Goal: Task Accomplishment & Management: Complete application form

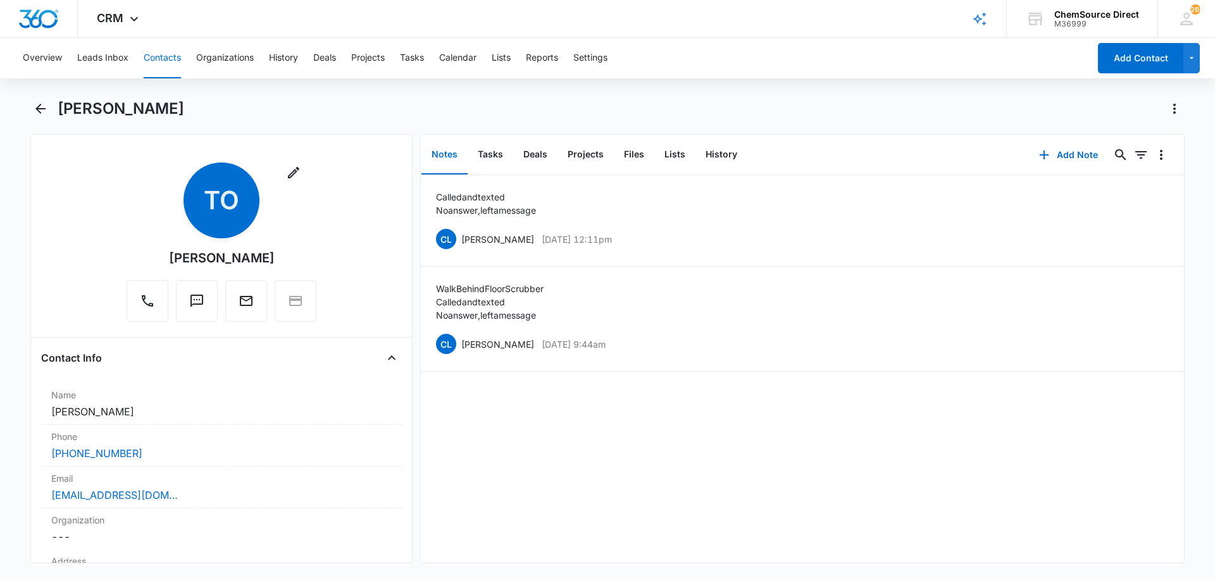
click at [161, 59] on button "Contacts" at bounding box center [162, 58] width 37 height 40
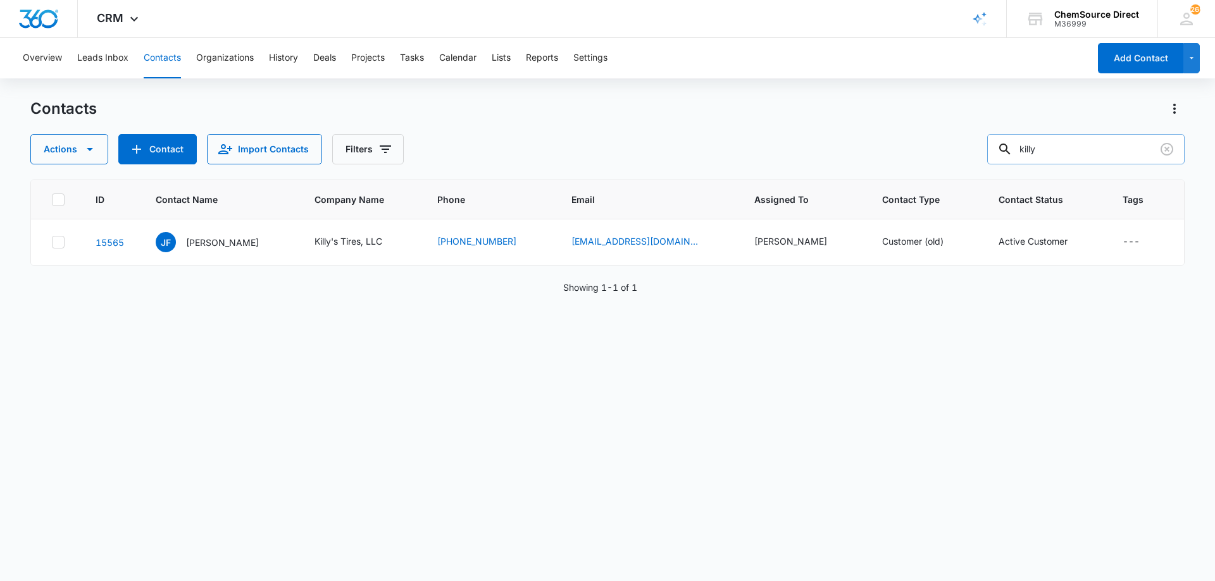
click at [1041, 148] on input "killy" at bounding box center [1085, 149] width 197 height 30
type input "[PERSON_NAME]"
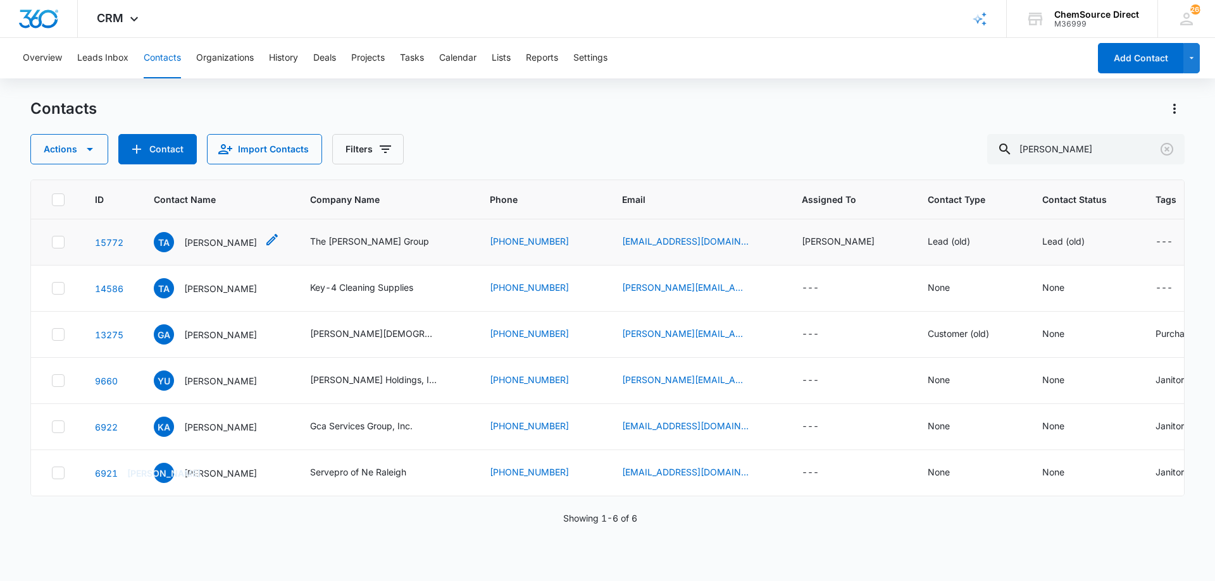
click at [224, 238] on p "[PERSON_NAME]" at bounding box center [220, 242] width 73 height 13
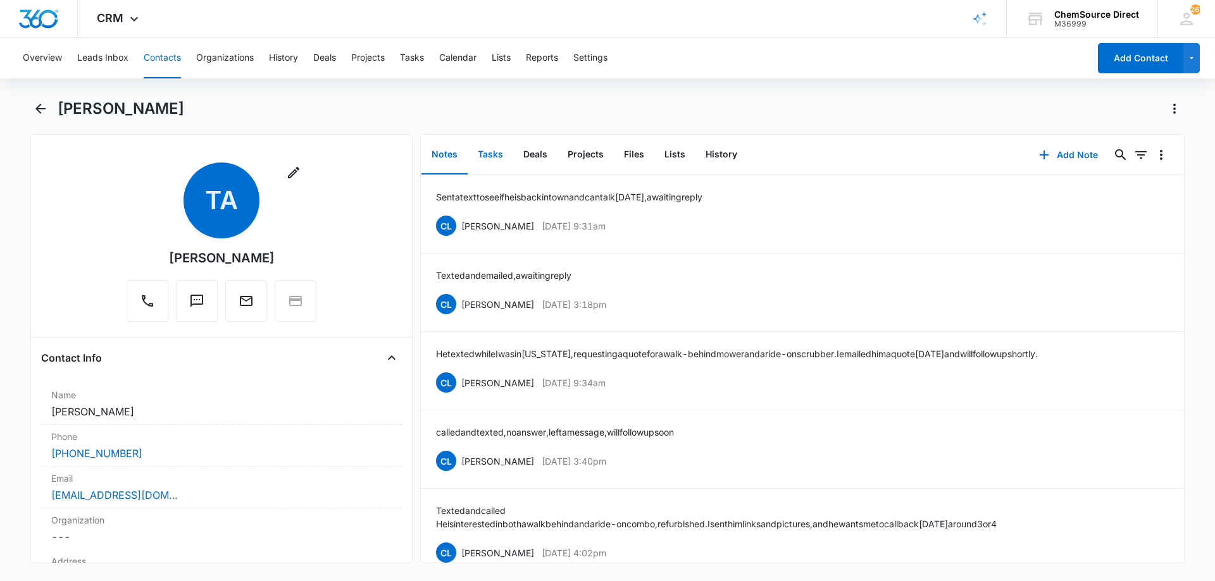
click at [491, 153] on button "Tasks" at bounding box center [491, 154] width 46 height 39
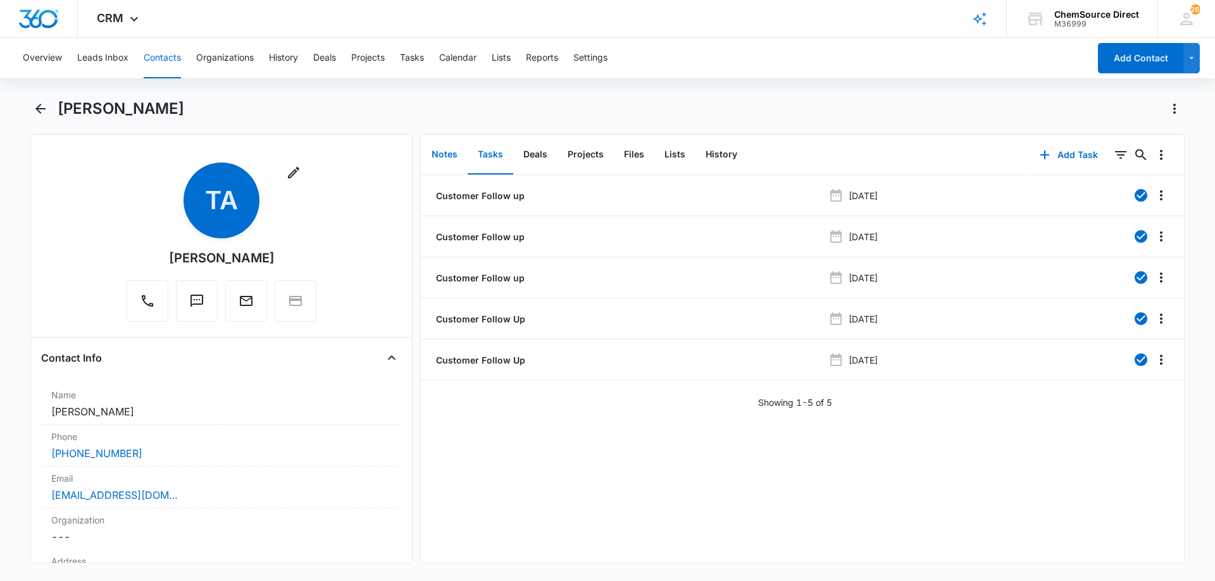
click at [450, 152] on button "Notes" at bounding box center [444, 154] width 46 height 39
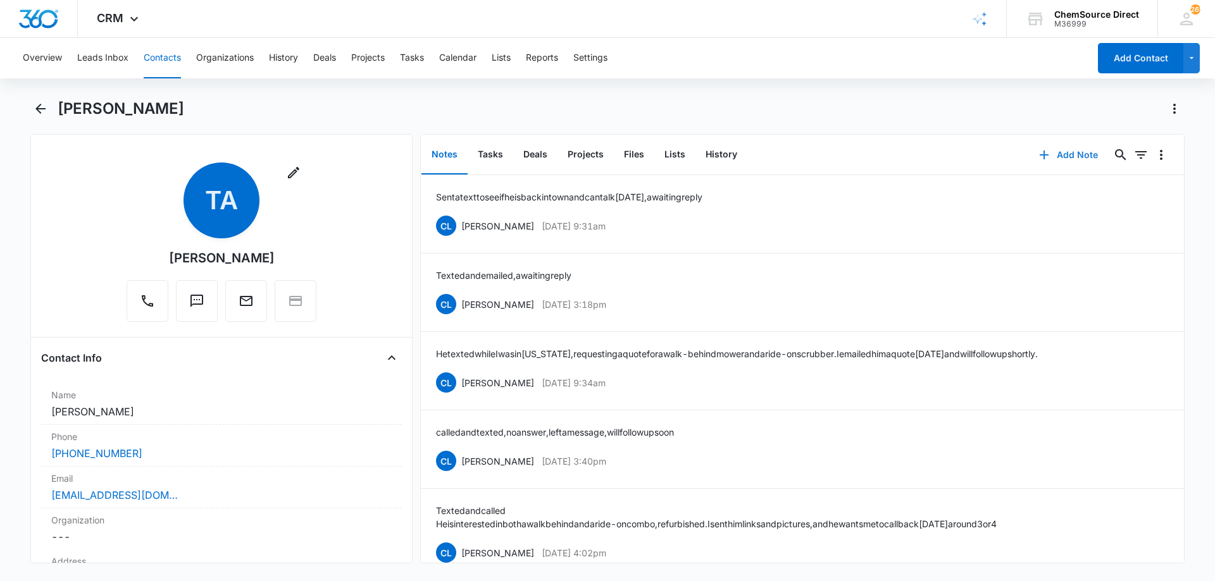
click at [1053, 153] on button "Add Note" at bounding box center [1068, 155] width 84 height 30
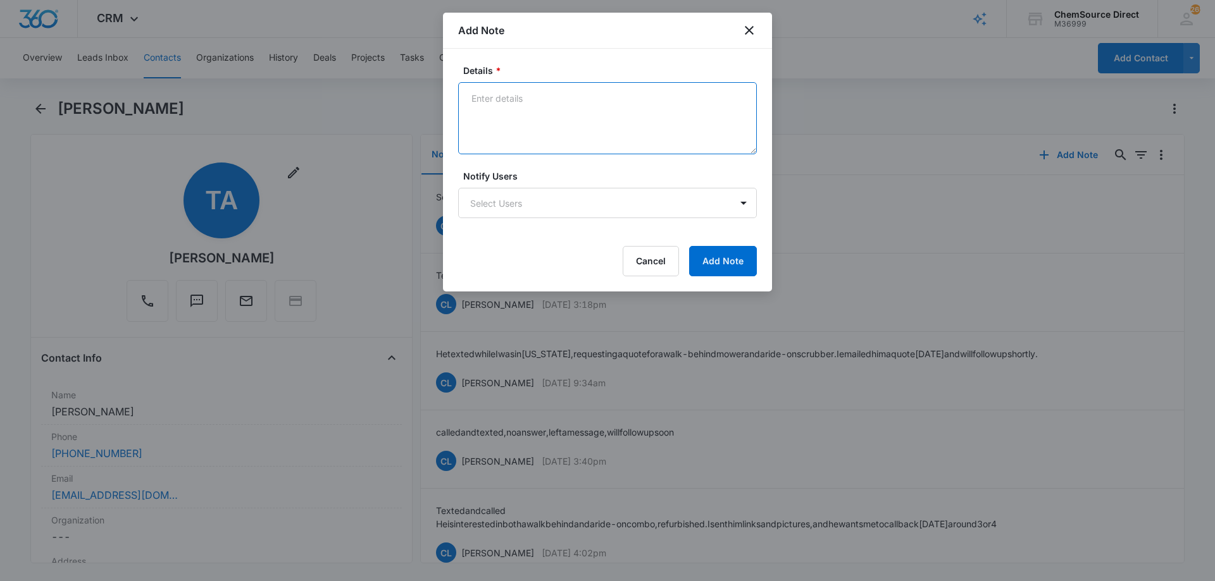
click at [483, 104] on textarea "Details *" at bounding box center [607, 118] width 299 height 72
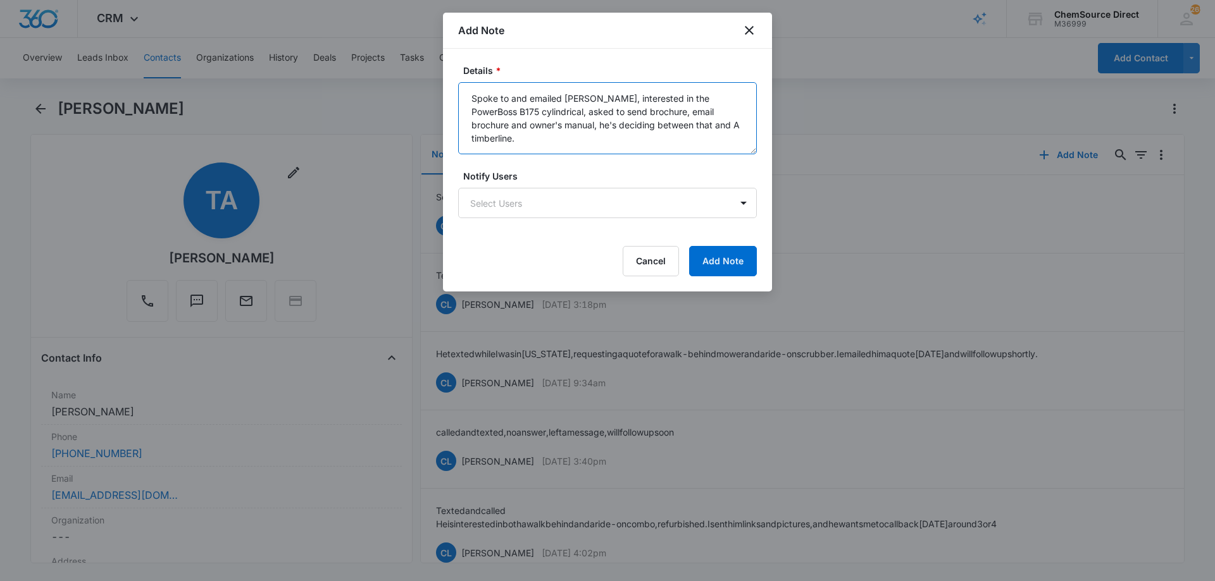
click at [735, 127] on textarea "Spoke to and emailed [PERSON_NAME], interested in the PowerBoss B175 cylindrica…" at bounding box center [607, 118] width 299 height 72
type textarea "Spoke to and emailed [PERSON_NAME], interested in the PowerBoss B175 cylindrica…"
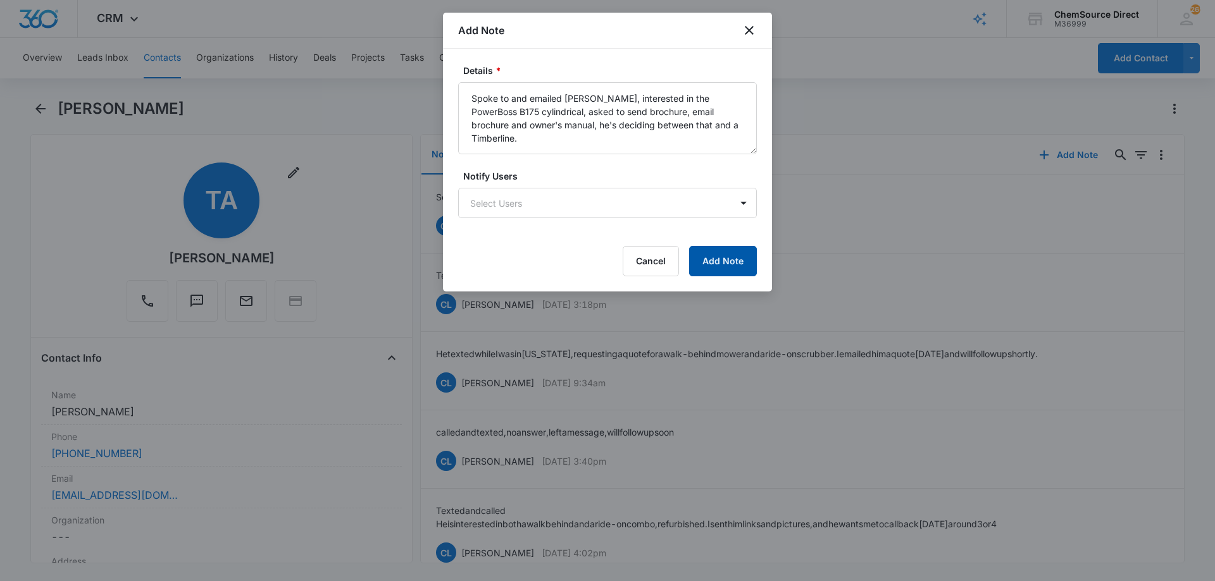
click at [726, 260] on button "Add Note" at bounding box center [723, 261] width 68 height 30
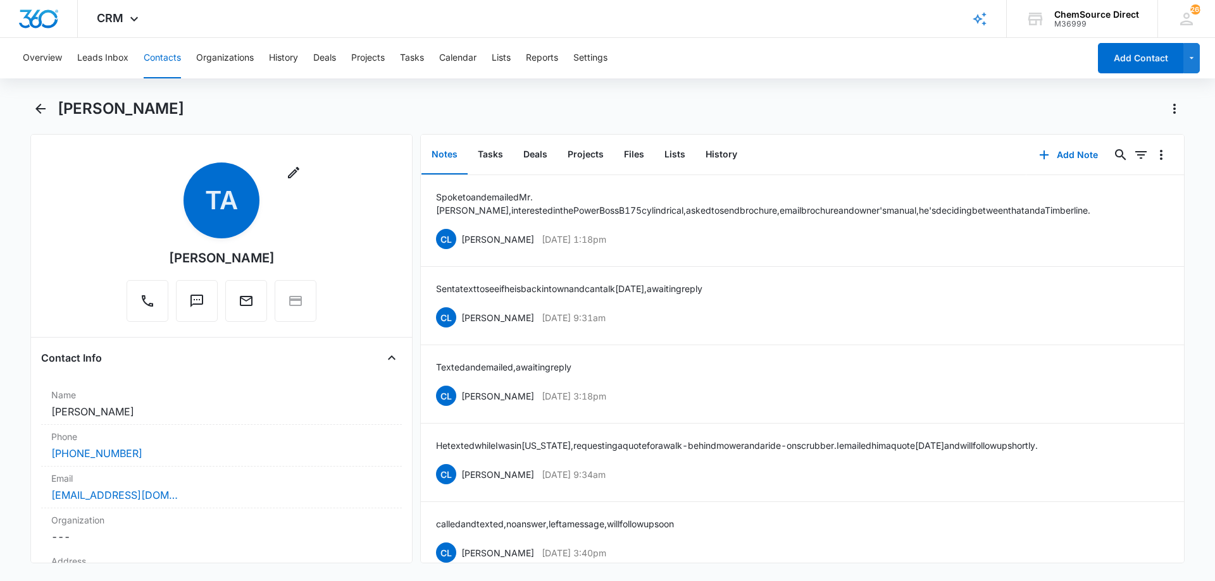
click at [161, 54] on button "Contacts" at bounding box center [162, 58] width 37 height 40
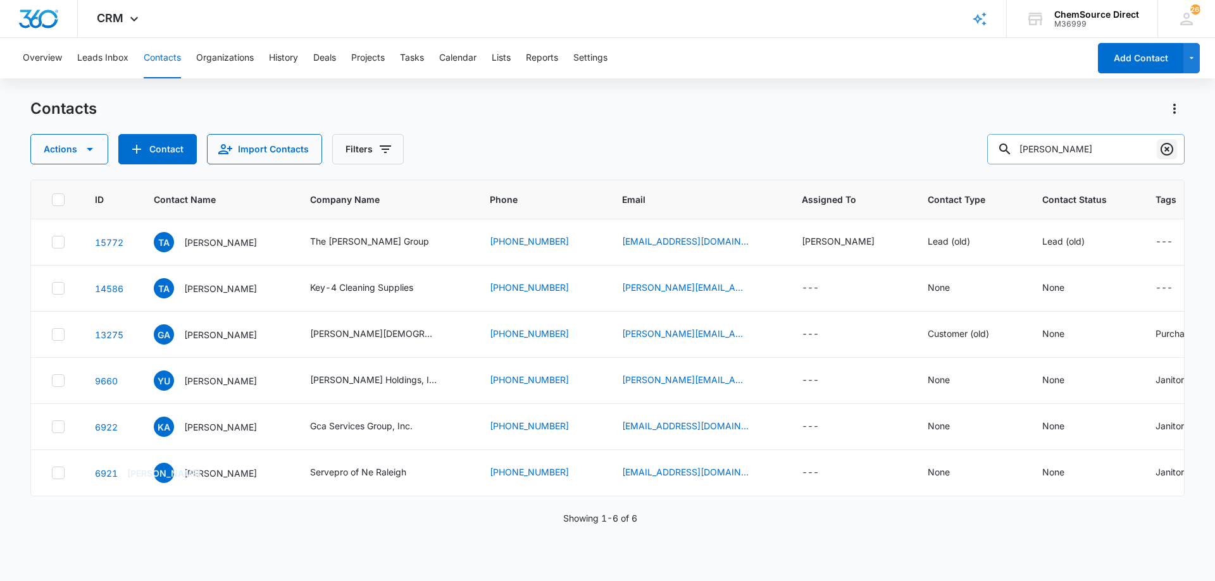
click at [1168, 149] on icon "Clear" at bounding box center [1166, 149] width 13 height 13
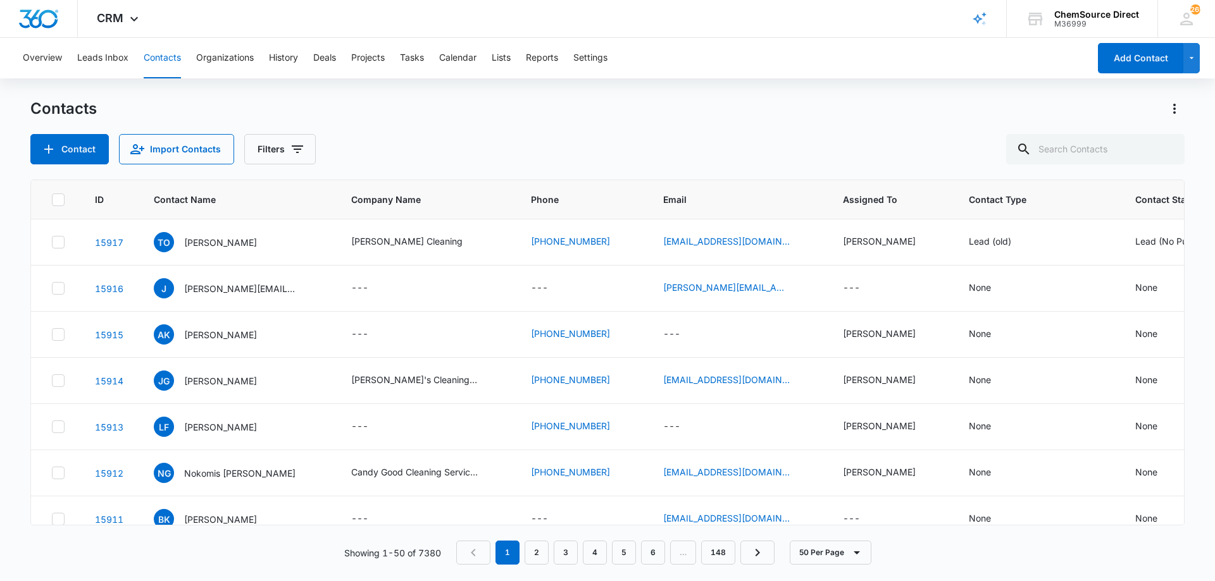
click at [423, 123] on div "Contacts Contact Import Contacts Filters" at bounding box center [607, 132] width 1154 height 66
click at [82, 148] on button "Contact" at bounding box center [69, 149] width 78 height 30
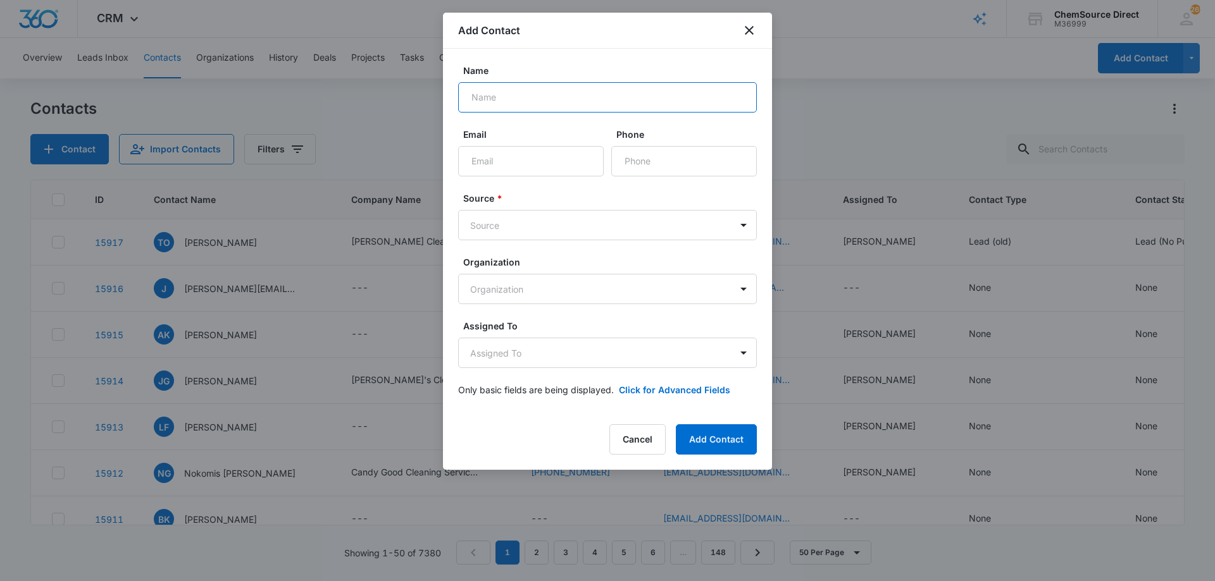
click at [526, 97] on input "Name" at bounding box center [607, 97] width 299 height 30
type input "[PERSON_NAME]"
paste input "[EMAIL_ADDRESS][DOMAIN_NAME]"
type input "[EMAIL_ADDRESS][DOMAIN_NAME]"
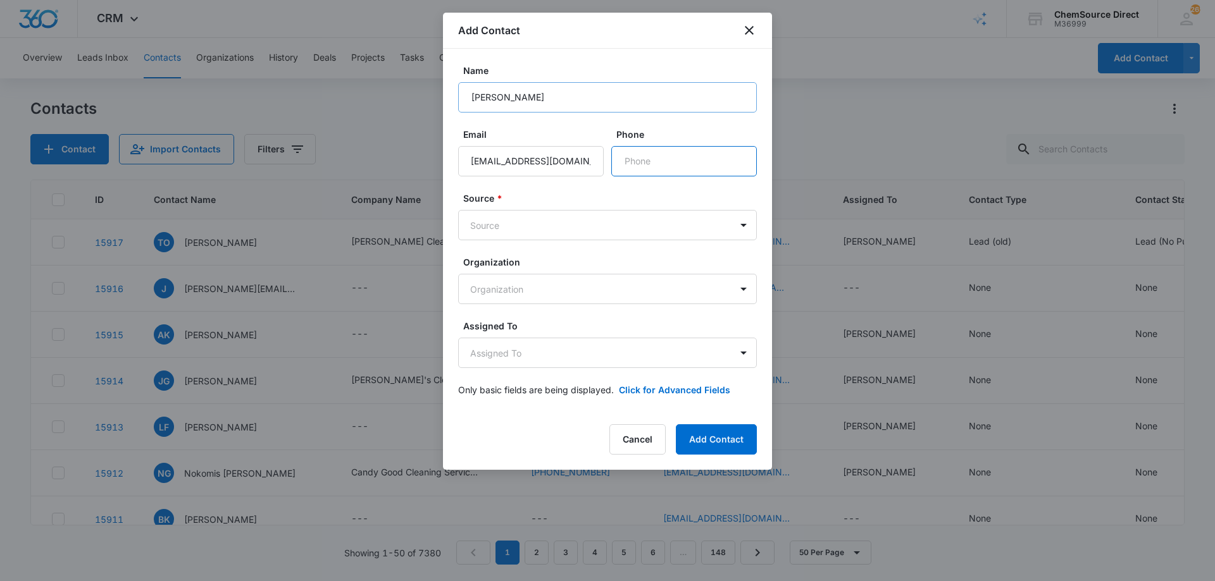
scroll to position [0, 0]
paste input "[PHONE_NUMBER]"
type input "[PHONE_NUMBER]"
click at [535, 223] on body "CRM Apps Reputation Forms CRM Email Social Payments POS Content Ads Intelligenc…" at bounding box center [607, 290] width 1215 height 581
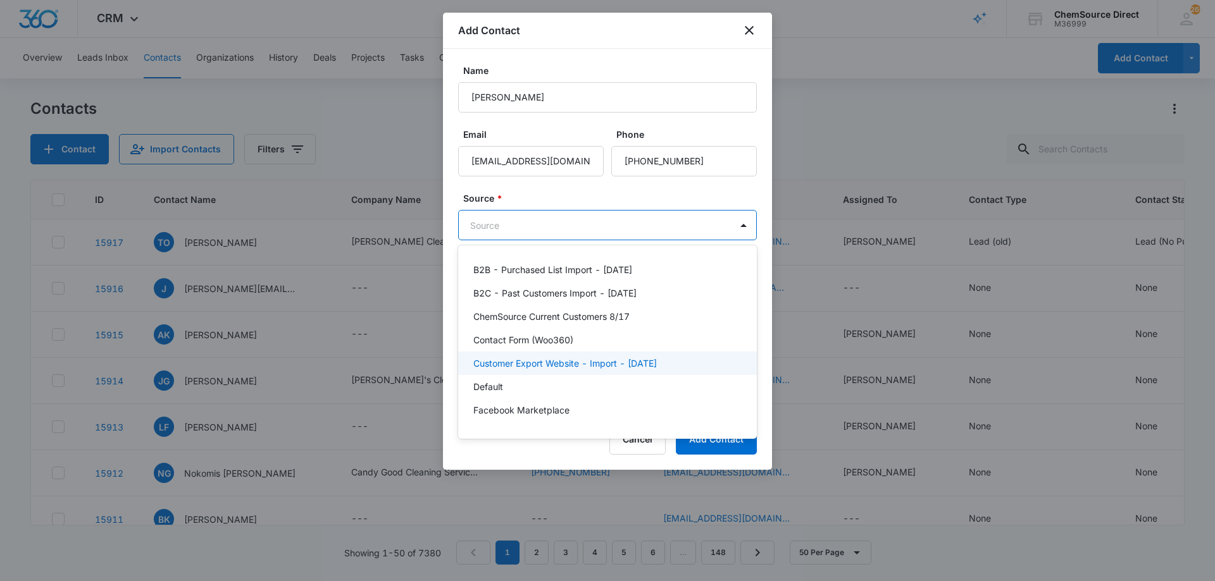
scroll to position [276, 0]
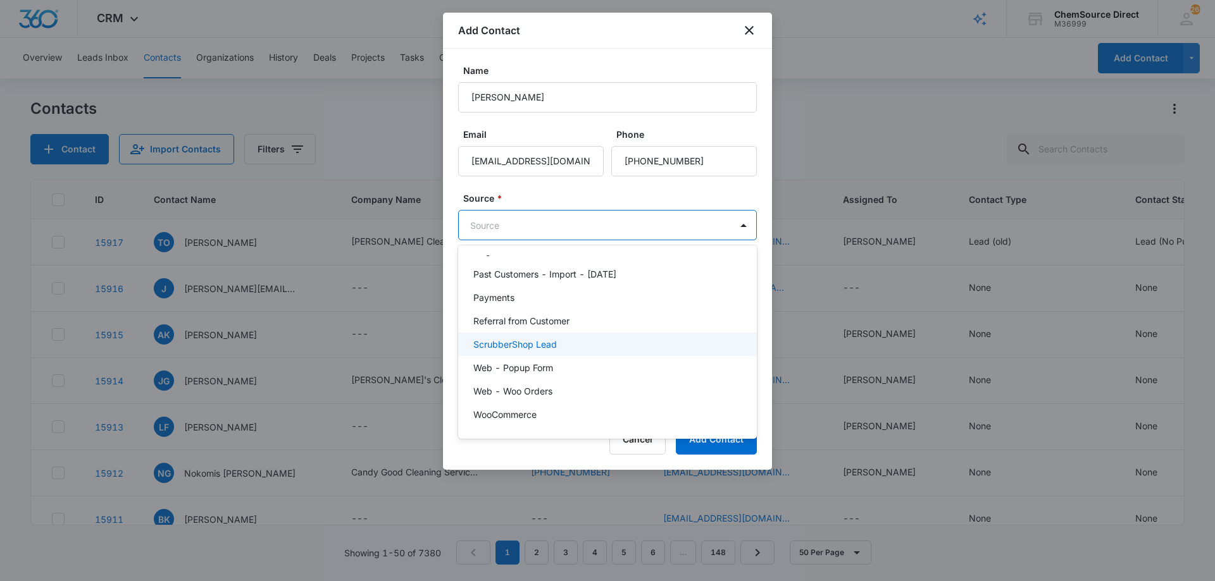
click at [542, 342] on p "ScrubberShop Lead" at bounding box center [515, 344] width 84 height 13
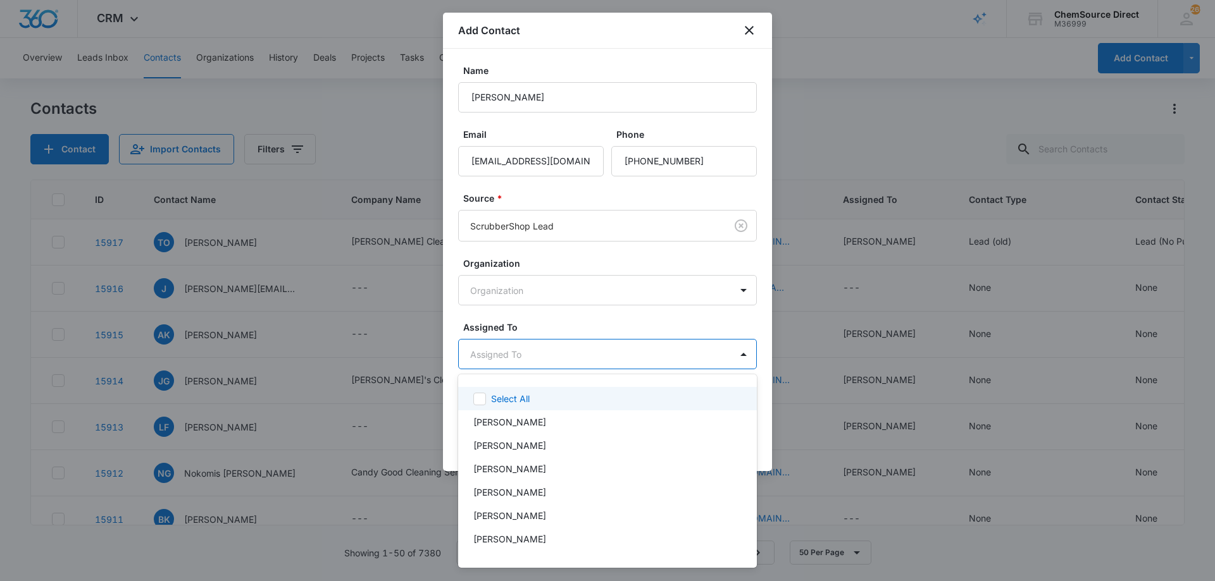
click at [544, 356] on body "CRM Apps Reputation Forms CRM Email Social Payments POS Content Ads Intelligenc…" at bounding box center [607, 290] width 1215 height 581
click at [538, 538] on div "[PERSON_NAME]" at bounding box center [606, 539] width 266 height 13
click at [543, 319] on div at bounding box center [607, 290] width 1215 height 581
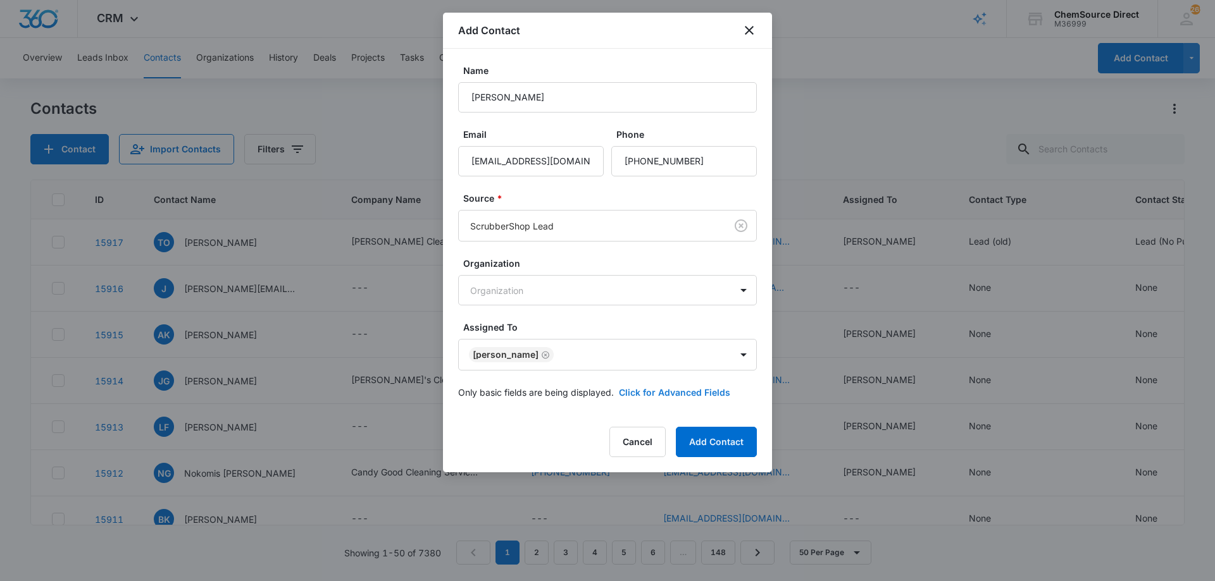
click at [647, 392] on button "Click for Advanced Fields" at bounding box center [674, 392] width 111 height 13
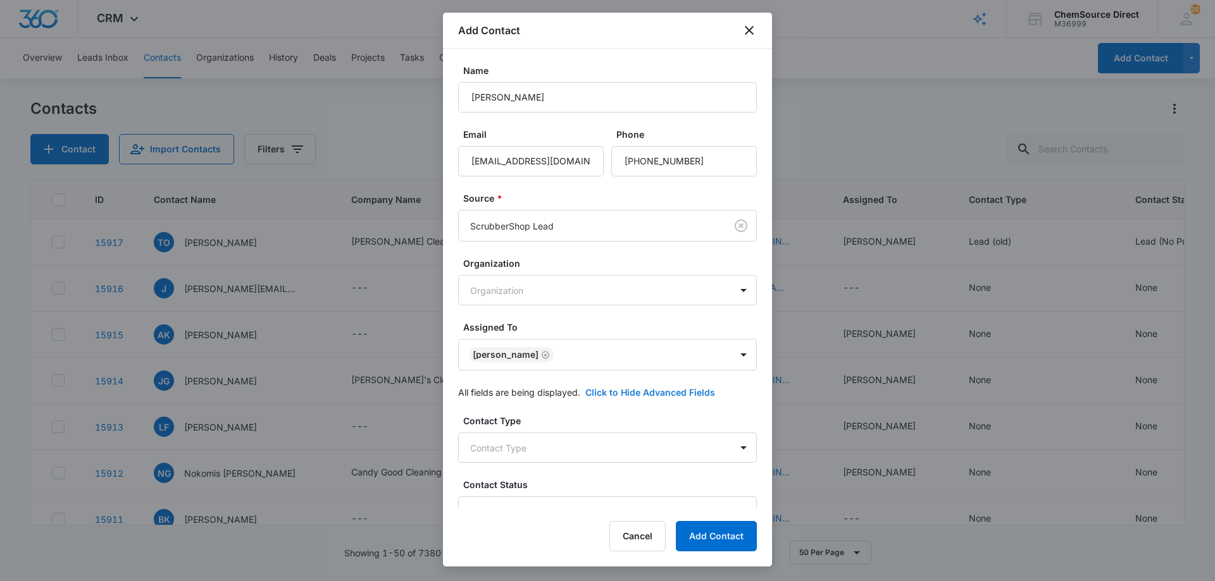
scroll to position [244, 0]
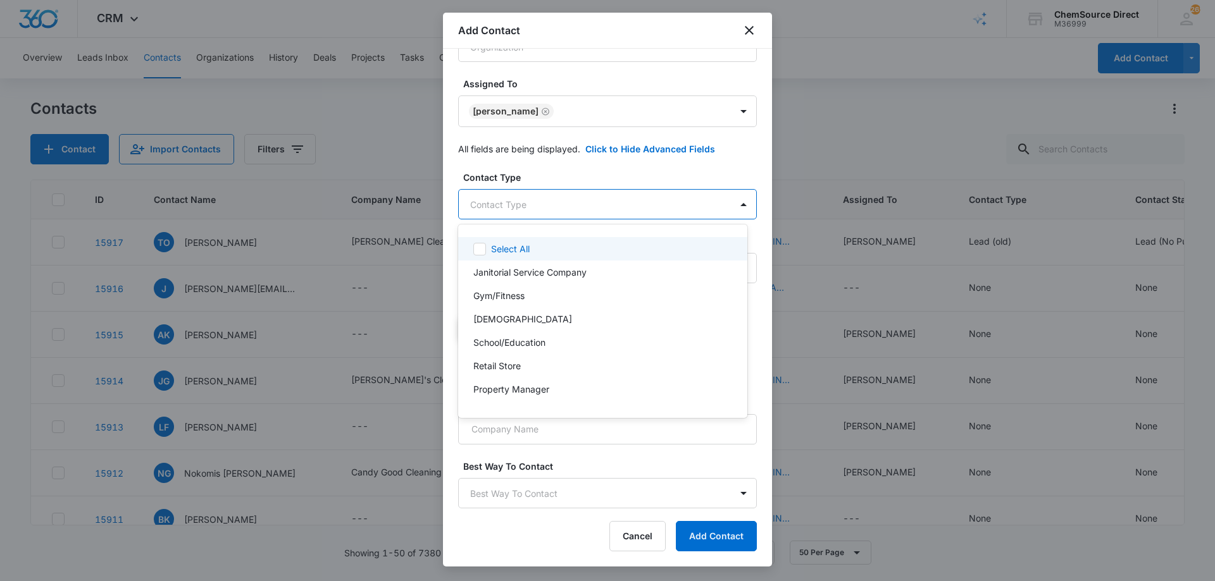
click at [526, 194] on body "CRM Apps Reputation Forms CRM Email Social Payments POS Content Ads Intelligenc…" at bounding box center [607, 290] width 1215 height 581
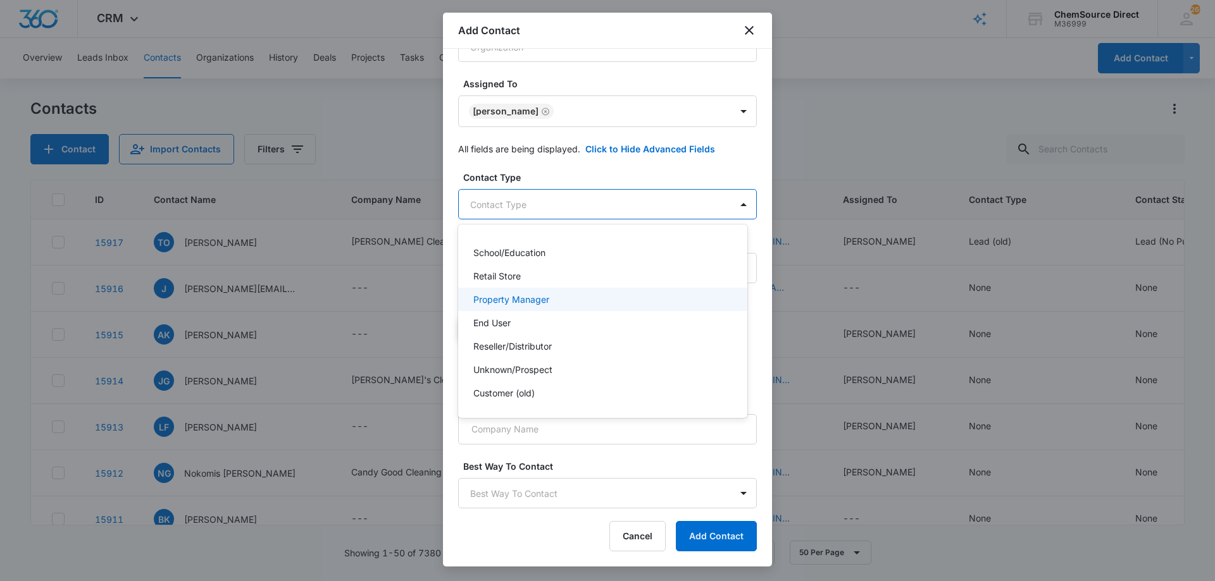
scroll to position [136, 0]
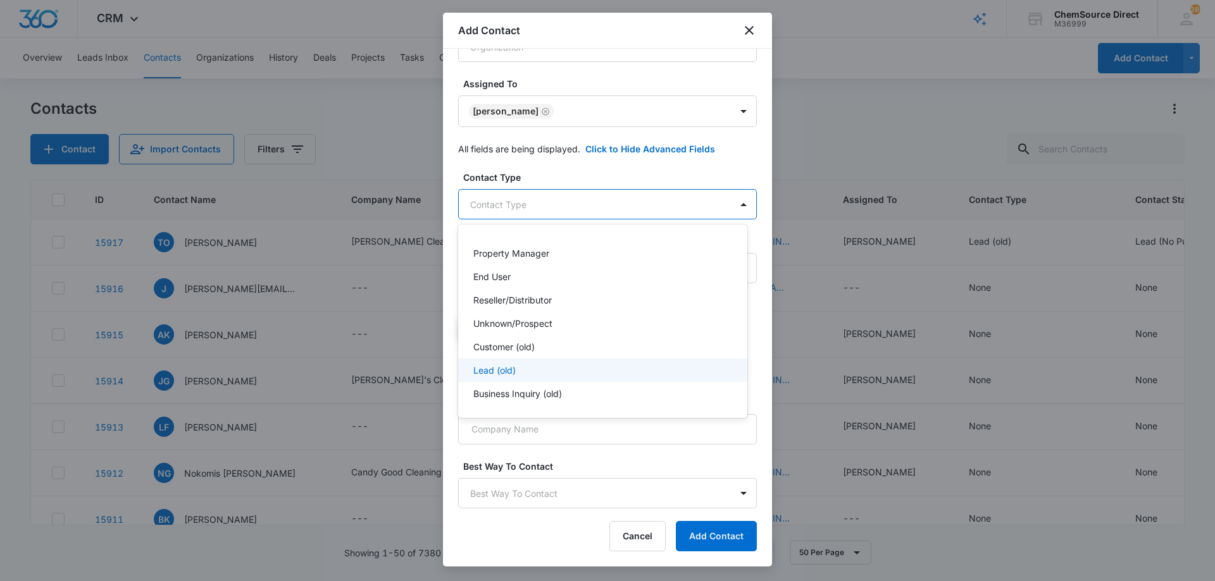
click at [545, 368] on div "Lead (old)" at bounding box center [601, 370] width 256 height 13
click at [548, 167] on div at bounding box center [607, 290] width 1215 height 581
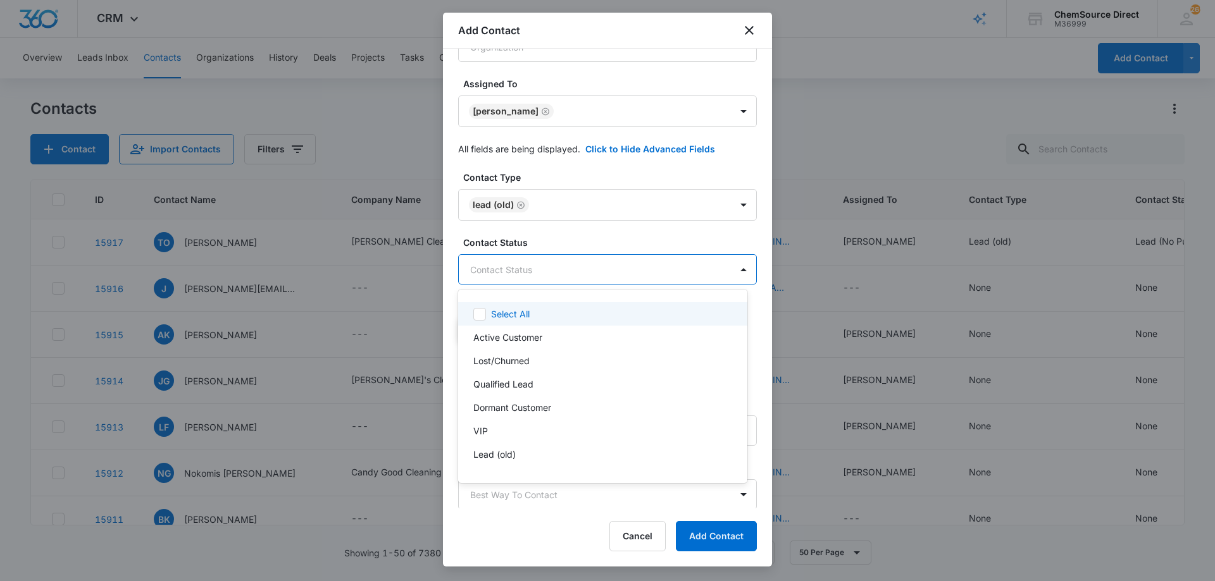
click at [565, 273] on body "CRM Apps Reputation Forms CRM Email Social Payments POS Content Ads Intelligenc…" at bounding box center [607, 290] width 1215 height 581
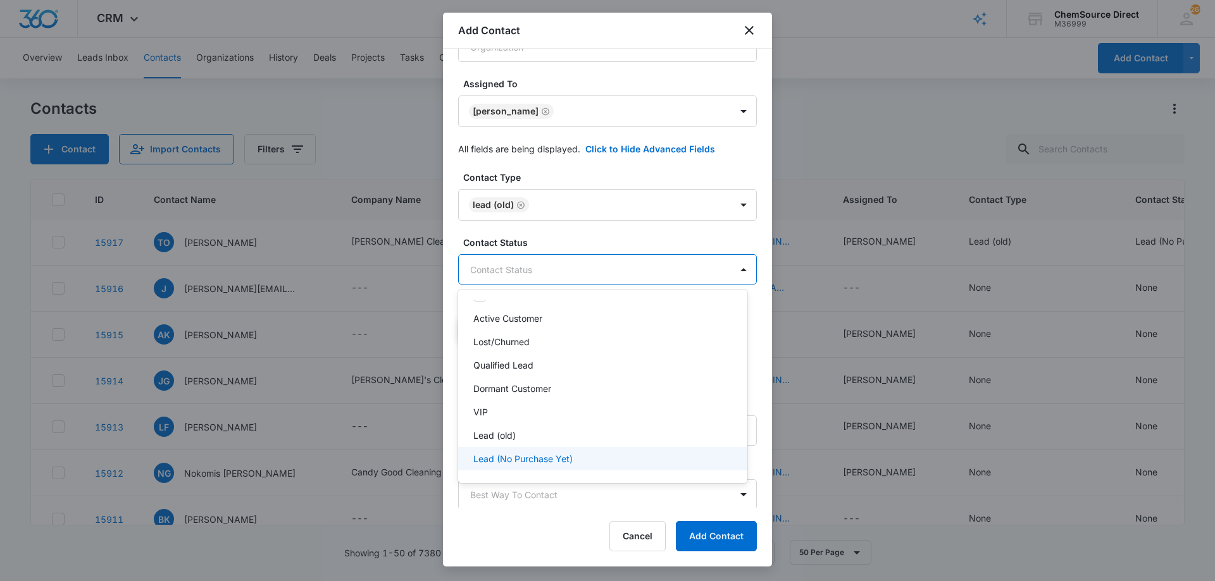
click at [565, 458] on p "Lead (No Purchase Yet)" at bounding box center [522, 458] width 99 height 13
click at [548, 229] on div at bounding box center [607, 290] width 1215 height 581
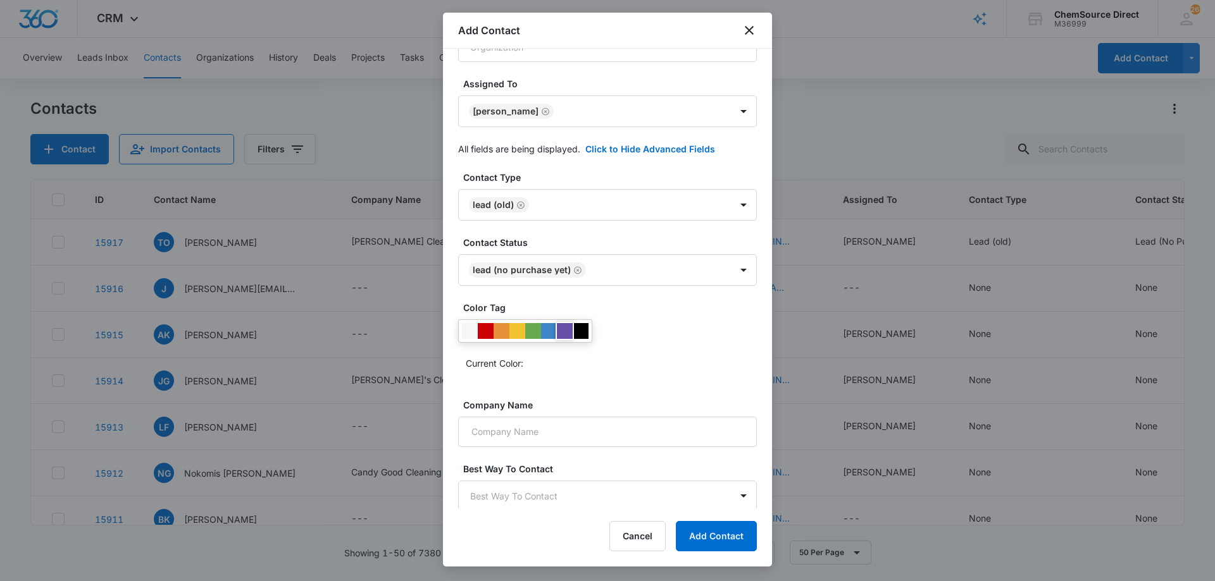
click at [562, 330] on div at bounding box center [565, 331] width 16 height 16
click at [557, 434] on input "Company Name" at bounding box center [607, 432] width 299 height 30
click at [512, 430] on input "Company Name" at bounding box center [607, 432] width 299 height 30
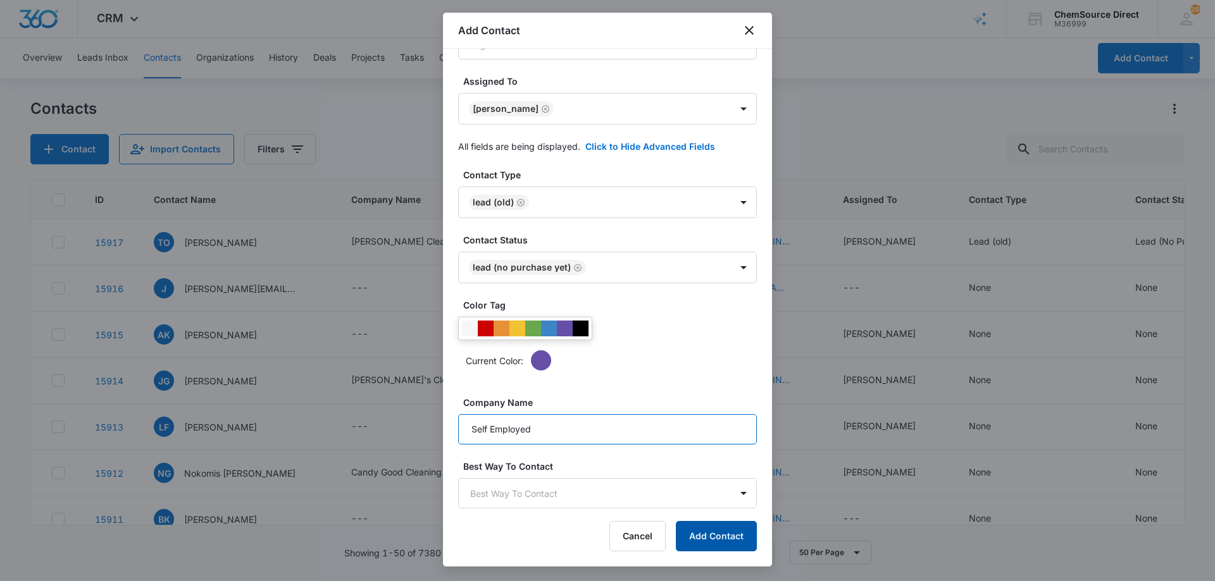
type input "Self Employed"
click at [710, 529] on button "Add Contact" at bounding box center [716, 536] width 81 height 30
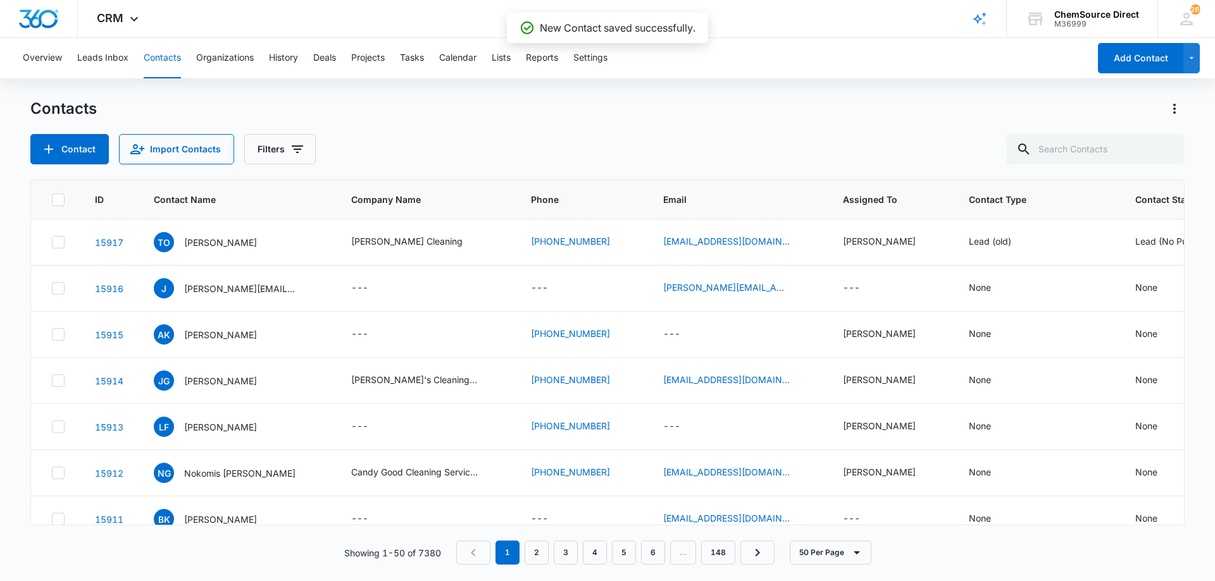
click at [362, 164] on div "Contact Import Contacts Filters" at bounding box center [607, 149] width 1154 height 30
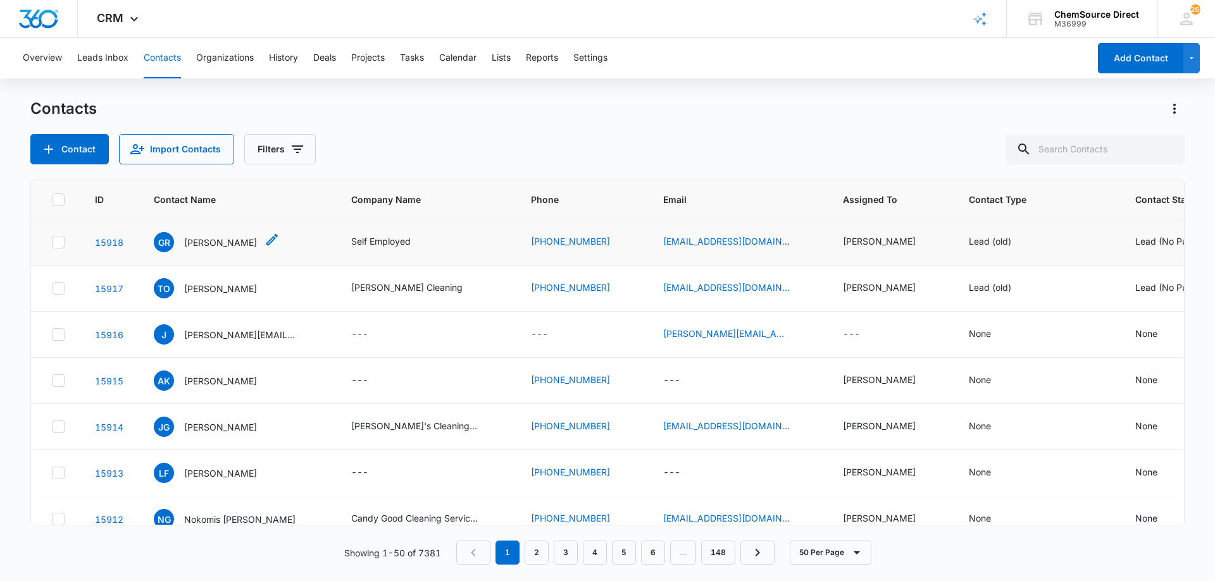
click at [220, 236] on p "[PERSON_NAME]" at bounding box center [220, 242] width 73 height 13
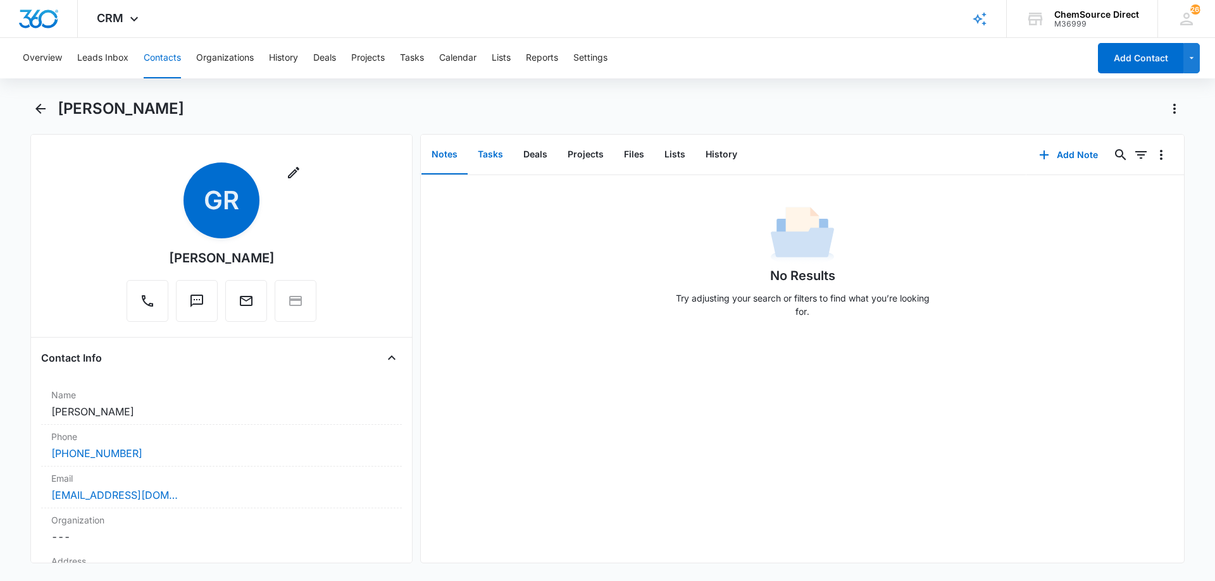
click at [485, 151] on button "Tasks" at bounding box center [491, 154] width 46 height 39
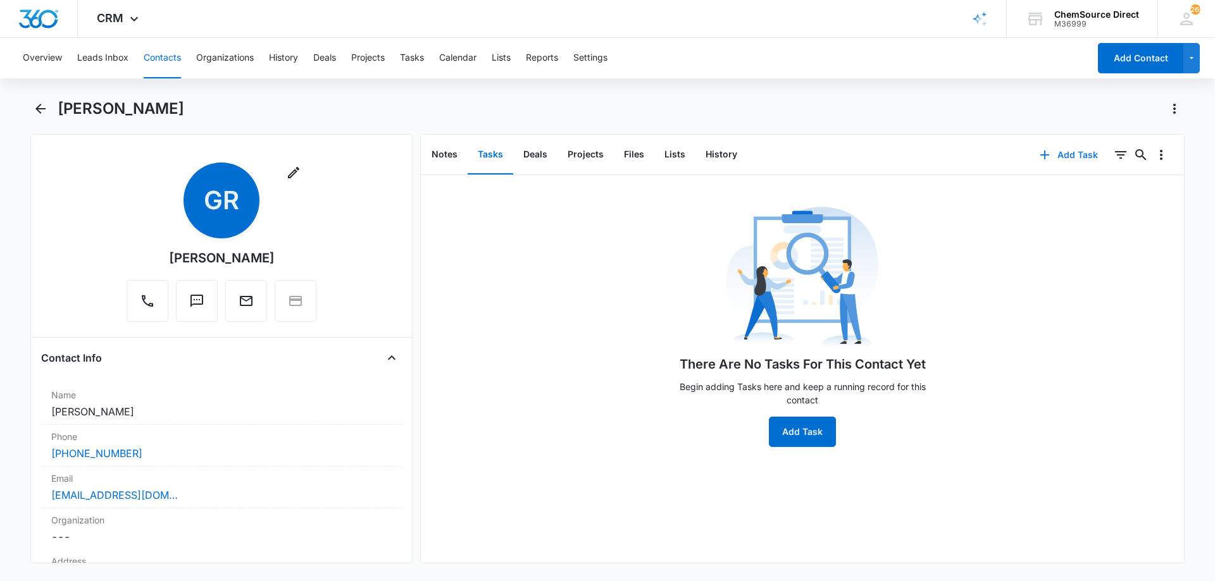
click at [1069, 152] on button "Add Task" at bounding box center [1069, 155] width 84 height 30
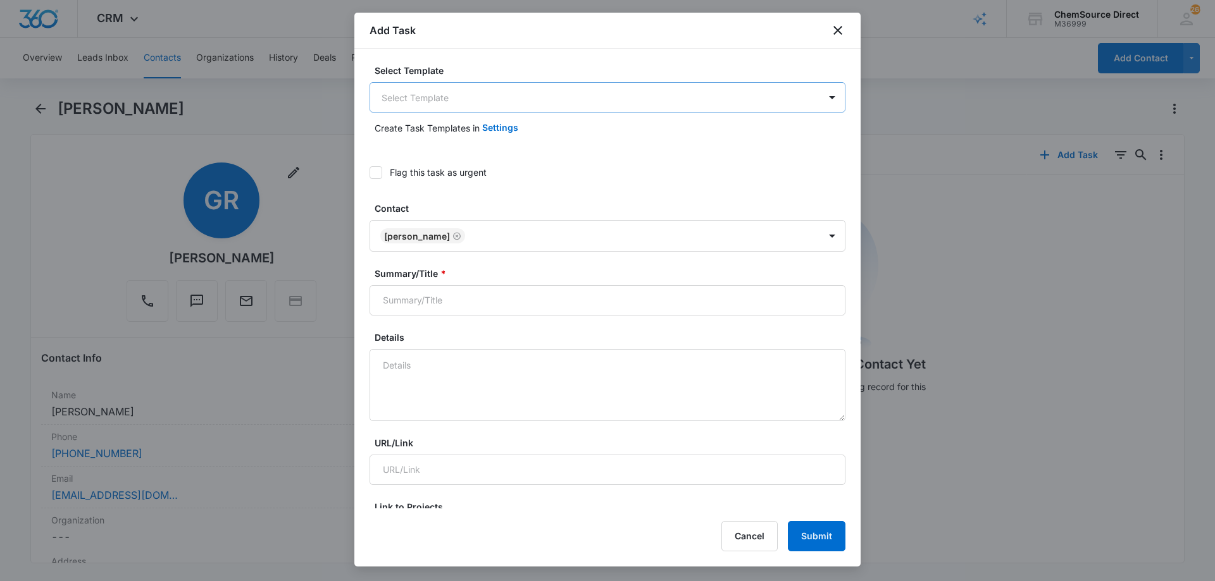
click at [411, 97] on body "CRM Apps Reputation Forms CRM Email Social Payments POS Content Ads Intelligenc…" at bounding box center [607, 290] width 1215 height 581
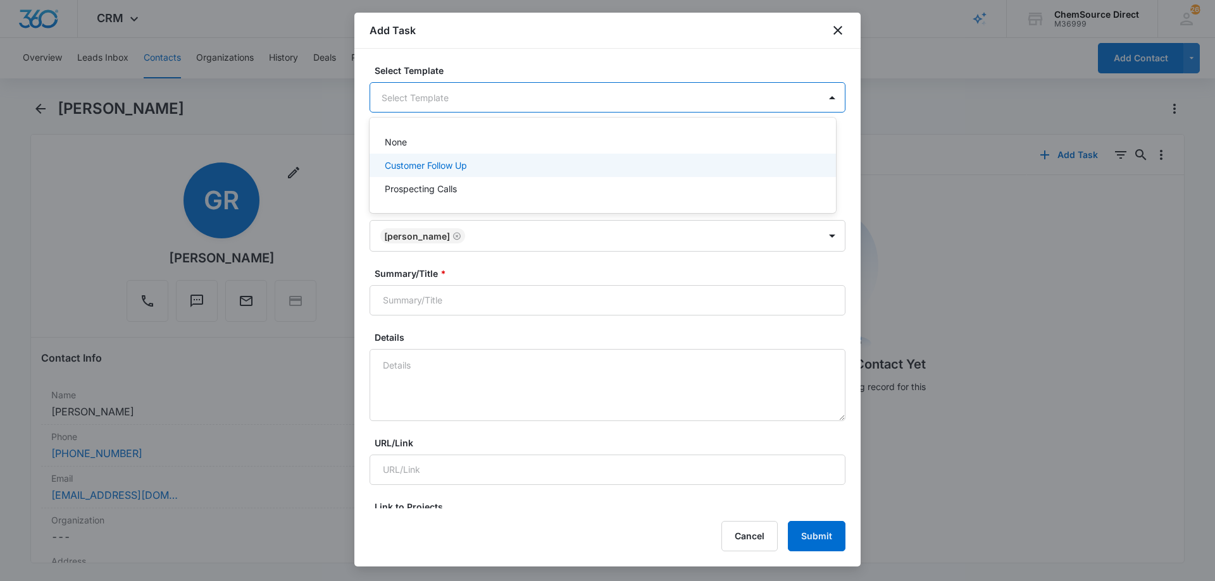
click at [397, 161] on p "Customer Follow Up" at bounding box center [426, 165] width 82 height 13
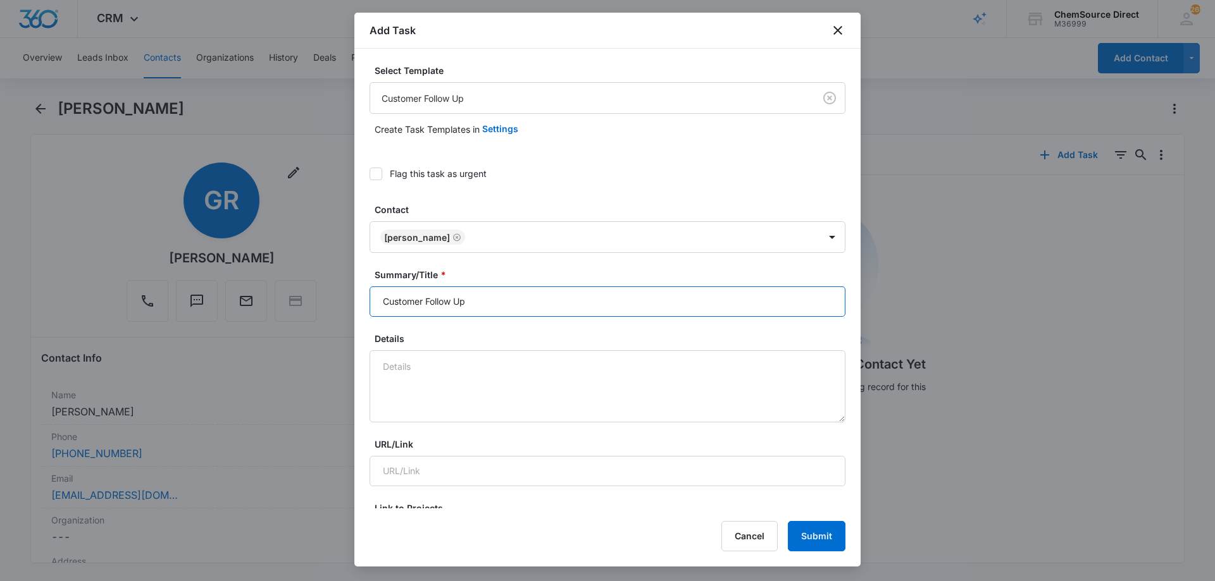
click at [392, 302] on input "Customer Follow Up" at bounding box center [607, 302] width 476 height 30
type input "Customer Follow Up"
type textarea "Walk Behind Floor Scrubber"
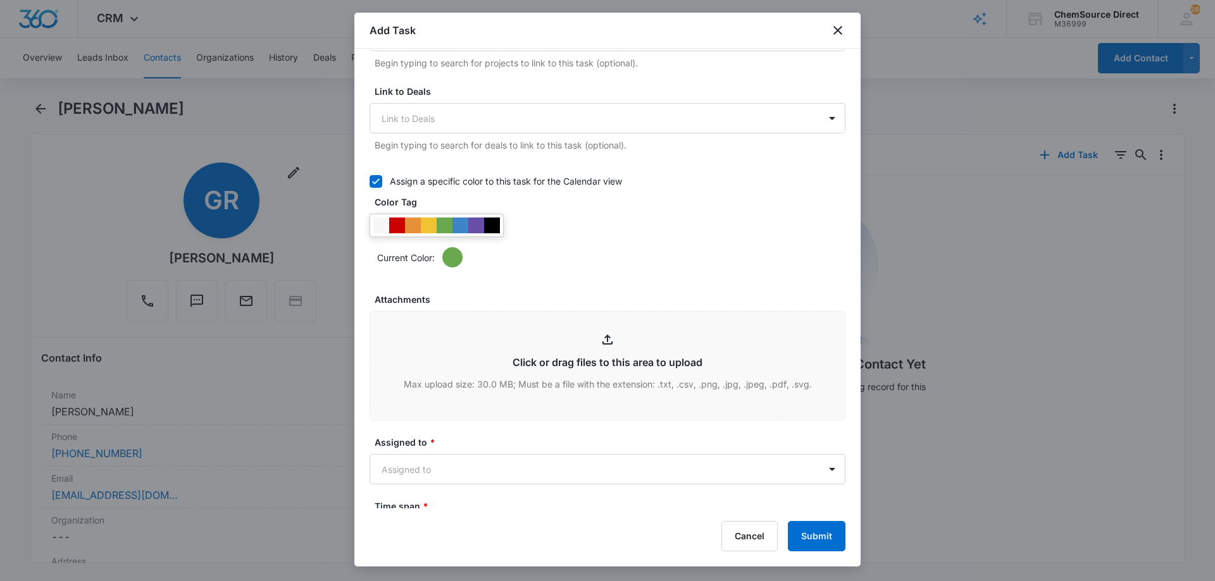
scroll to position [506, 0]
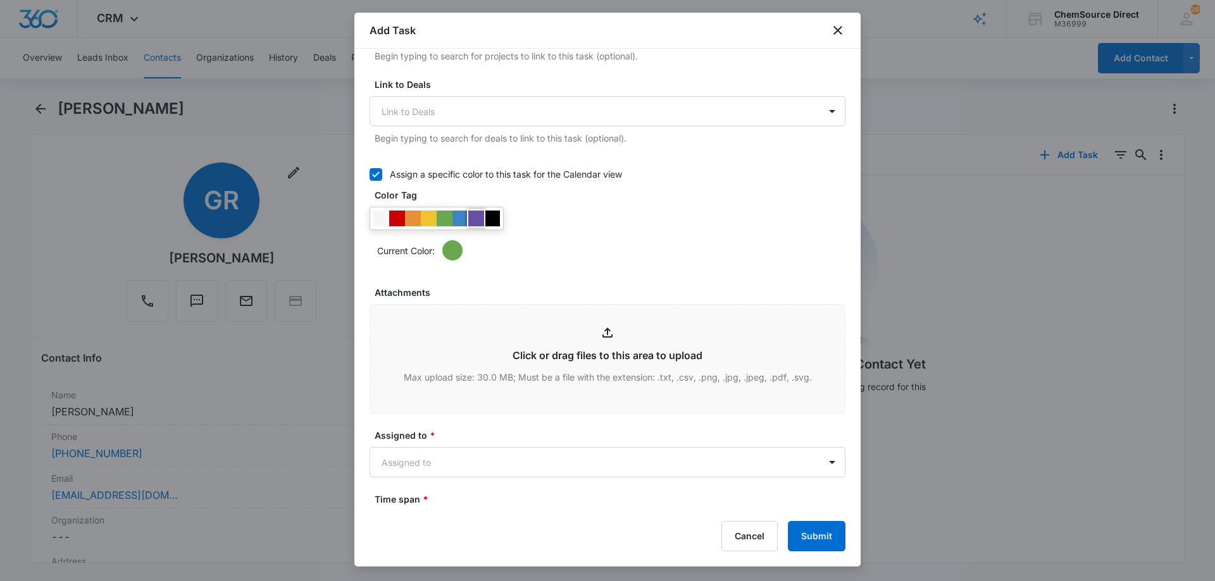
click at [476, 223] on div at bounding box center [476, 219] width 16 height 16
click at [530, 227] on div "Current Color:" at bounding box center [607, 234] width 476 height 54
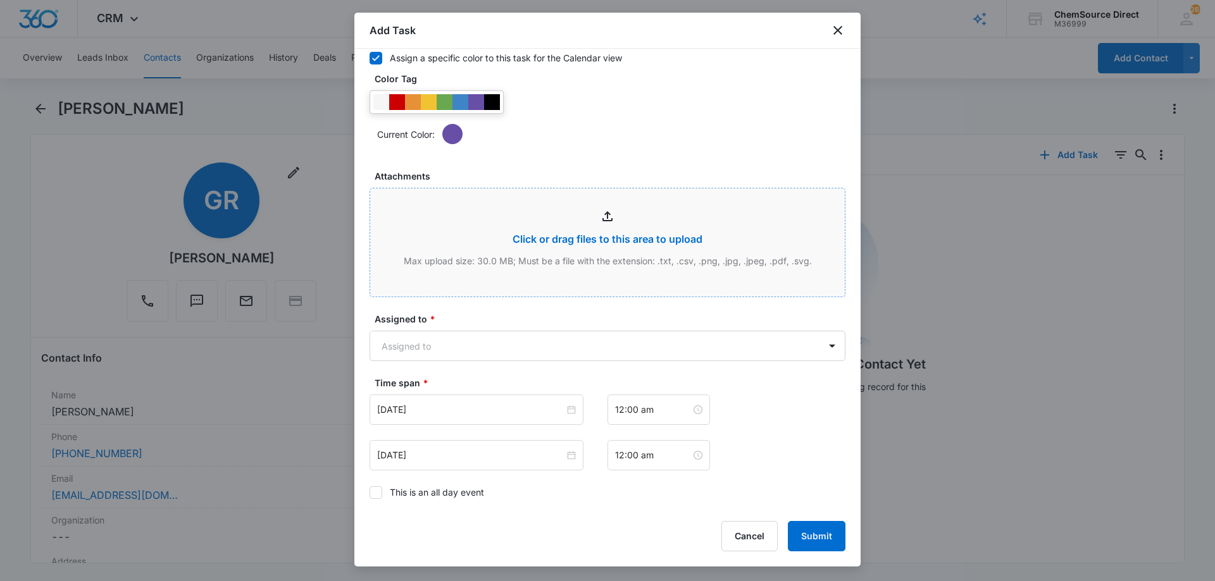
scroll to position [759, 0]
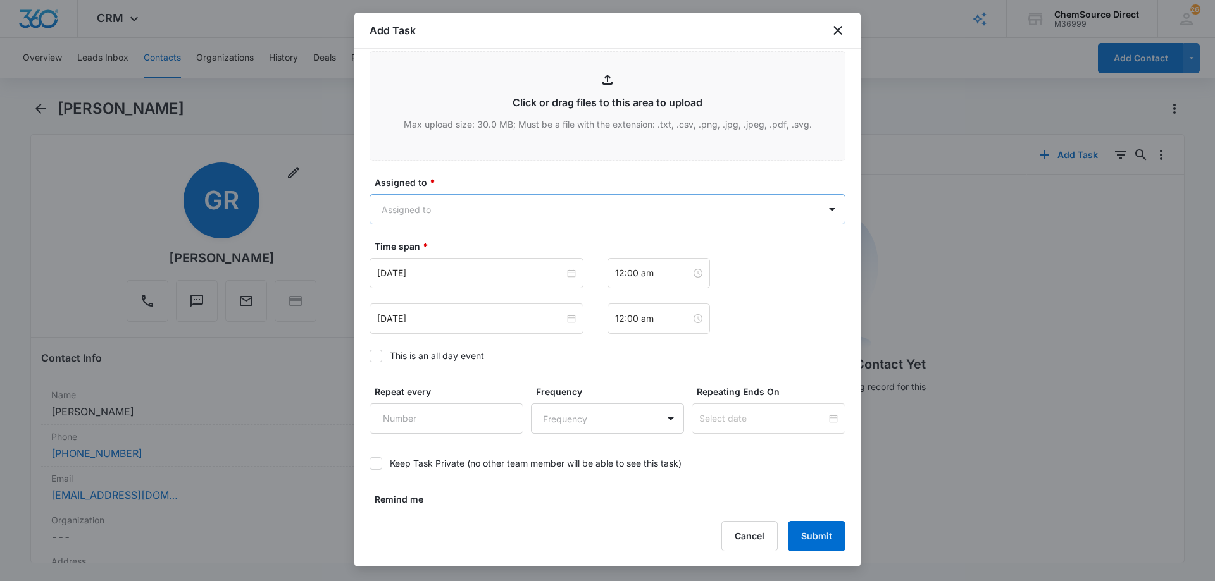
click at [455, 207] on body "CRM Apps Reputation Forms CRM Email Social Payments POS Content Ads Intelligenc…" at bounding box center [607, 290] width 1215 height 581
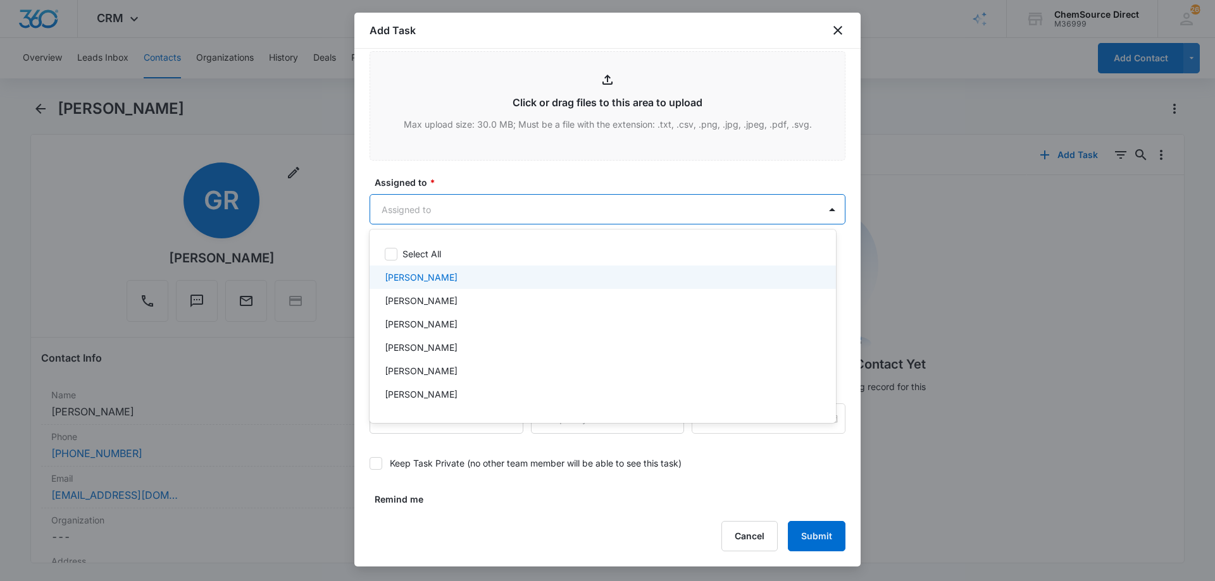
click at [421, 277] on p "[PERSON_NAME]" at bounding box center [421, 277] width 73 height 13
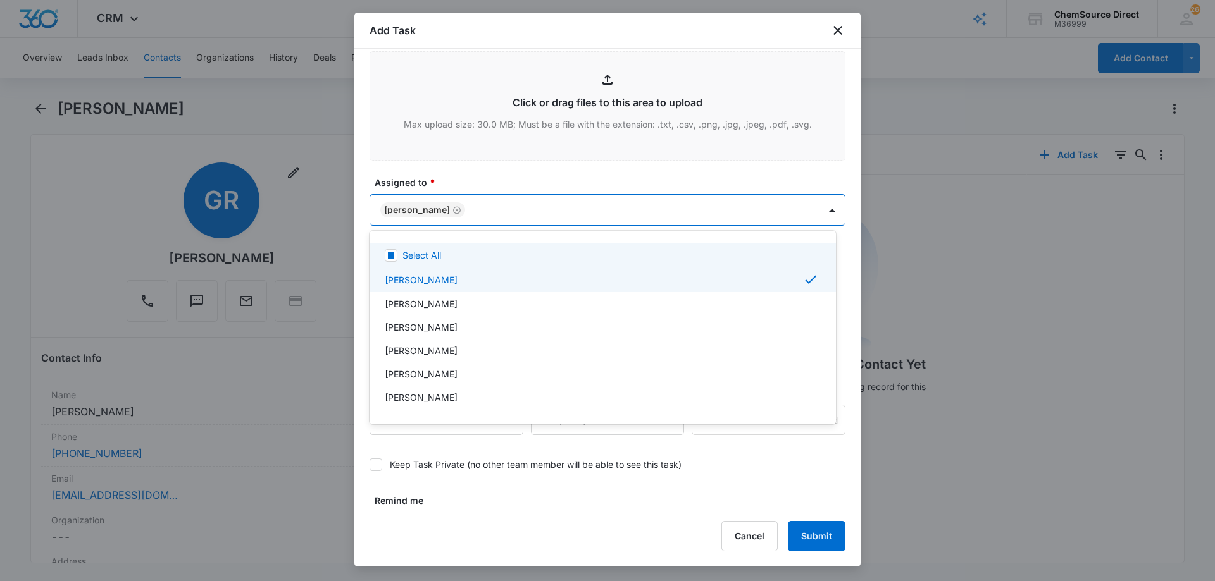
click at [465, 182] on div at bounding box center [607, 290] width 1215 height 581
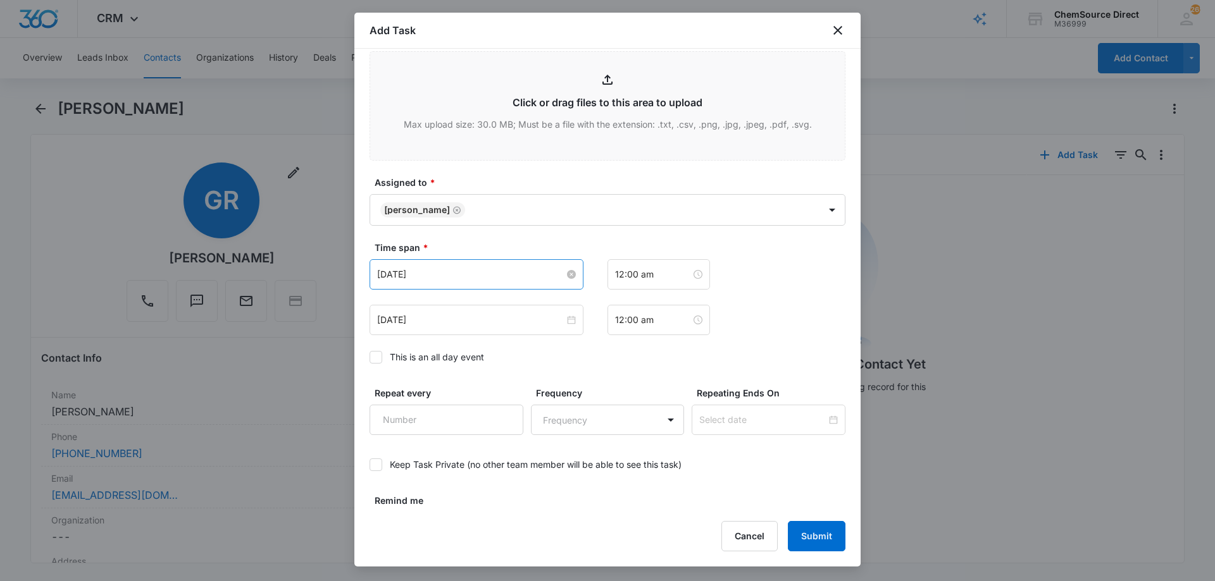
click at [461, 273] on input "[DATE]" at bounding box center [470, 275] width 187 height 14
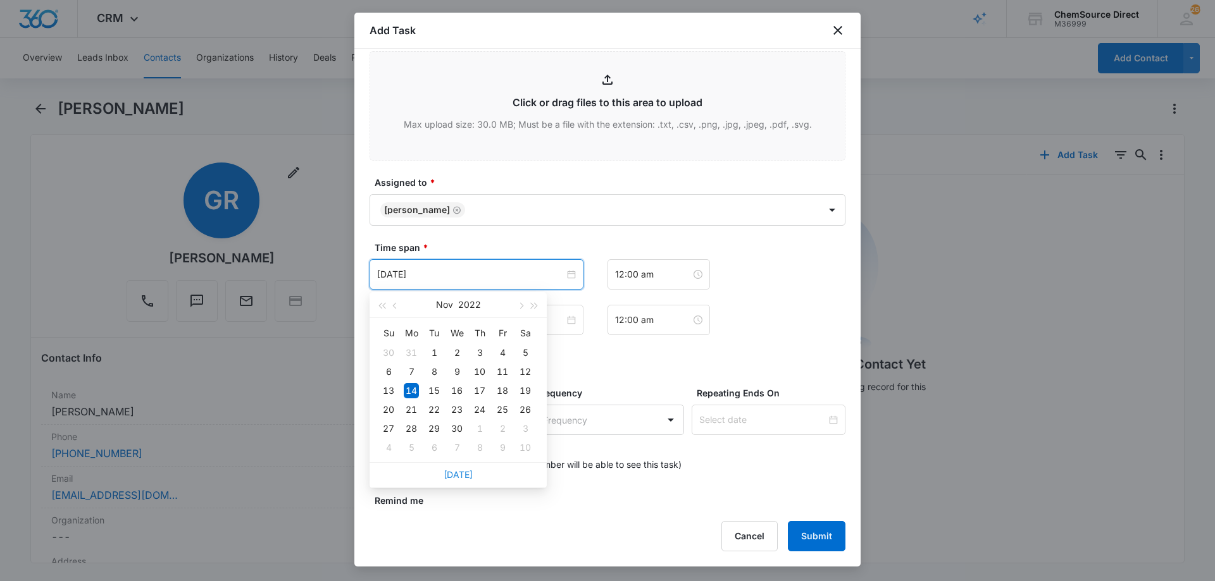
click at [463, 476] on link "[DATE]" at bounding box center [457, 474] width 29 height 11
type input "[DATE]"
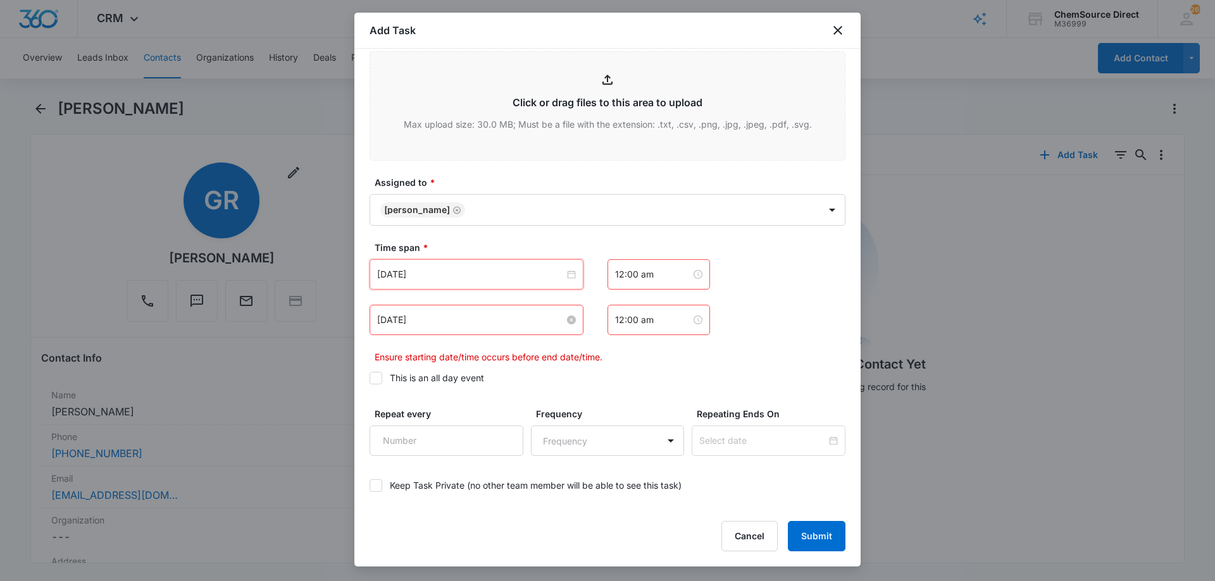
click at [452, 320] on input "[DATE]" at bounding box center [470, 320] width 187 height 14
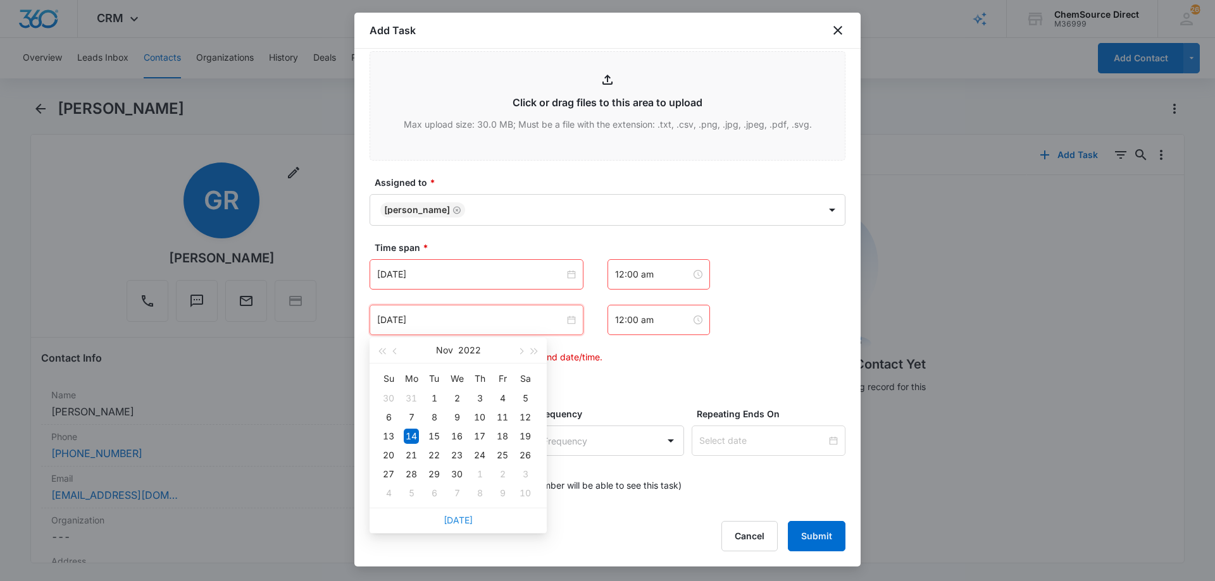
click at [459, 524] on link "[DATE]" at bounding box center [457, 520] width 29 height 11
type input "[DATE]"
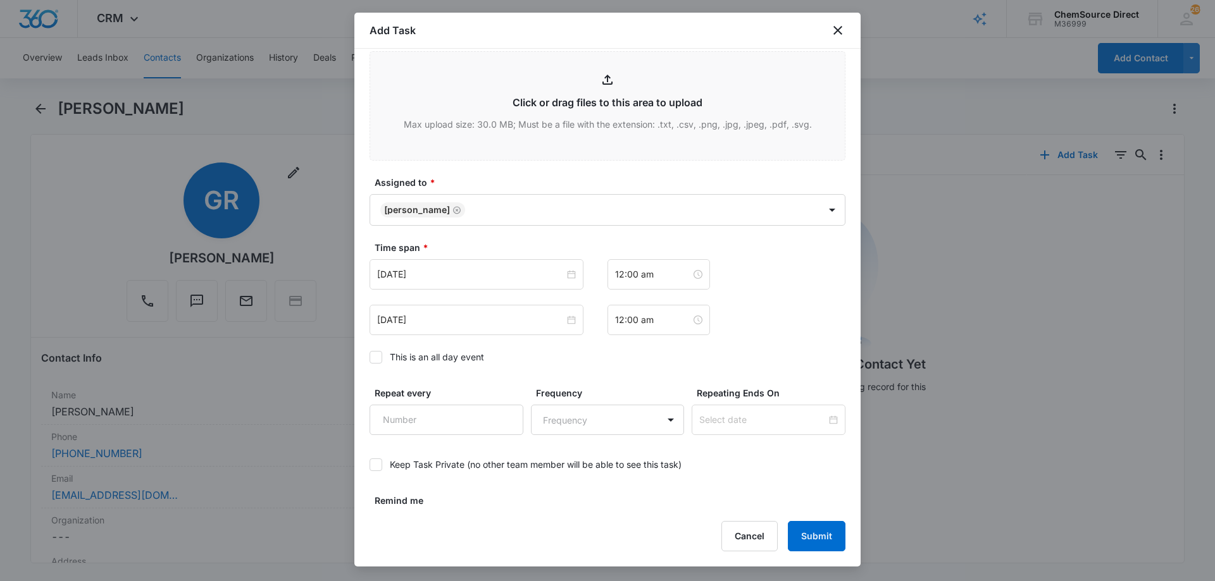
click at [376, 357] on icon at bounding box center [375, 357] width 11 height 11
click at [369, 357] on input "This is an all day event" at bounding box center [369, 357] width 0 height 0
click at [466, 363] on div "This is an all day event" at bounding box center [437, 356] width 94 height 13
click at [369, 357] on input "This is an all day event" at bounding box center [369, 357] width 0 height 0
type input "[DATE]"
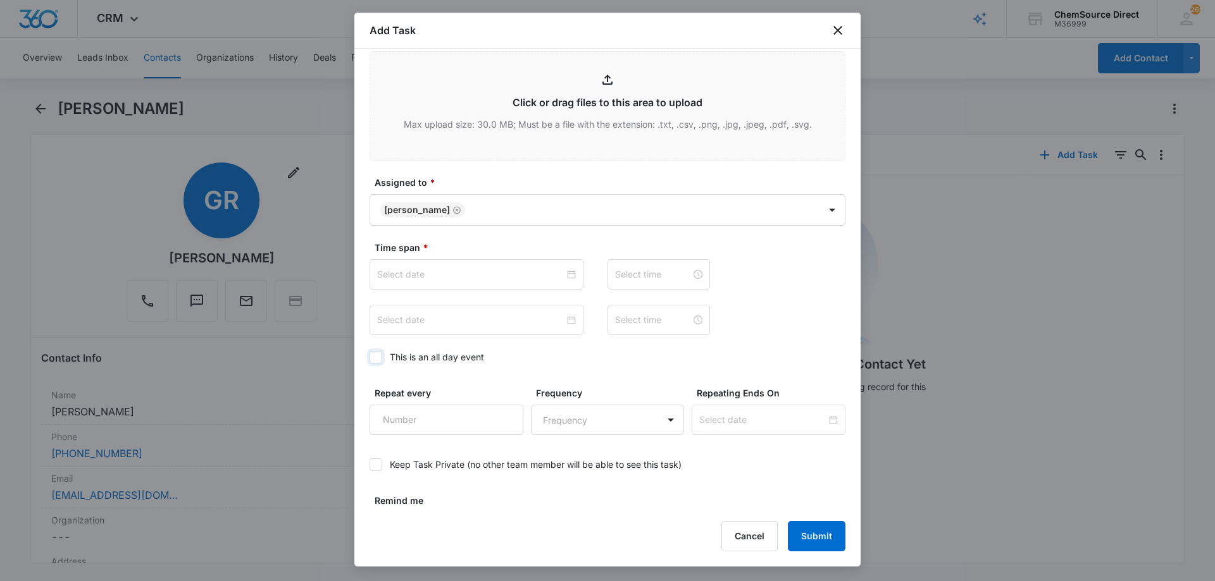
type input "12:00 am"
type input "[DATE]"
type input "12:00 am"
click at [375, 359] on icon at bounding box center [376, 357] width 8 height 6
click at [369, 357] on input "This is an all day event" at bounding box center [369, 357] width 0 height 0
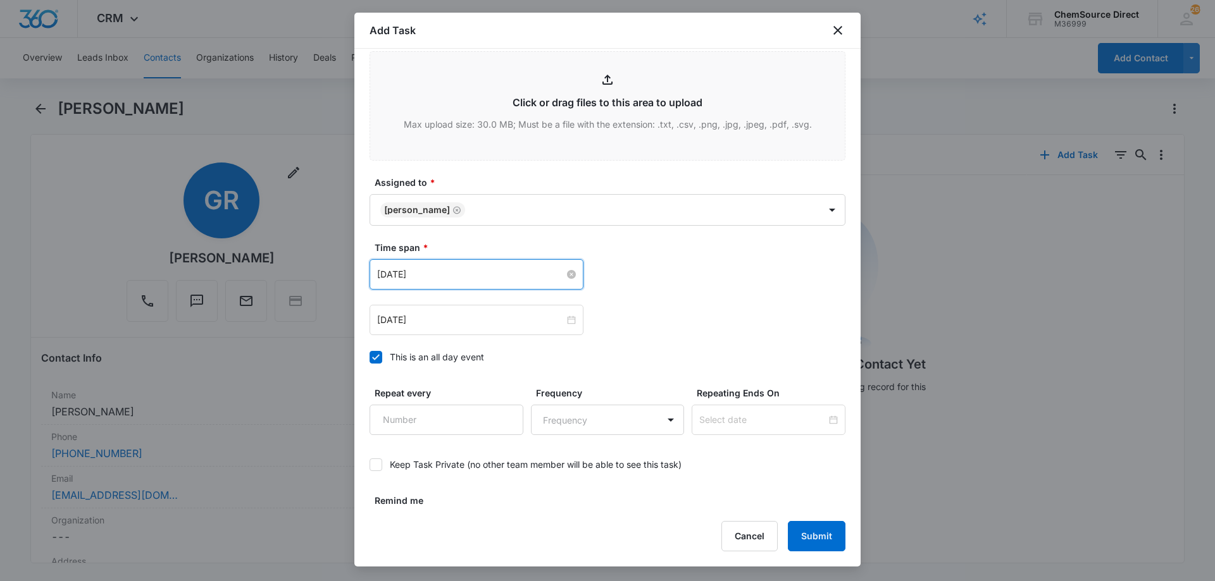
click at [455, 272] on input "[DATE]" at bounding box center [470, 275] width 187 height 14
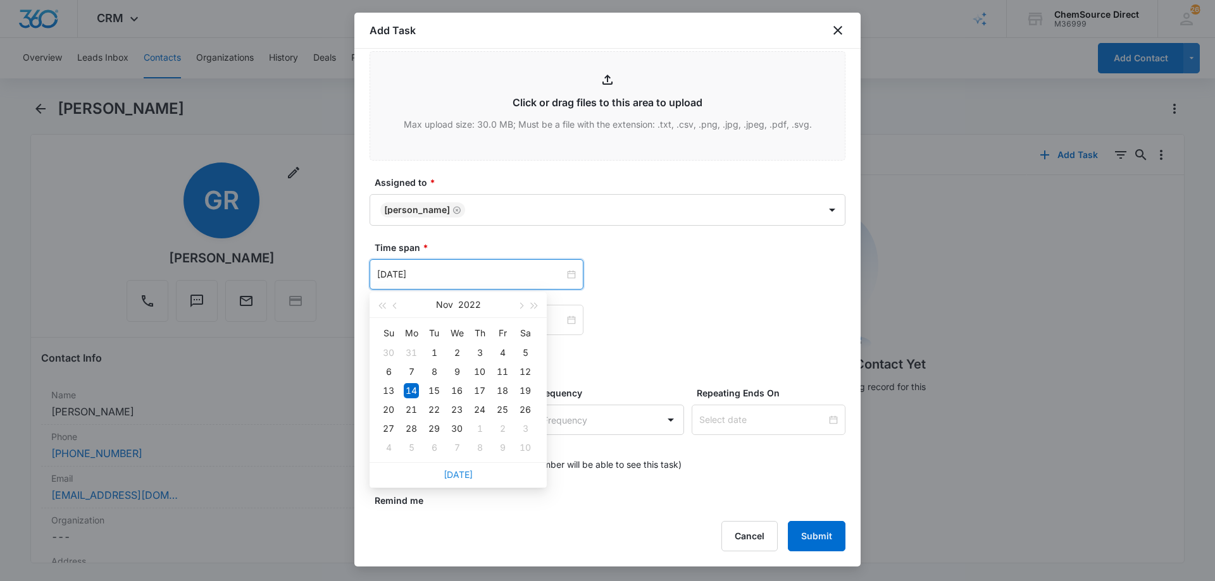
click at [457, 472] on link "[DATE]" at bounding box center [457, 474] width 29 height 11
type input "[DATE]"
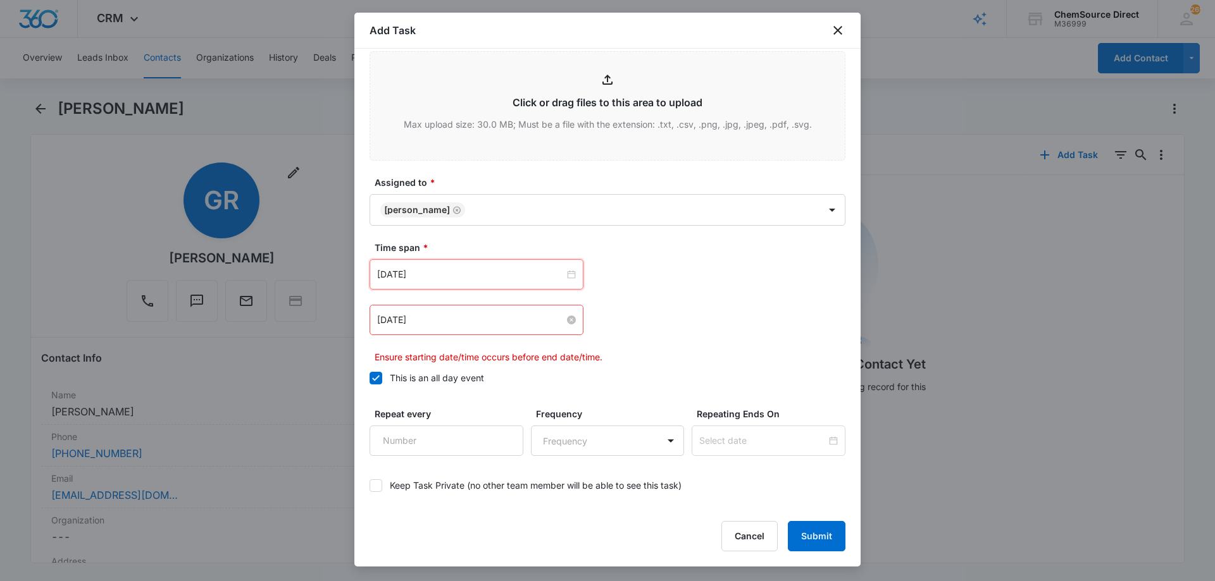
click at [460, 318] on input "[DATE]" at bounding box center [470, 320] width 187 height 14
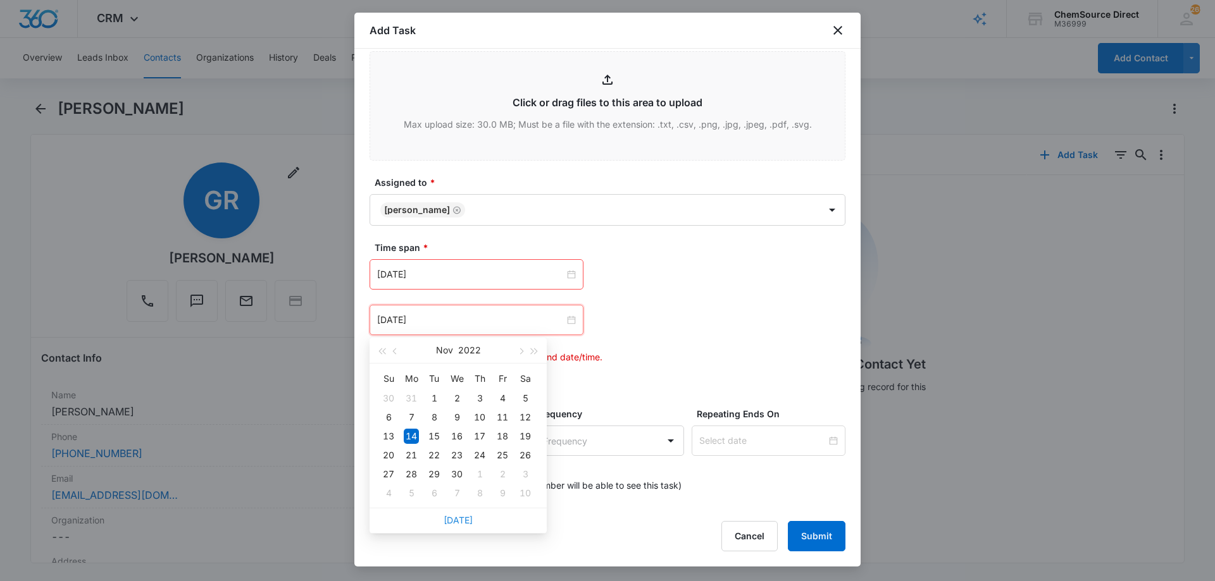
click at [458, 517] on link "[DATE]" at bounding box center [457, 520] width 29 height 11
type input "[DATE]"
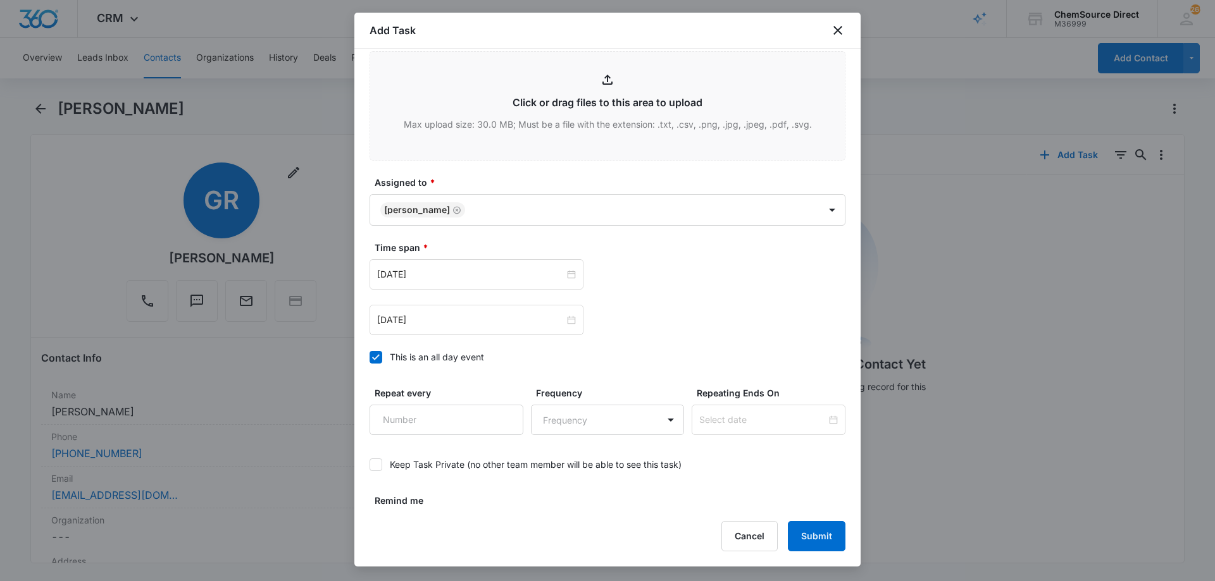
click at [506, 349] on div "Time span * [DATE] [DATE] Su Mo Tu We Th Fr Sa 31 1 2 3 4 5 6 7 8 9 10 11 12 13…" at bounding box center [607, 306] width 476 height 130
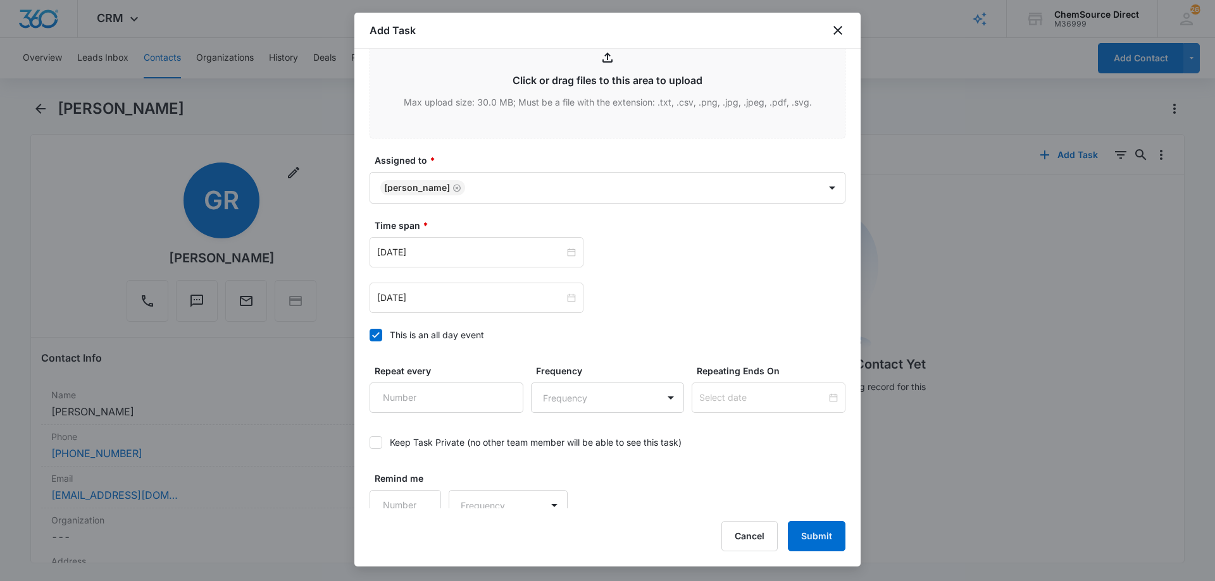
scroll to position [793, 0]
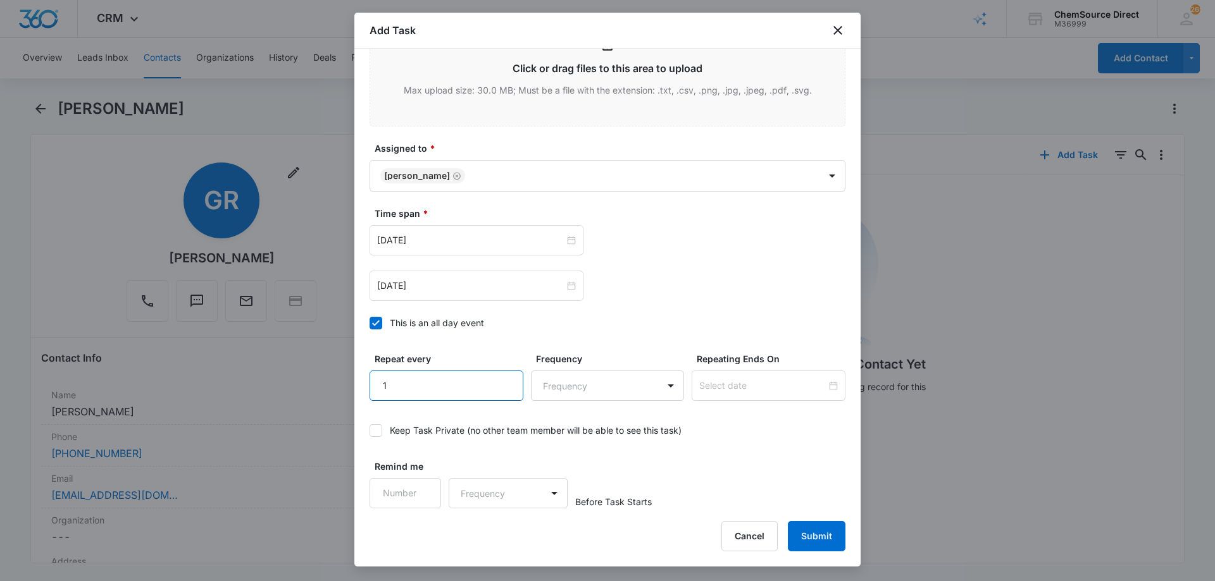
type input "1"
click at [502, 378] on input "1" at bounding box center [446, 386] width 154 height 30
click at [560, 392] on body "CRM Apps Reputation Forms CRM Email Social Payments POS Content Ads Intelligenc…" at bounding box center [607, 290] width 1215 height 581
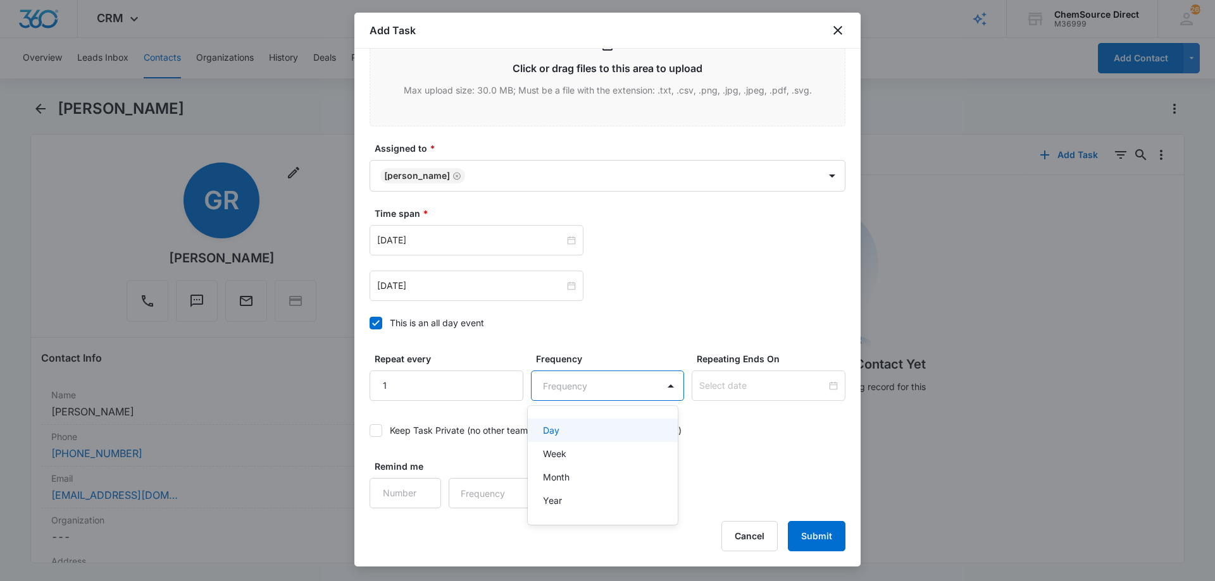
click at [560, 430] on div "Day" at bounding box center [602, 430] width 118 height 13
click at [734, 376] on div at bounding box center [768, 386] width 154 height 30
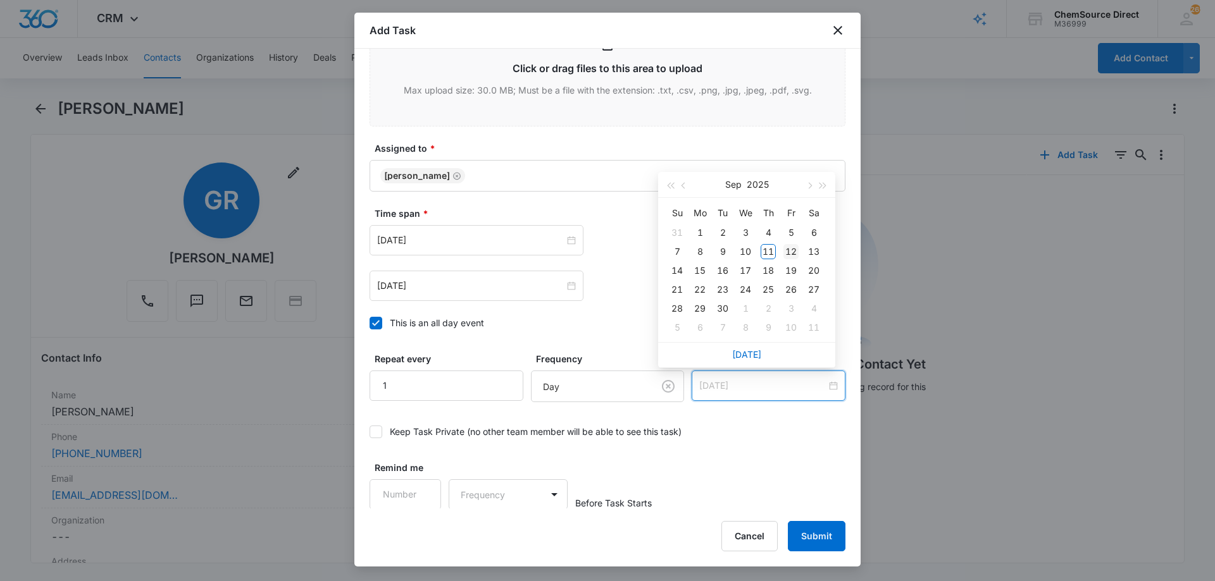
type input "[DATE]"
click at [793, 249] on div "12" at bounding box center [790, 251] width 15 height 15
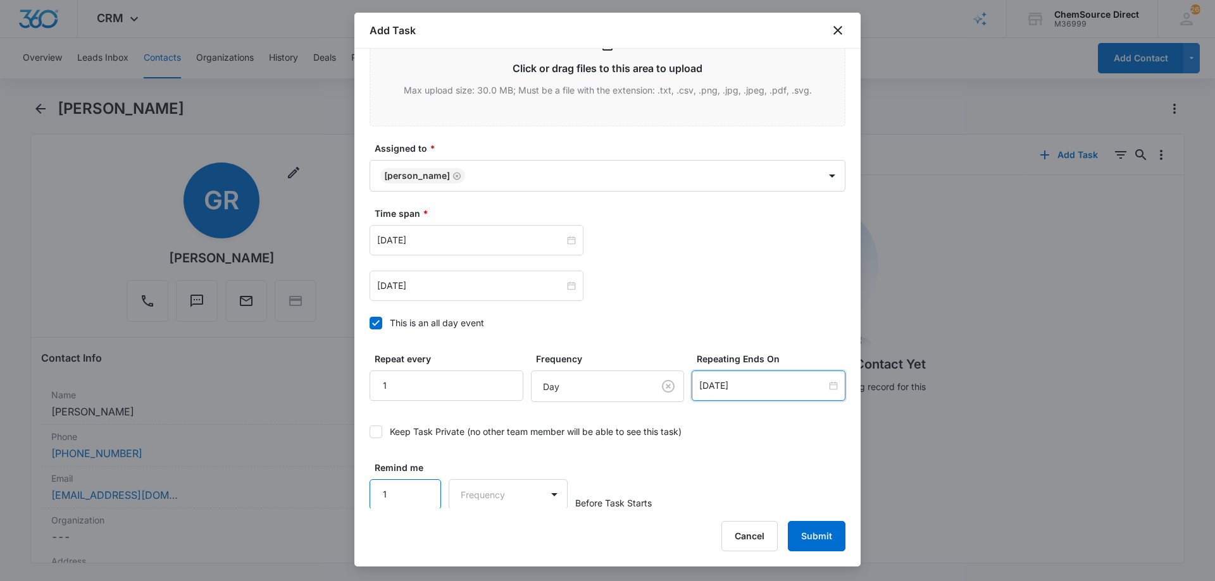
type input "1"
click at [419, 485] on input "1" at bounding box center [404, 495] width 71 height 30
click at [470, 494] on body "CRM Apps Reputation Forms CRM Email Social Payments POS Content Ads Intelligenc…" at bounding box center [607, 290] width 1215 height 581
click at [493, 536] on div "Days" at bounding box center [504, 537] width 84 height 13
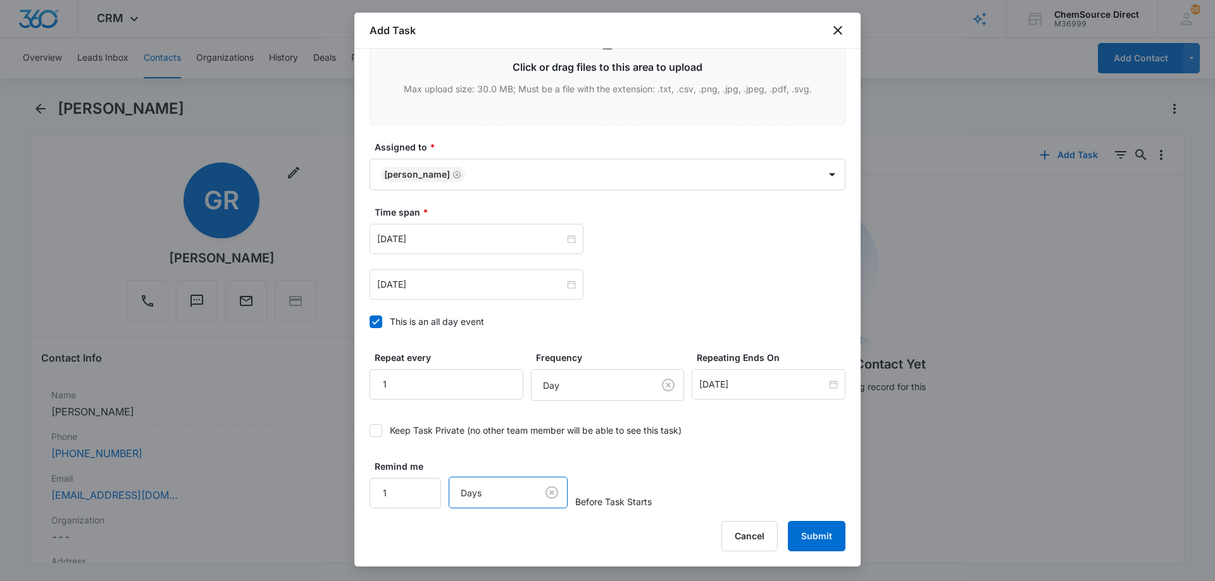
click at [808, 532] on button "Submit" at bounding box center [817, 536] width 58 height 30
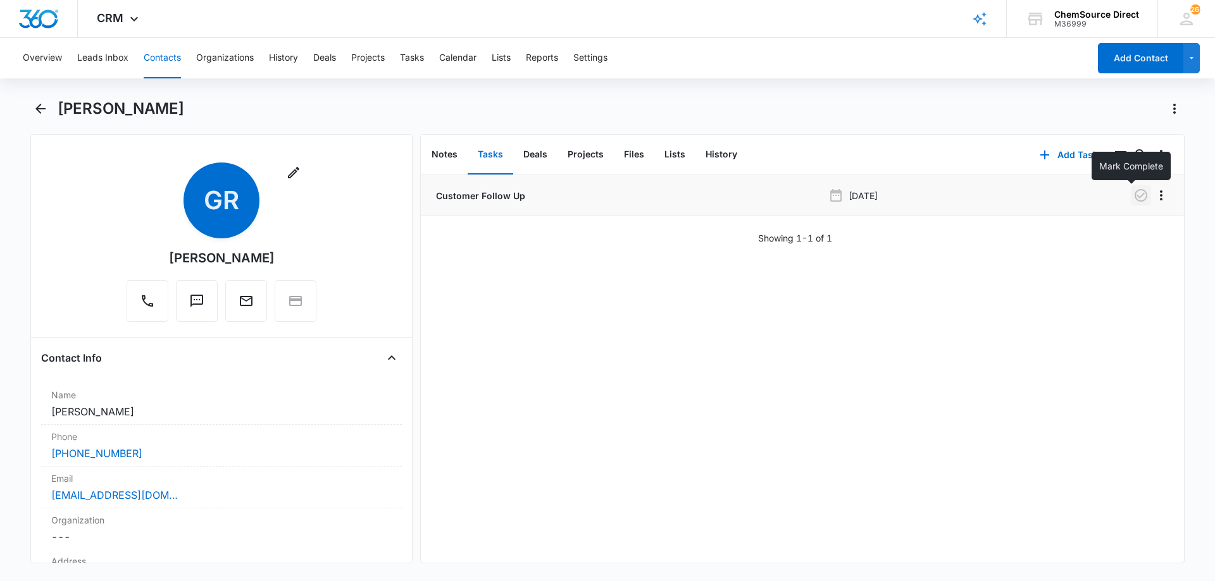
click at [1134, 196] on icon "button" at bounding box center [1140, 195] width 13 height 13
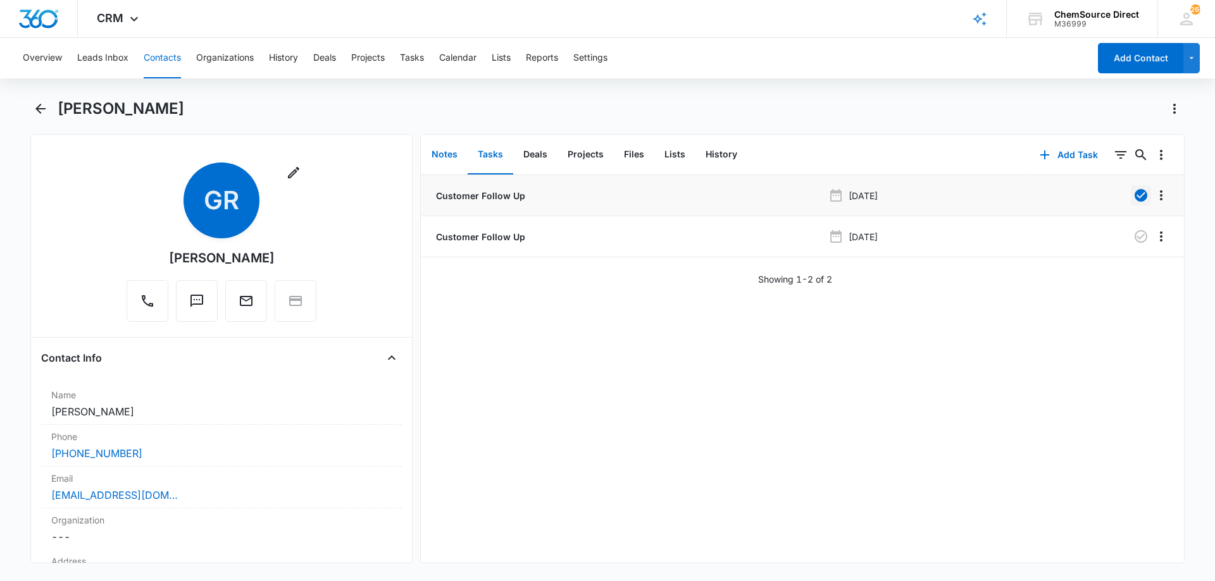
click at [442, 153] on button "Notes" at bounding box center [444, 154] width 46 height 39
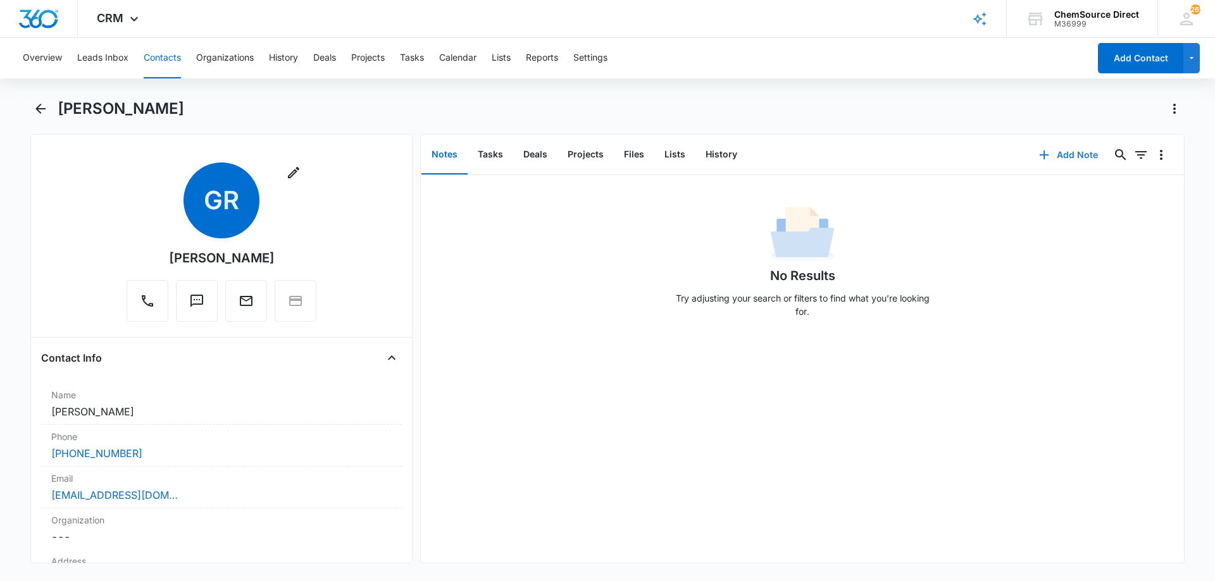
click at [1050, 155] on button "Add Note" at bounding box center [1068, 155] width 84 height 30
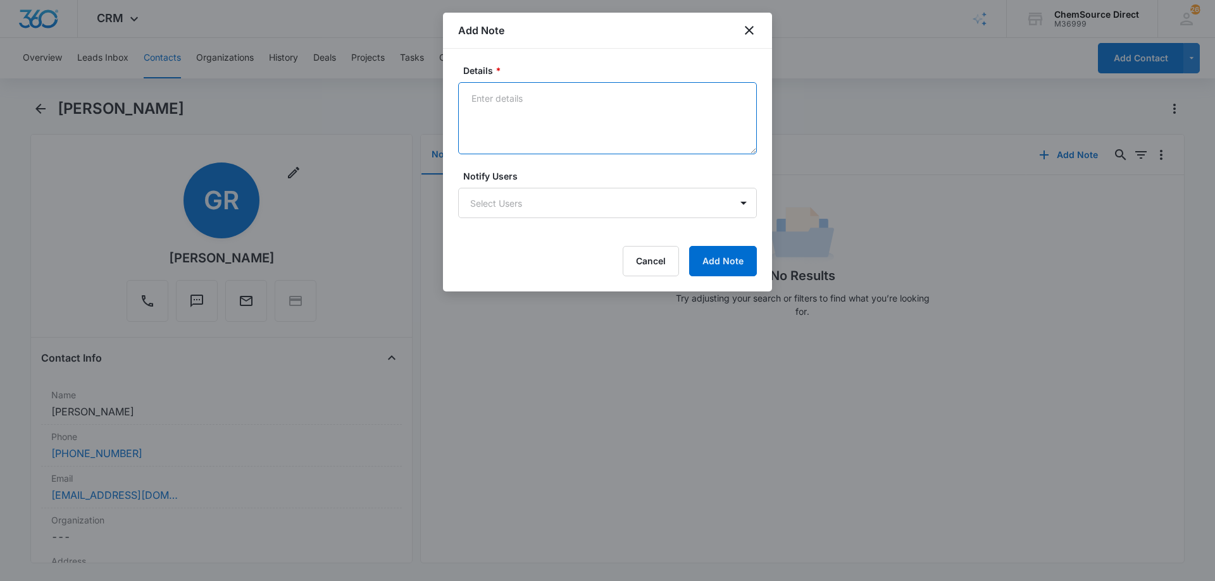
click at [513, 108] on textarea "Details *" at bounding box center [607, 118] width 299 height 72
click at [514, 115] on textarea "Walk Behind Floor Scrubber" at bounding box center [607, 118] width 299 height 72
type textarea "Walk Behind Floor Scrubber No answer, left a message"
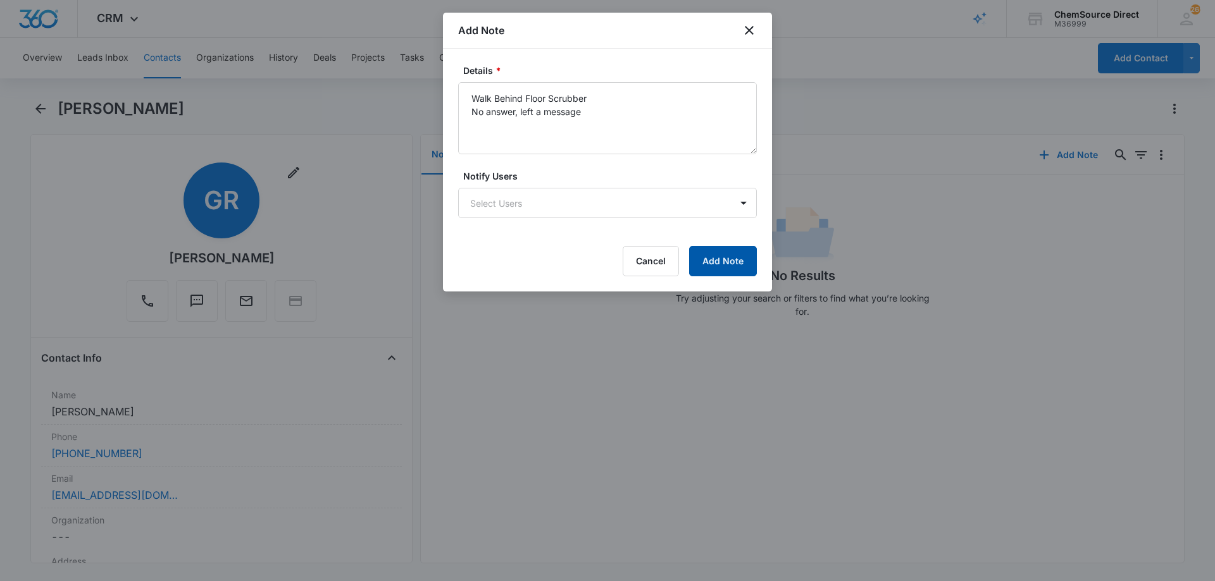
click at [715, 258] on button "Add Note" at bounding box center [723, 261] width 68 height 30
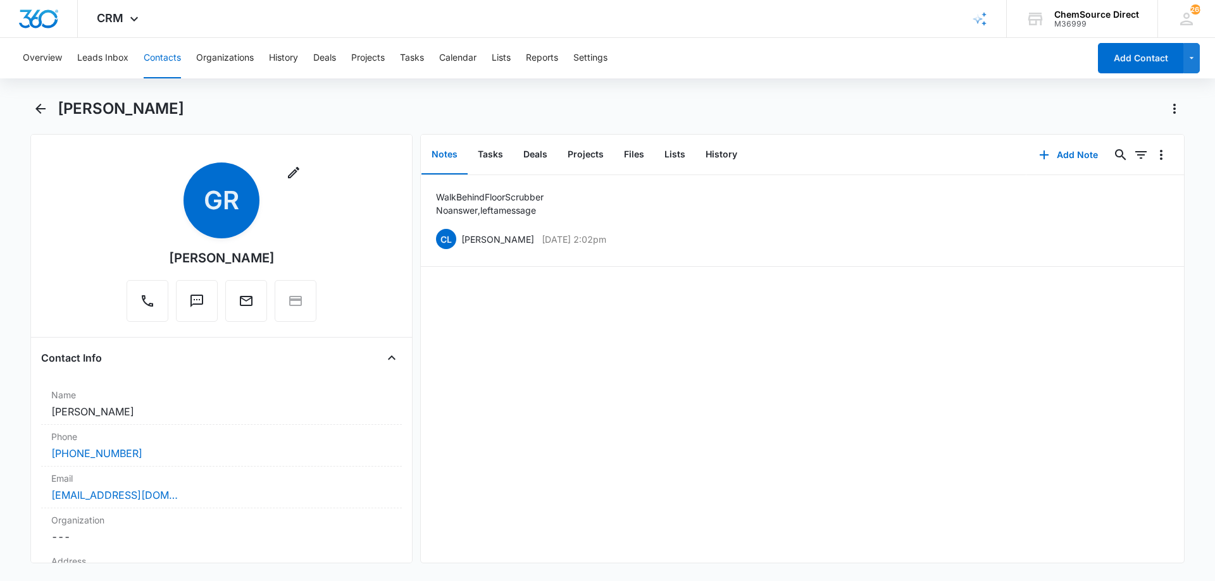
click at [156, 55] on button "Contacts" at bounding box center [162, 58] width 37 height 40
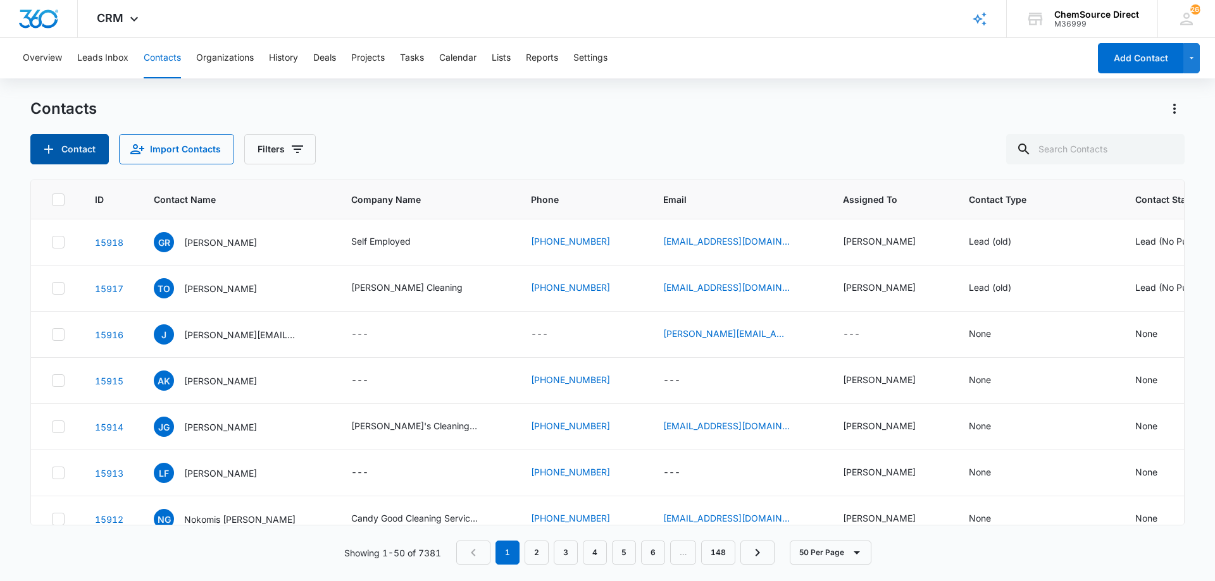
click at [84, 152] on button "Contact" at bounding box center [69, 149] width 78 height 30
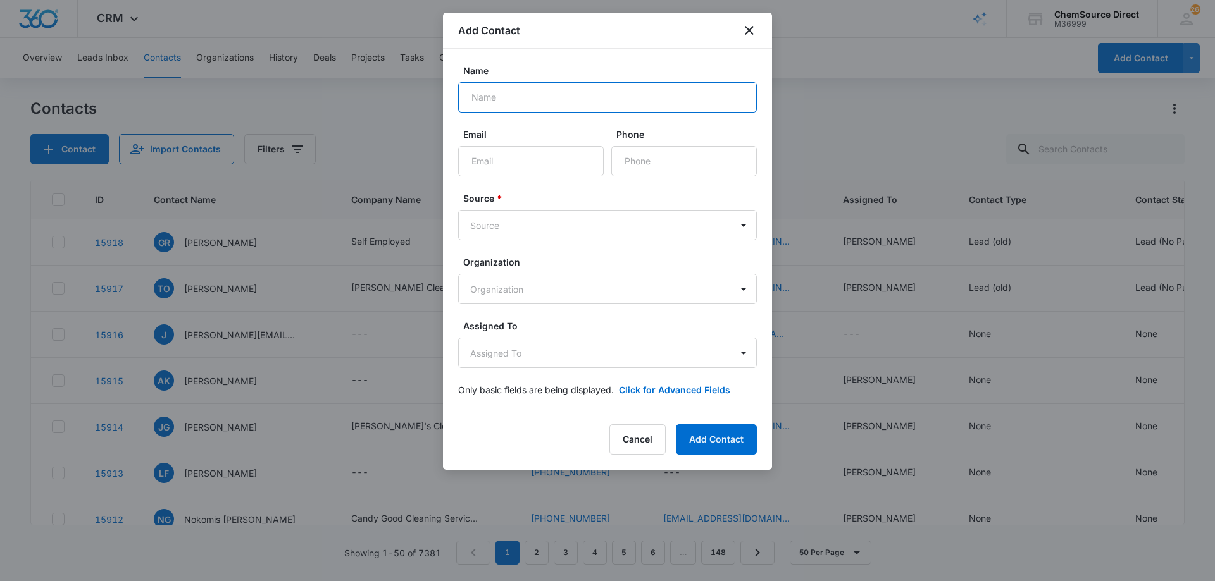
click at [578, 88] on input "Name" at bounding box center [607, 97] width 299 height 30
type input "[PERSON_NAME]"
paste input "[EMAIL_ADDRESS][DOMAIN_NAME]"
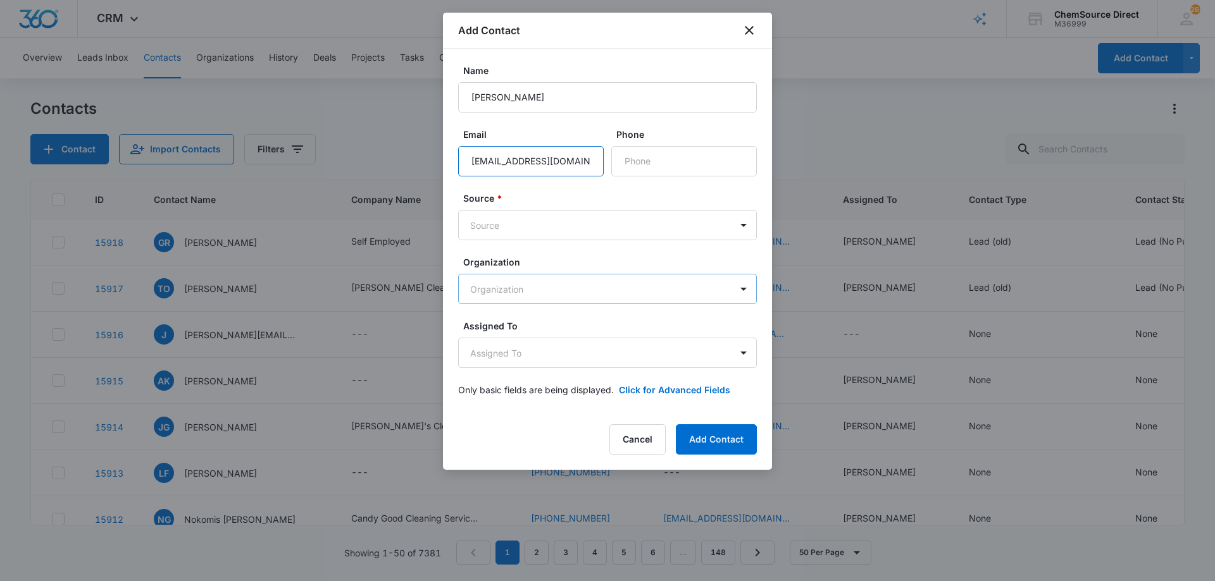
type input "[EMAIL_ADDRESS][DOMAIN_NAME]"
paste input "[PHONE_NUMBER]"
type input "[PHONE_NUMBER]"
click at [586, 226] on body "CRM Apps Reputation Forms CRM Email Social Payments POS Content Ads Intelligenc…" at bounding box center [607, 290] width 1215 height 581
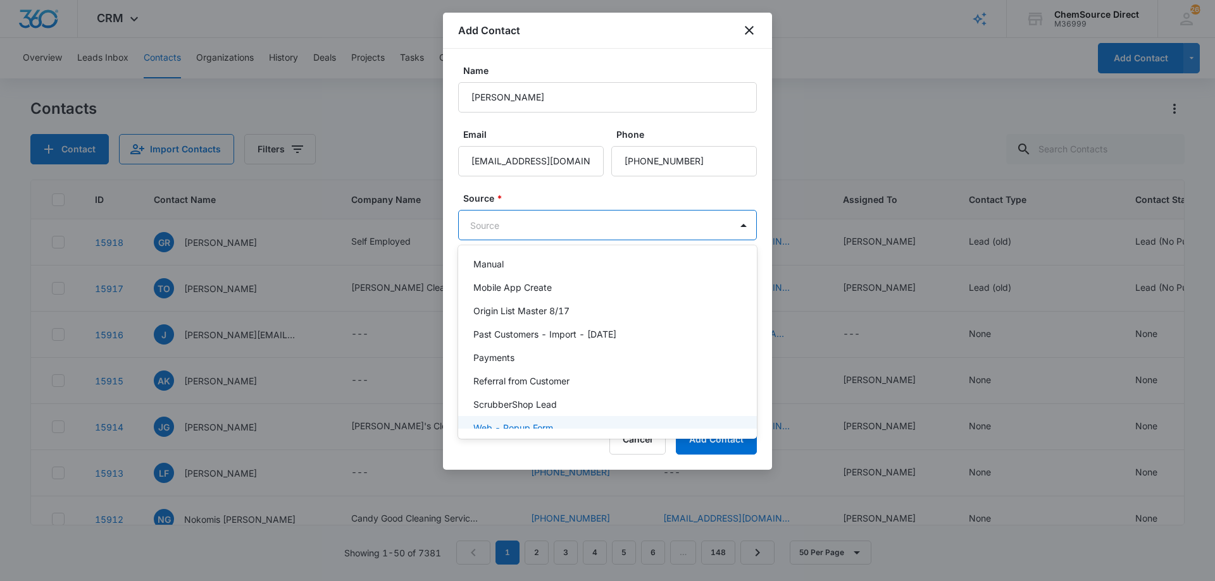
scroll to position [276, 0]
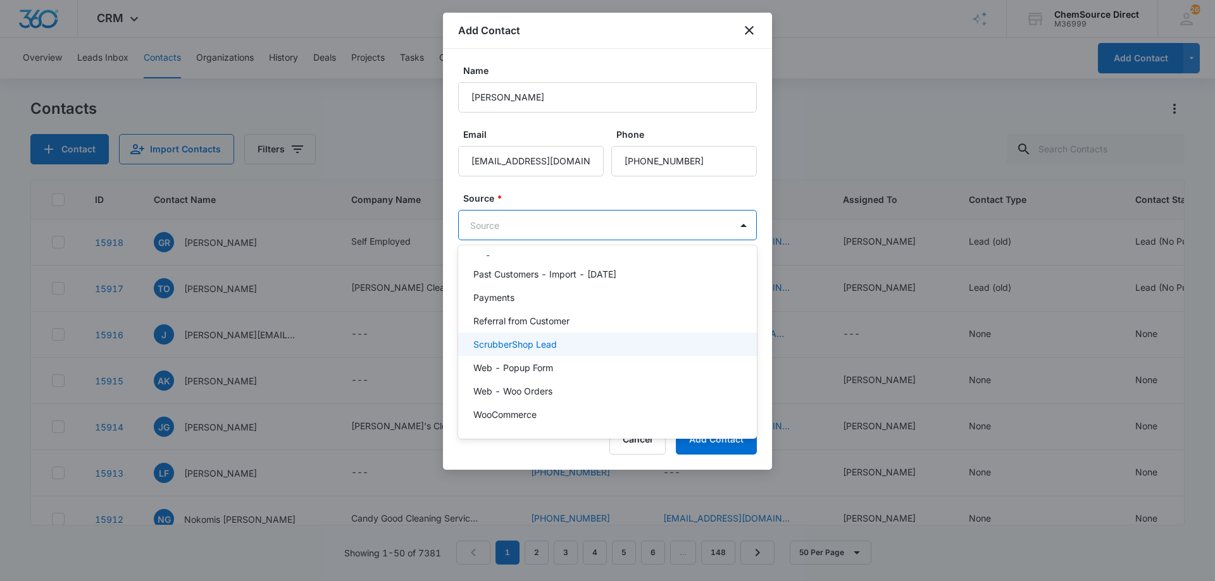
click at [552, 345] on p "ScrubberShop Lead" at bounding box center [515, 344] width 84 height 13
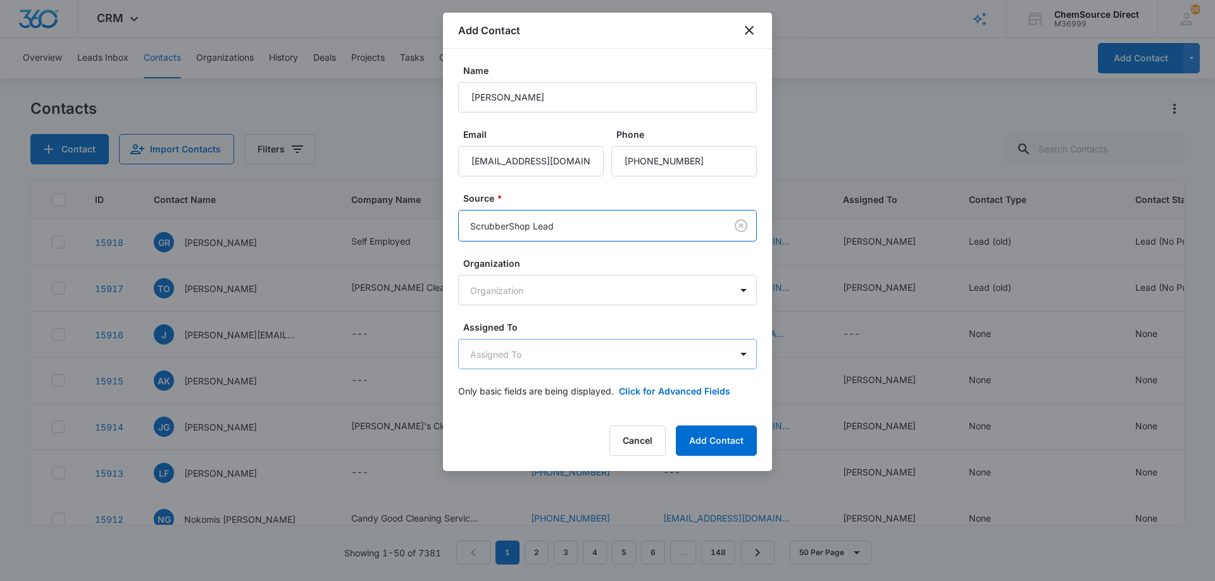
click at [561, 357] on body "CRM Apps Reputation Forms CRM Email Social Payments POS Content Ads Intelligenc…" at bounding box center [607, 290] width 1215 height 581
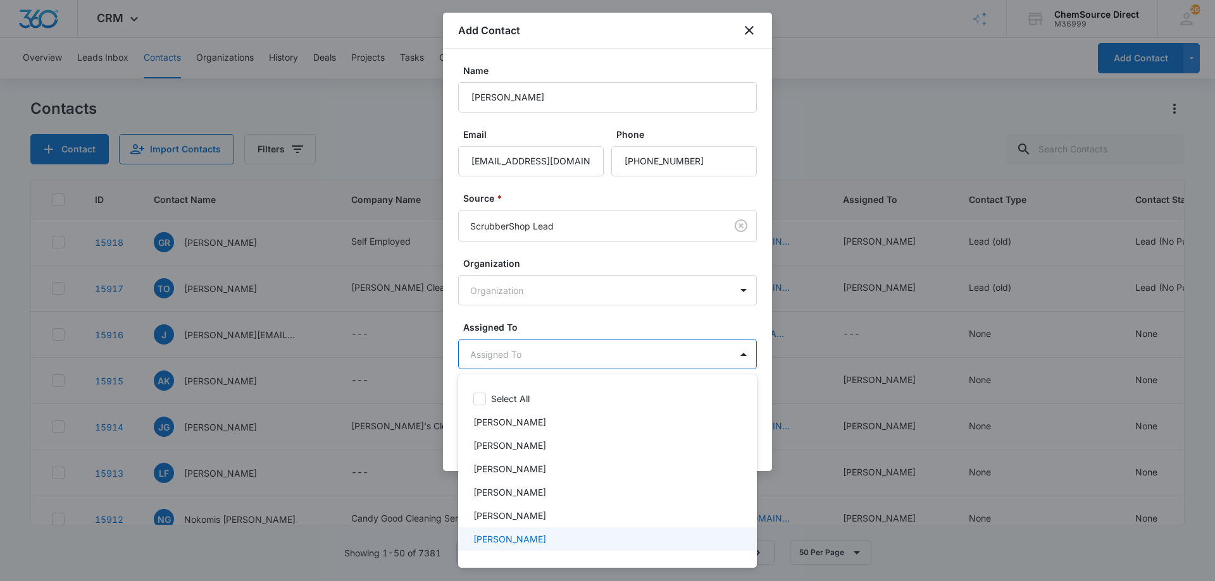
click at [538, 533] on div "[PERSON_NAME]" at bounding box center [606, 539] width 266 height 13
click at [568, 321] on div at bounding box center [607, 290] width 1215 height 581
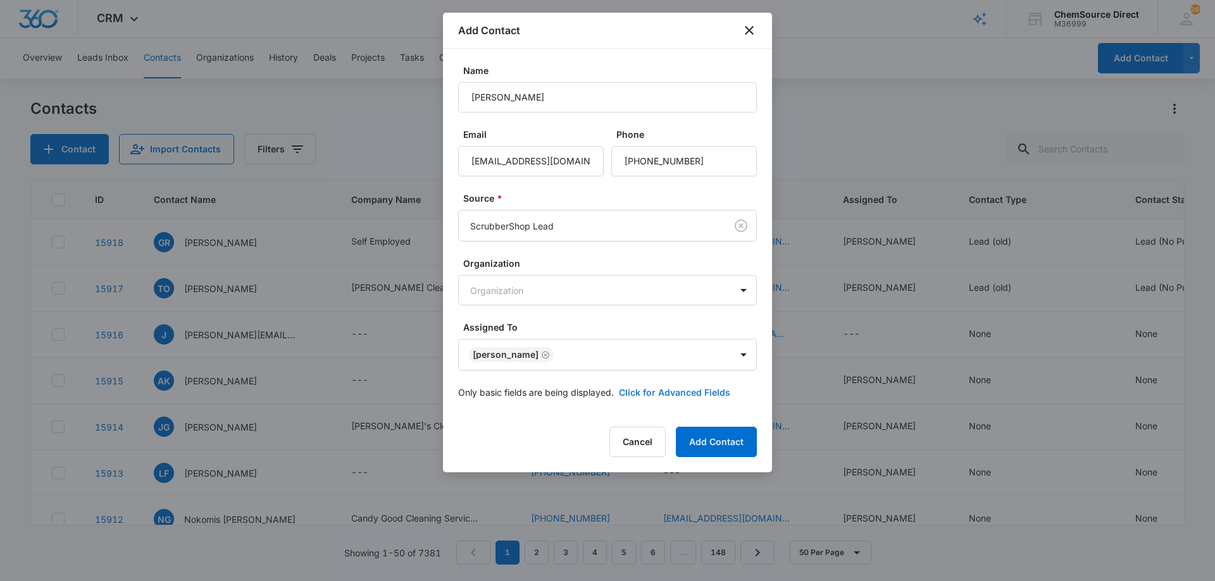
click at [676, 388] on button "Click for Advanced Fields" at bounding box center [674, 392] width 111 height 13
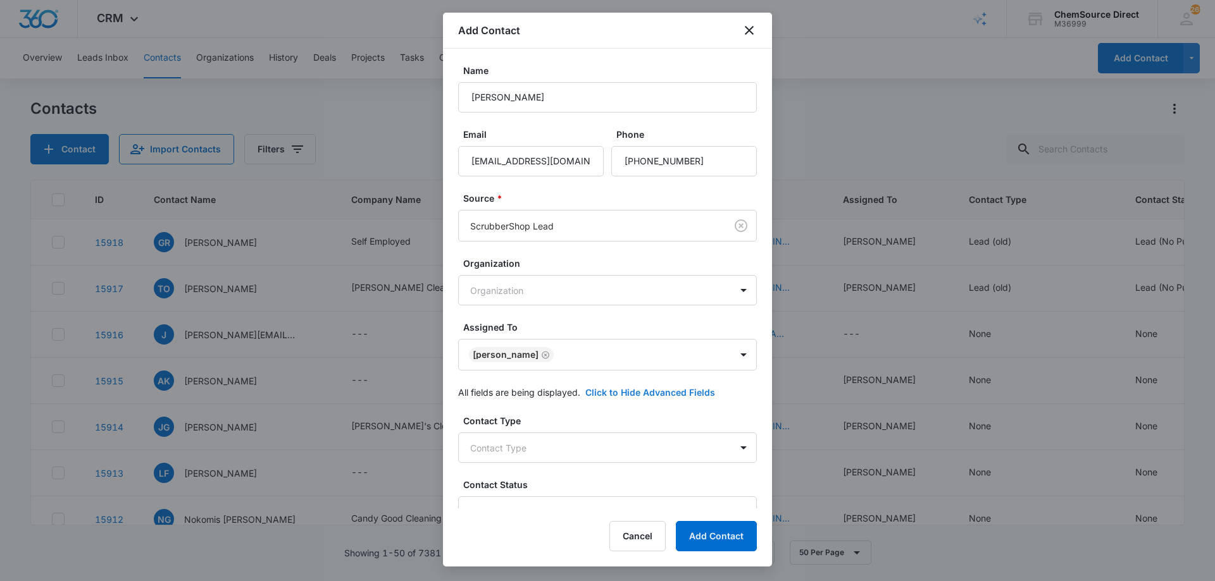
scroll to position [244, 0]
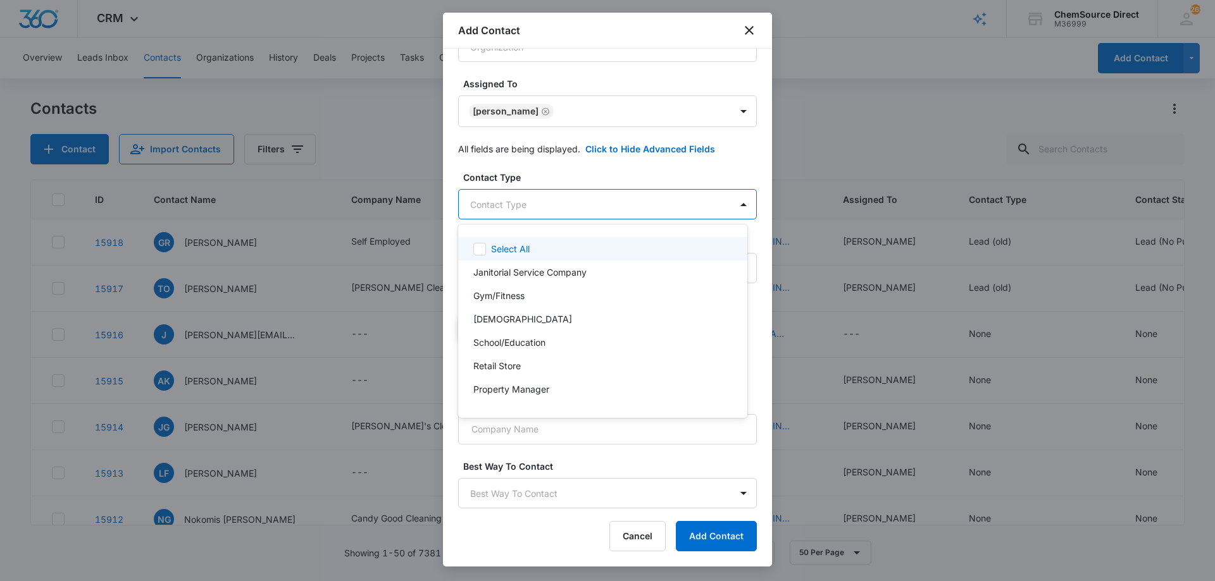
click at [586, 206] on body "CRM Apps Reputation Forms CRM Email Social Payments POS Content Ads Intelligenc…" at bounding box center [607, 290] width 1215 height 581
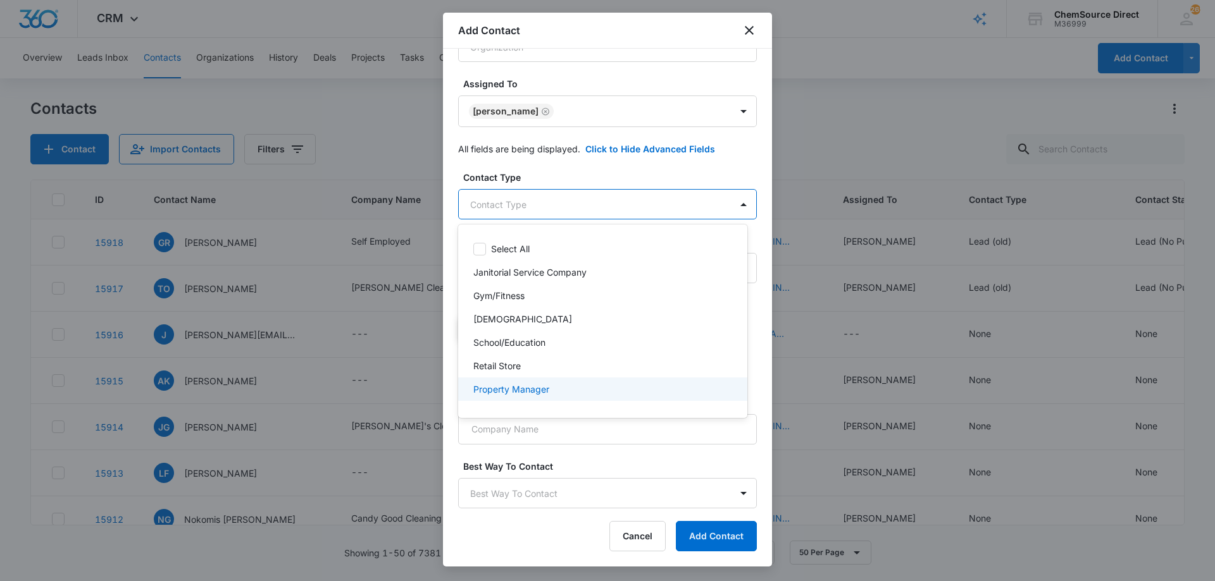
scroll to position [136, 0]
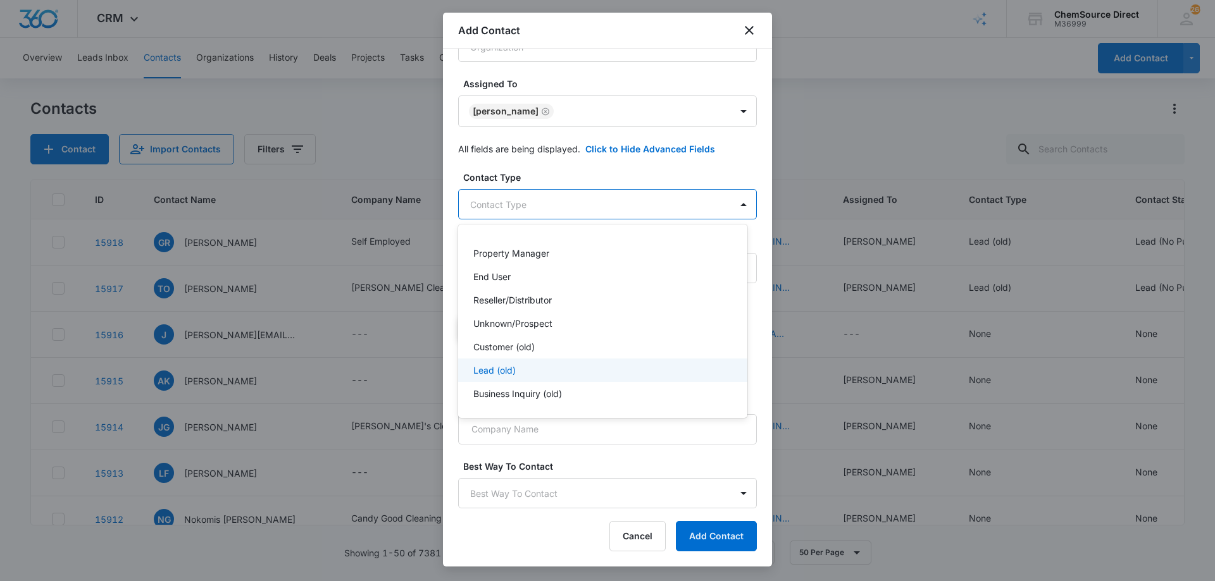
click at [567, 372] on div "Lead (old)" at bounding box center [601, 370] width 256 height 13
click at [573, 177] on div at bounding box center [607, 290] width 1215 height 581
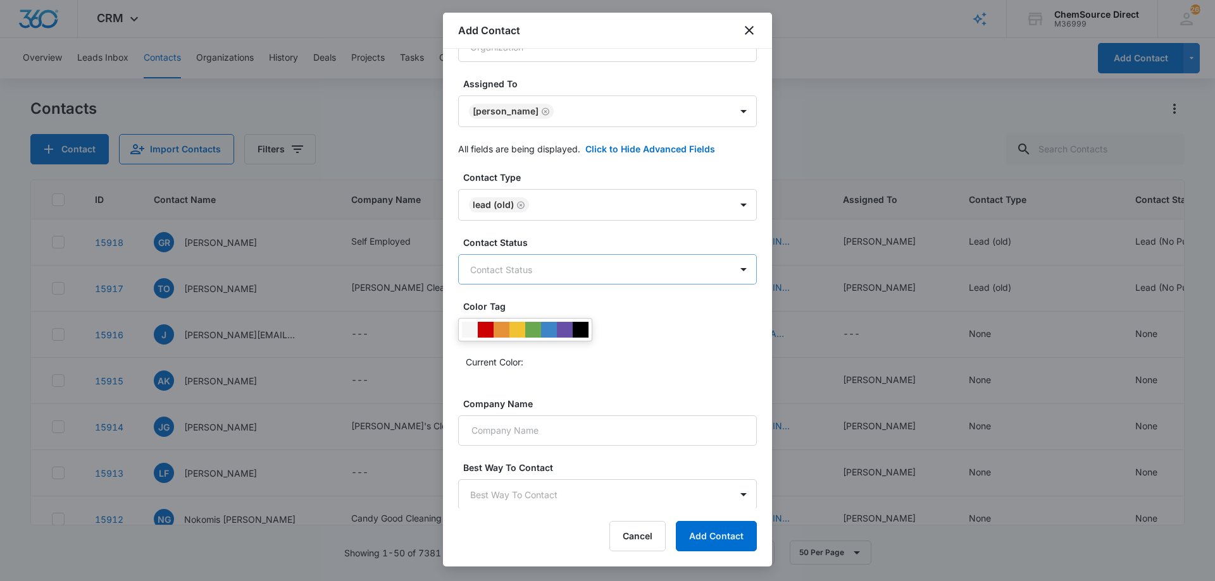
click at [571, 271] on body "CRM Apps Reputation Forms CRM Email Social Payments POS Content Ads Intelligenc…" at bounding box center [607, 290] width 1215 height 581
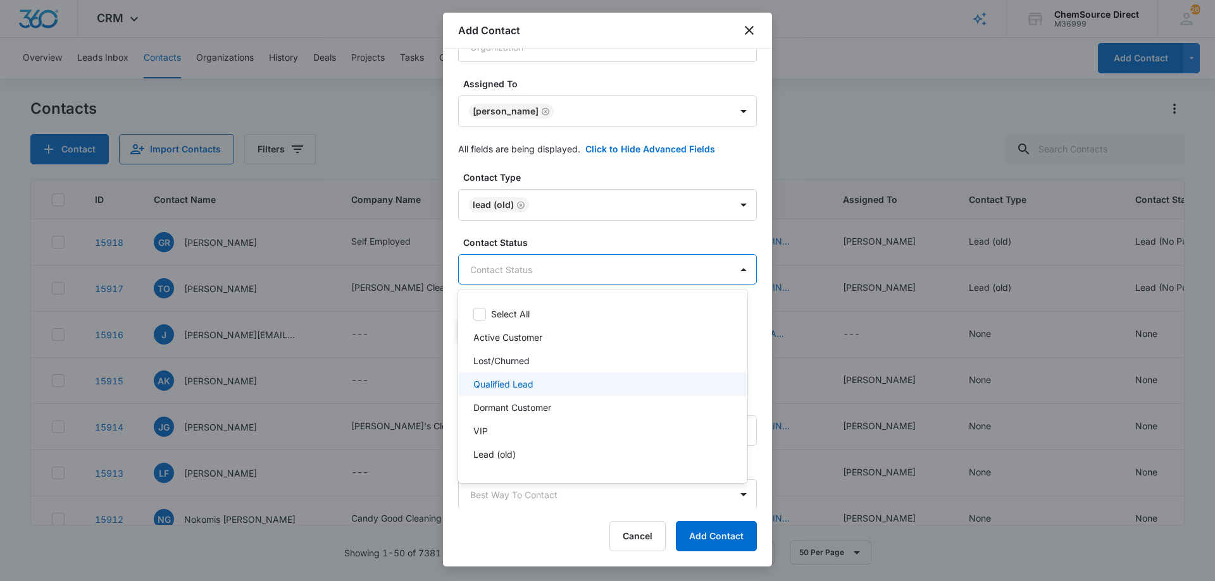
scroll to position [19, 0]
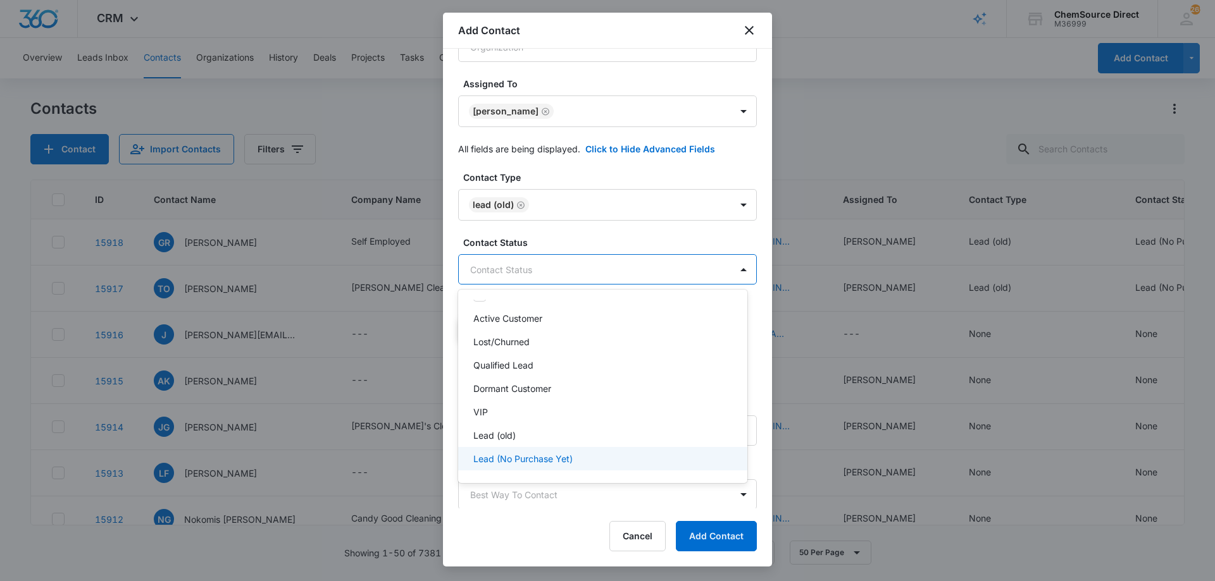
click at [576, 459] on div "Lead (No Purchase Yet)" at bounding box center [601, 458] width 256 height 13
click at [563, 225] on div at bounding box center [607, 290] width 1215 height 581
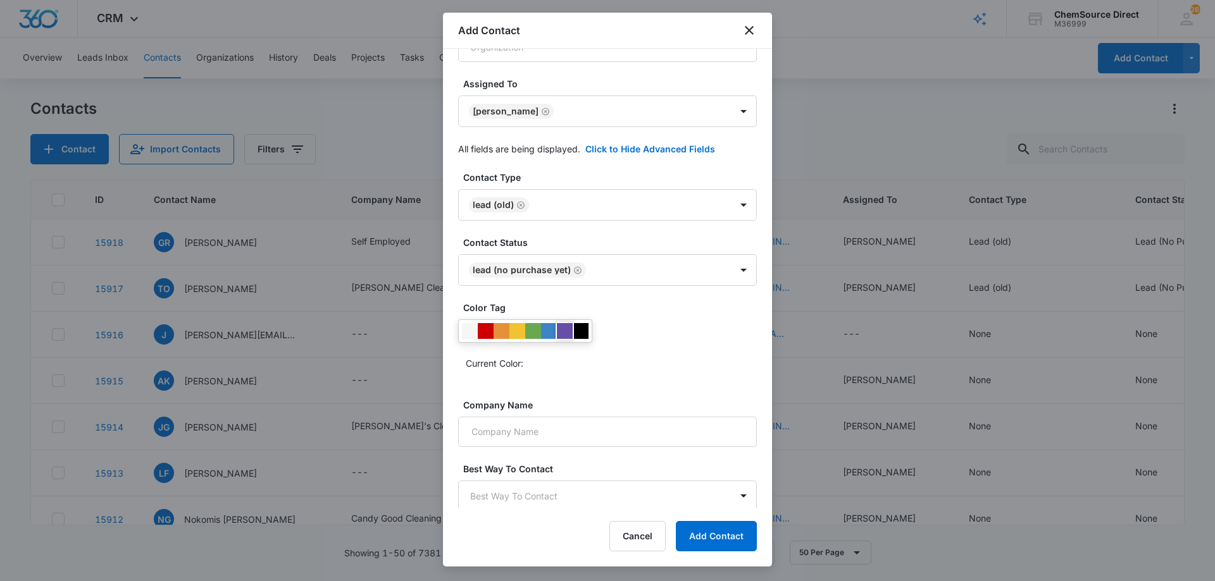
click at [564, 327] on div at bounding box center [565, 331] width 16 height 16
click at [642, 375] on div "Color Tag Current Color:" at bounding box center [607, 342] width 299 height 82
click at [569, 430] on input "Company Name" at bounding box center [607, 432] width 299 height 30
paste input "Floor Master"
type input "Floor Master"
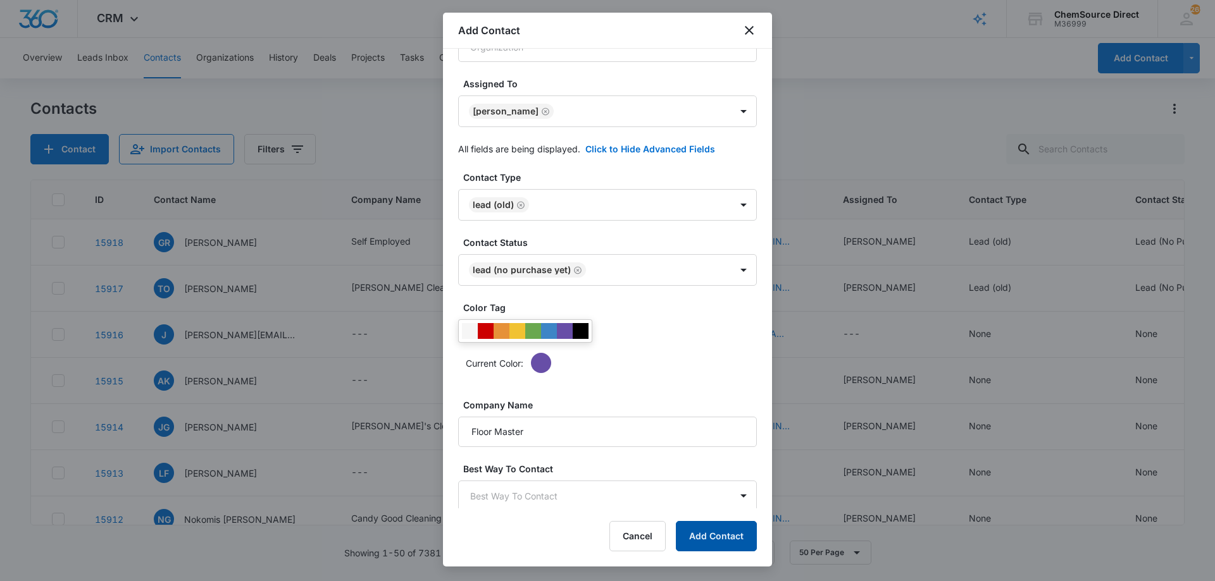
click at [705, 533] on button "Add Contact" at bounding box center [716, 536] width 81 height 30
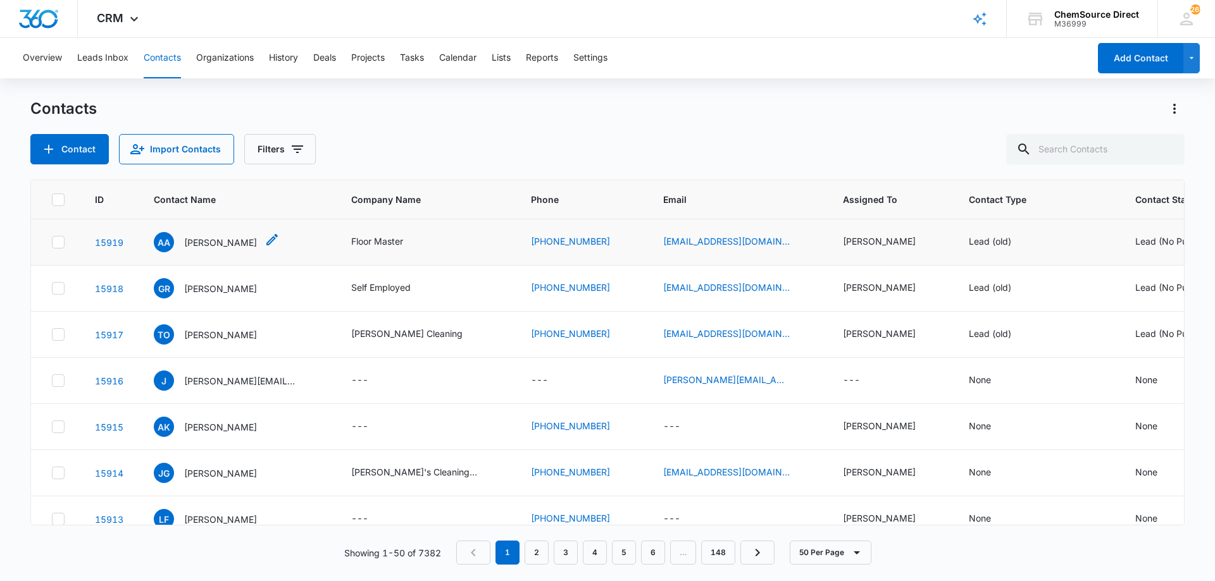
click at [230, 240] on p "[PERSON_NAME]" at bounding box center [220, 242] width 73 height 13
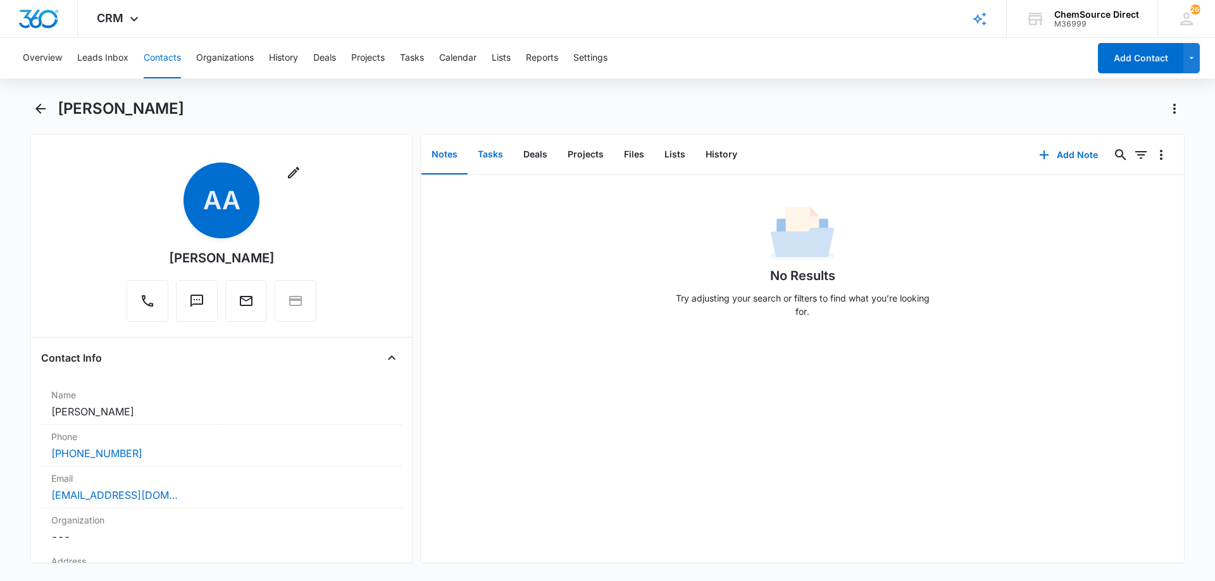
click at [492, 152] on button "Tasks" at bounding box center [491, 154] width 46 height 39
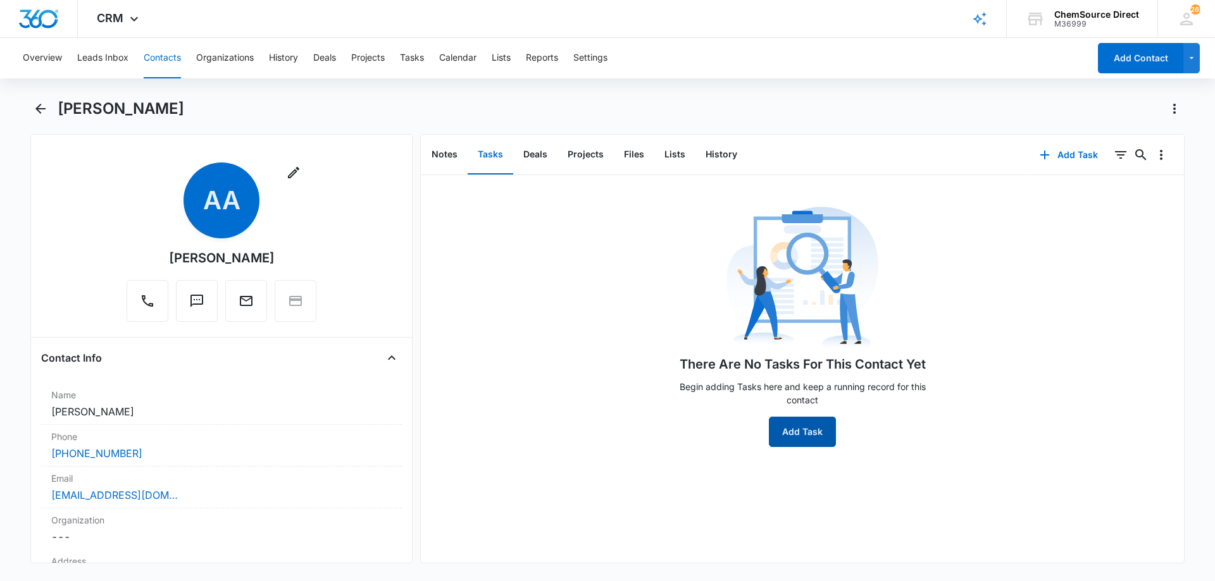
click at [791, 431] on button "Add Task" at bounding box center [802, 432] width 67 height 30
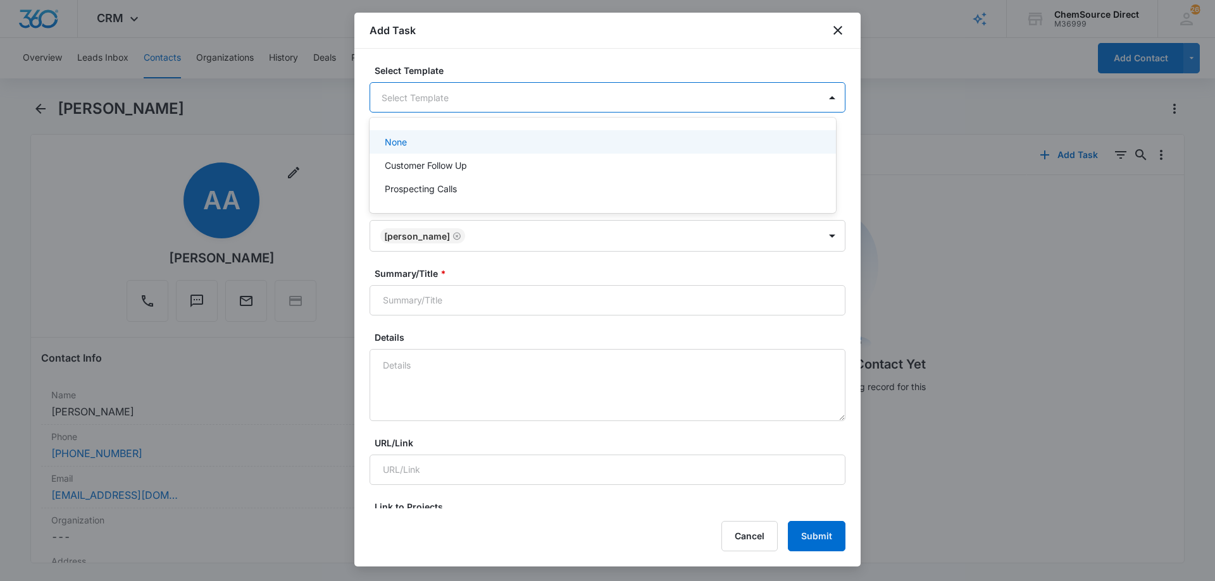
click at [419, 99] on body "CRM Apps Reputation Forms CRM Email Social Payments POS Content Ads Intelligenc…" at bounding box center [607, 290] width 1215 height 581
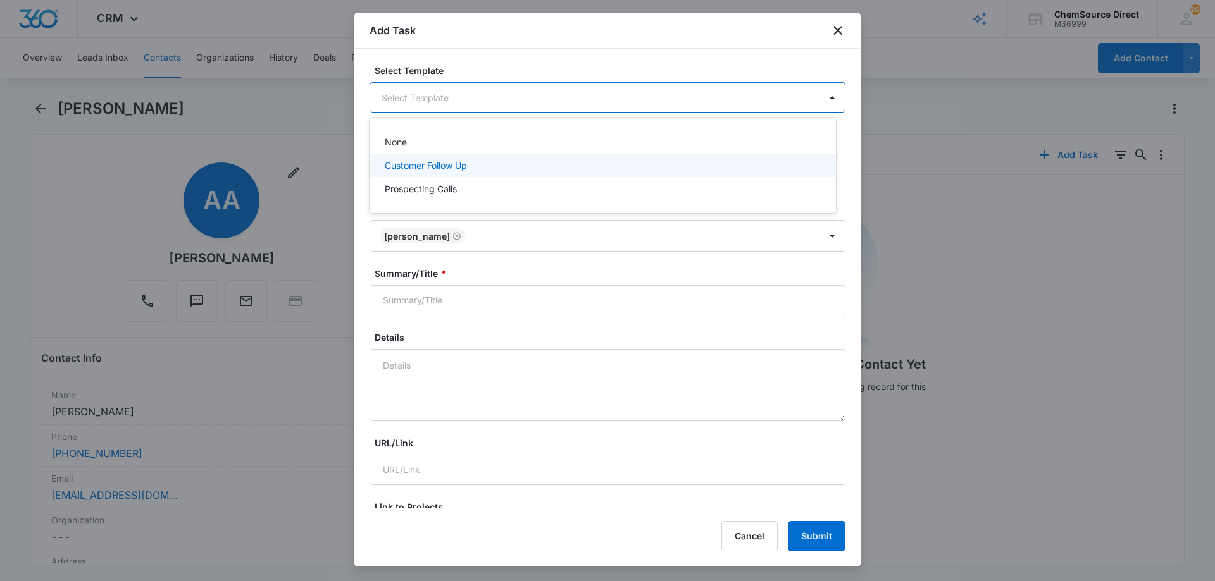
click at [414, 163] on p "Customer Follow Up" at bounding box center [426, 165] width 82 height 13
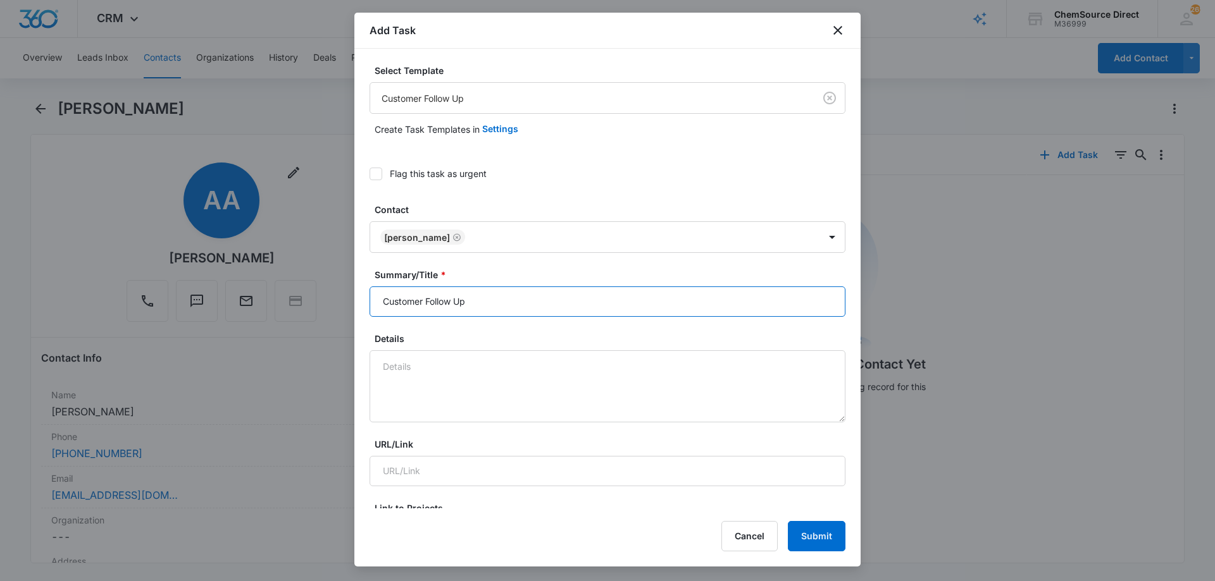
click at [392, 303] on input "Customer Follow Up" at bounding box center [607, 302] width 476 height 30
type input "Customer Follow Up"
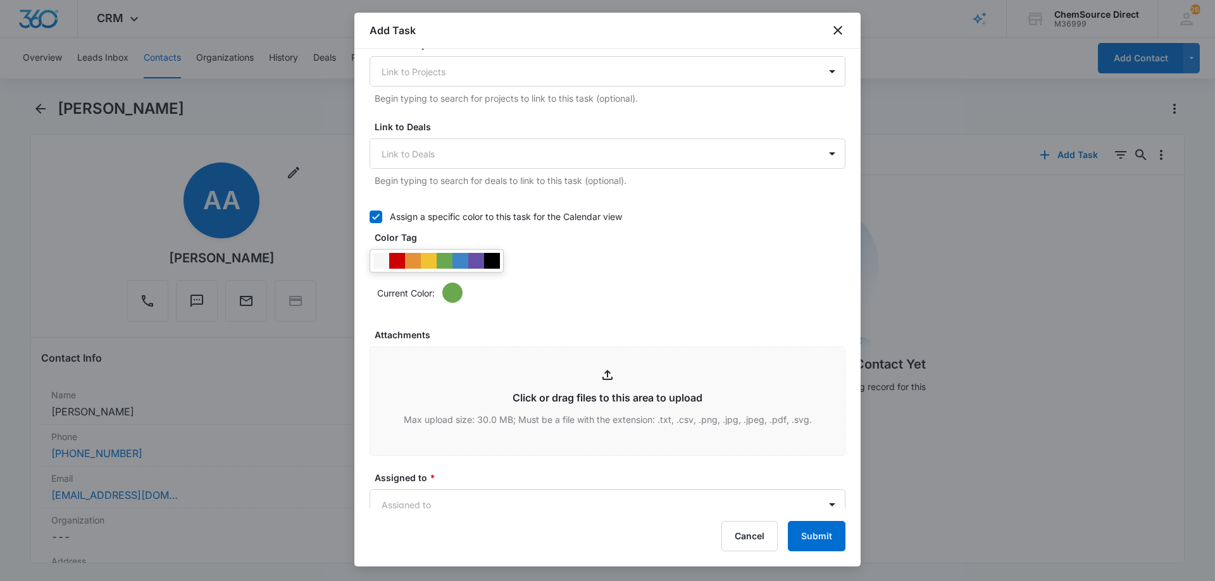
scroll to position [506, 0]
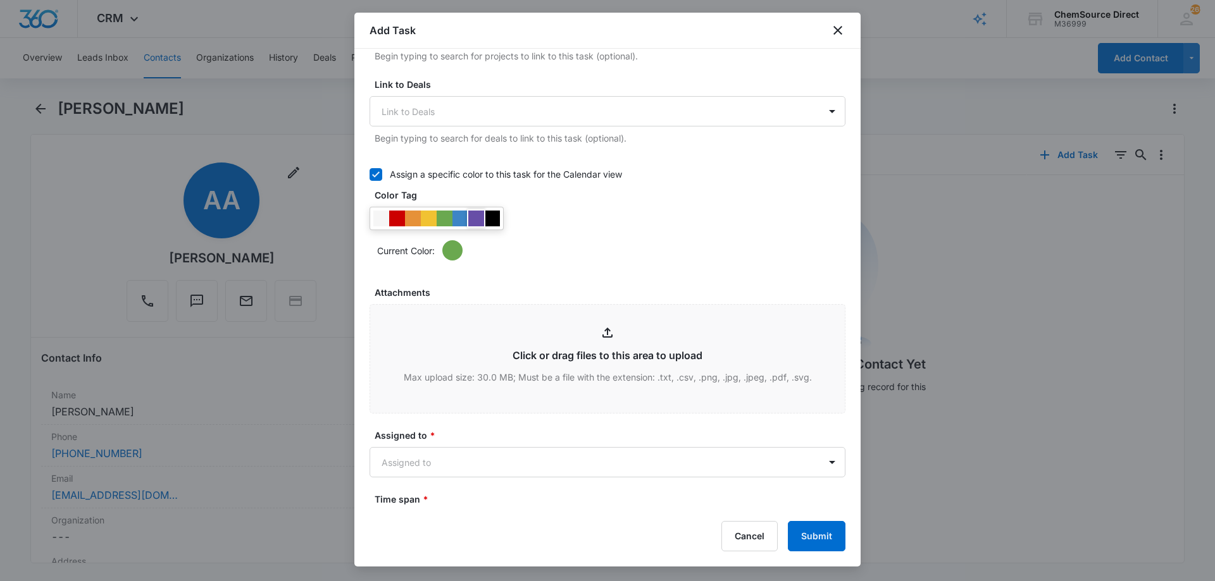
type textarea "Walk Behind Floor Scrubber"
click at [476, 217] on div at bounding box center [476, 219] width 16 height 16
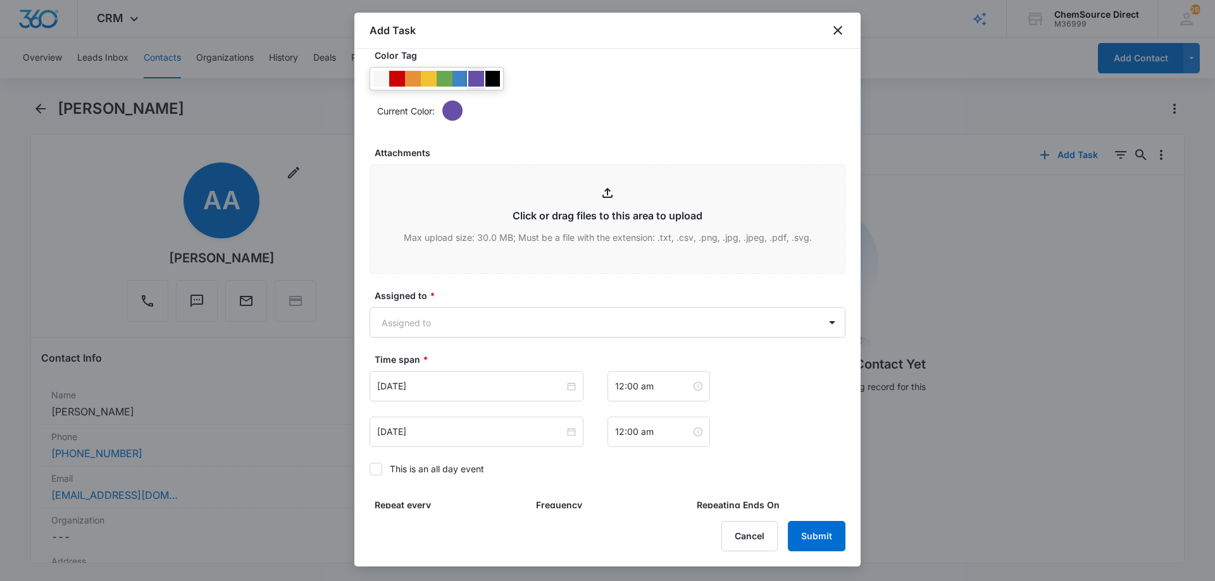
scroll to position [792, 0]
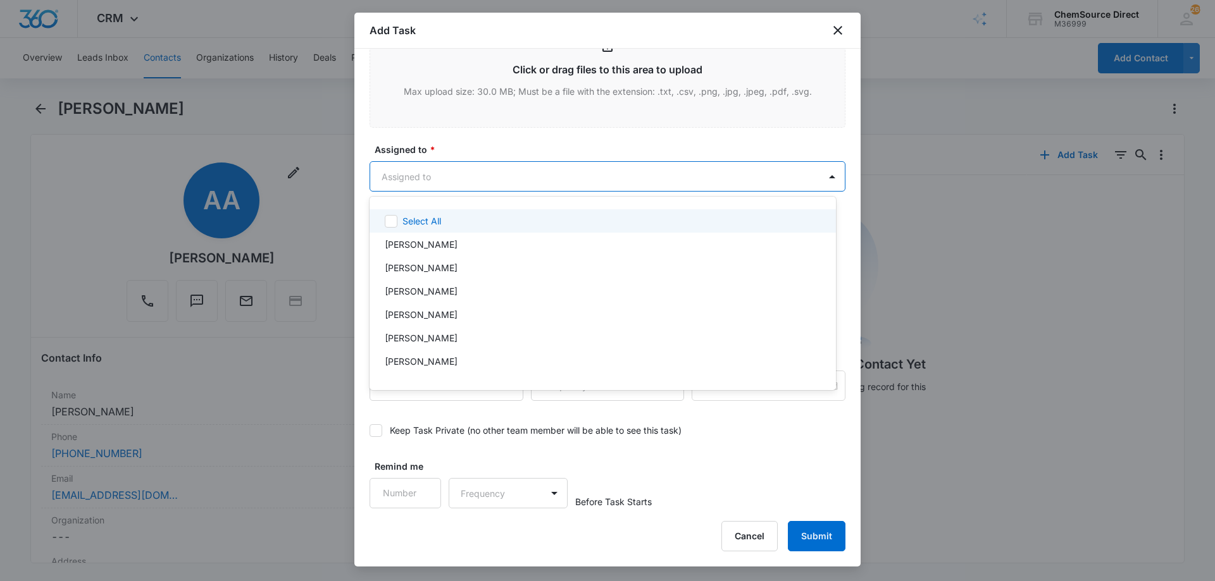
click at [471, 165] on body "CRM Apps Reputation Forms CRM Email Social Payments POS Content Ads Intelligenc…" at bounding box center [607, 290] width 1215 height 581
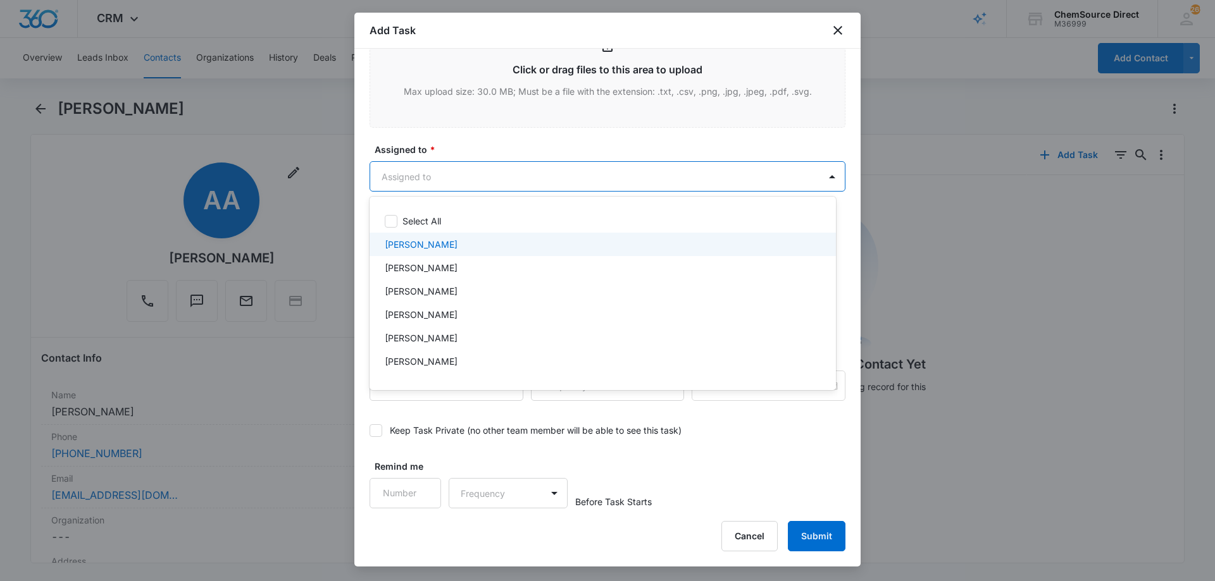
click at [453, 251] on div "[PERSON_NAME]" at bounding box center [602, 244] width 466 height 23
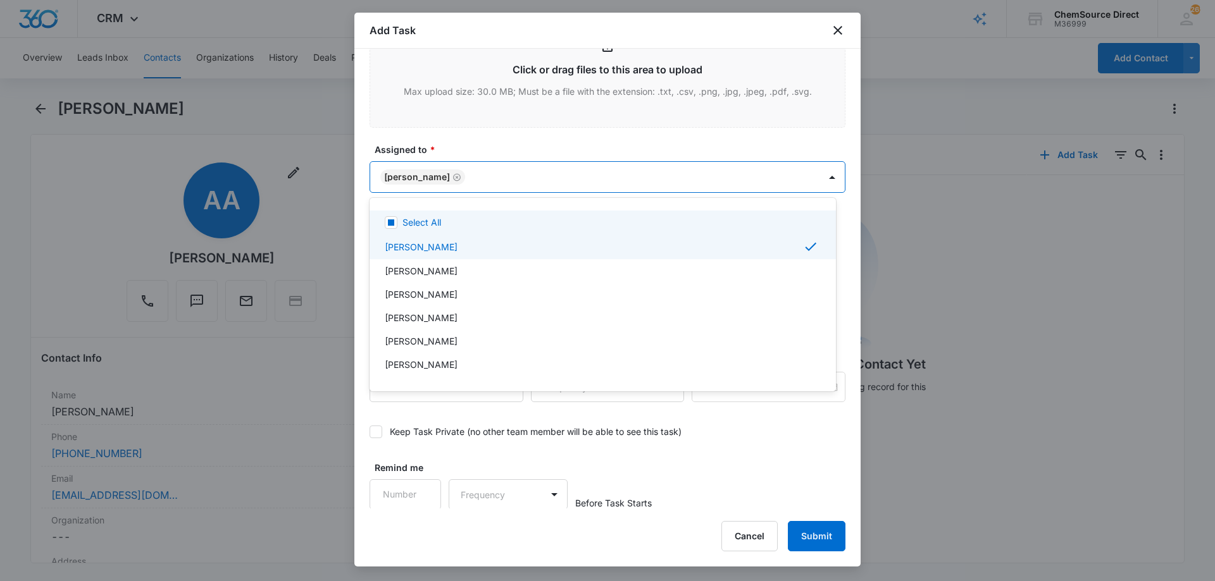
click at [473, 151] on div at bounding box center [607, 290] width 1215 height 581
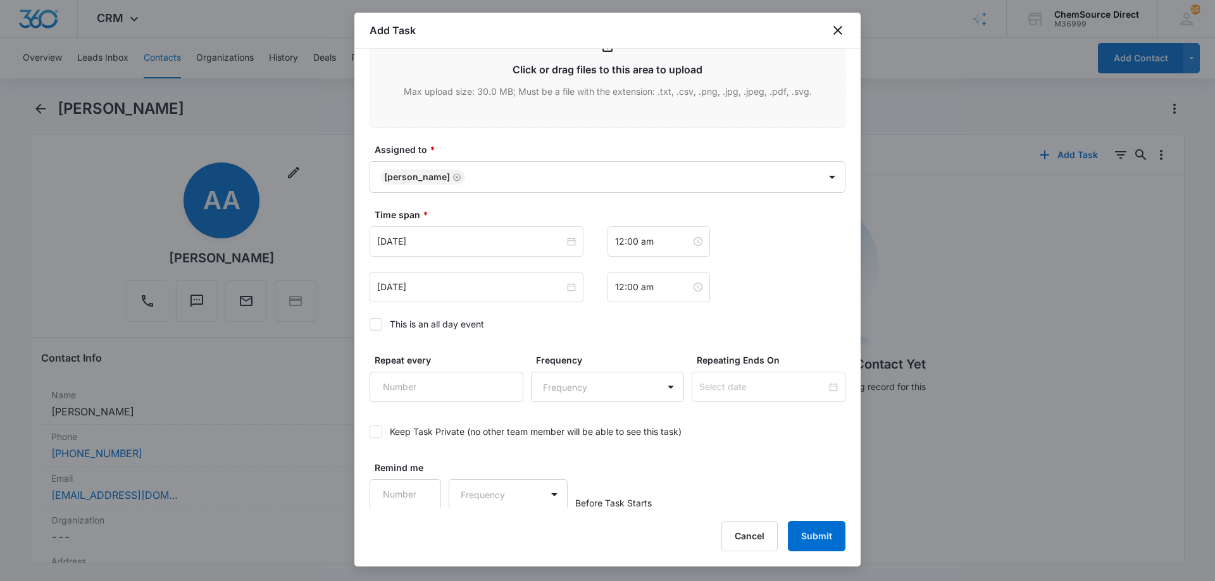
click at [378, 326] on icon at bounding box center [375, 324] width 11 height 11
click at [369, 325] on input "This is an all day event" at bounding box center [369, 325] width 0 height 0
click at [459, 239] on input "[DATE]" at bounding box center [470, 242] width 187 height 14
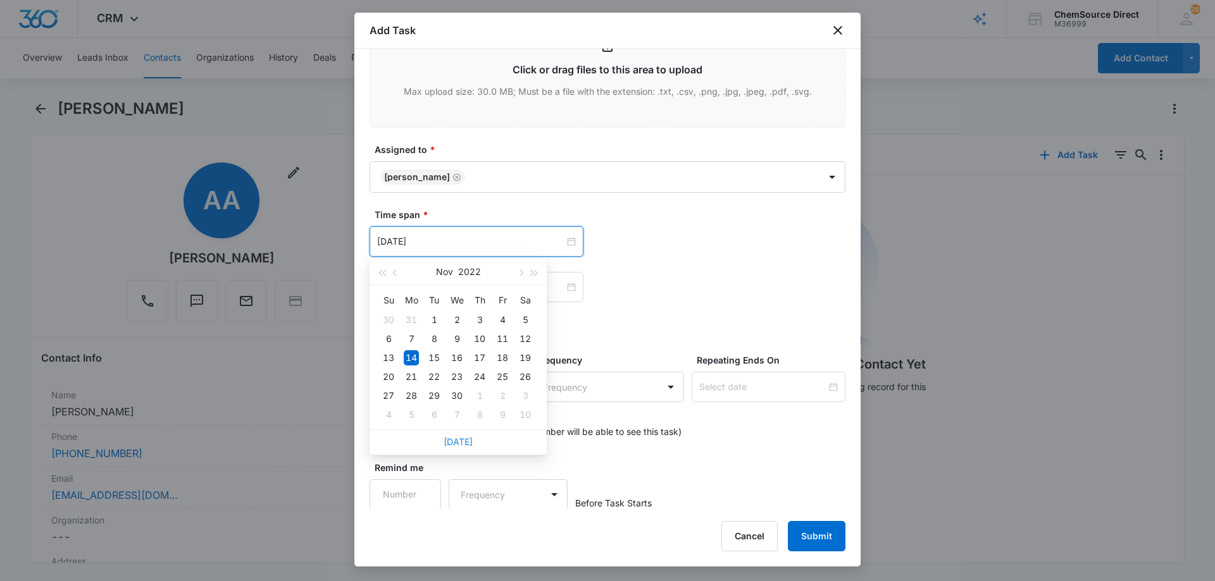
click at [458, 442] on link "[DATE]" at bounding box center [457, 442] width 29 height 11
type input "[DATE]"
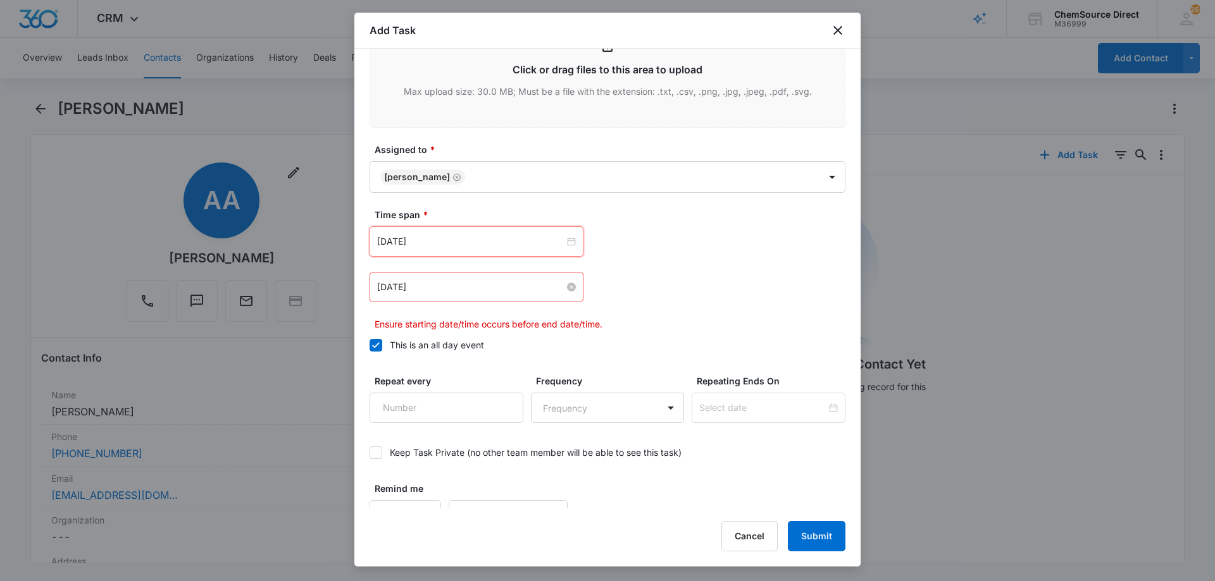
click at [485, 285] on input "[DATE]" at bounding box center [470, 287] width 187 height 14
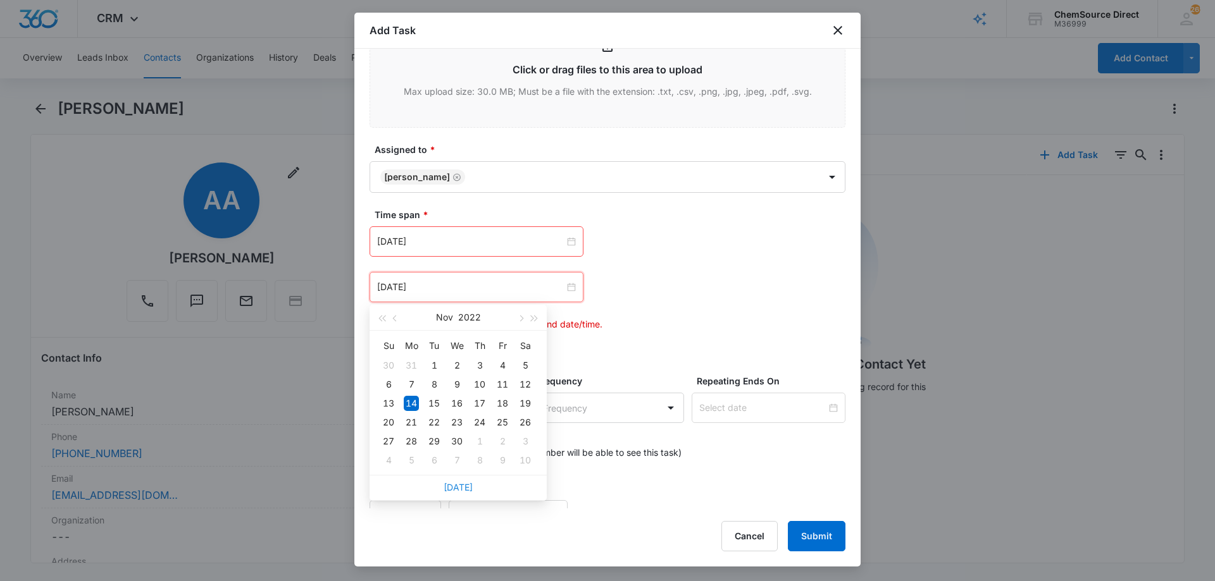
click at [461, 486] on link "[DATE]" at bounding box center [457, 487] width 29 height 11
type input "[DATE]"
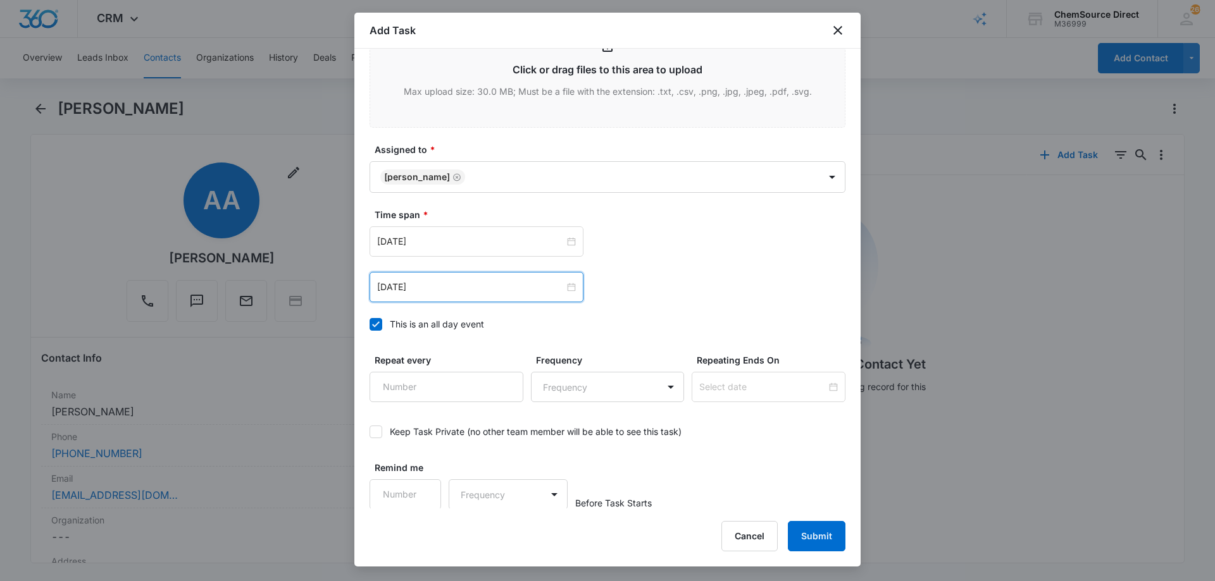
click at [538, 335] on div "Time span * [DATE] [DATE] Su Mo Tu We Th Fr Sa 31 1 2 3 4 5 6 7 8 9 10 11 12 13…" at bounding box center [607, 273] width 476 height 130
type input "1"
click at [501, 382] on input "1" at bounding box center [446, 387] width 154 height 30
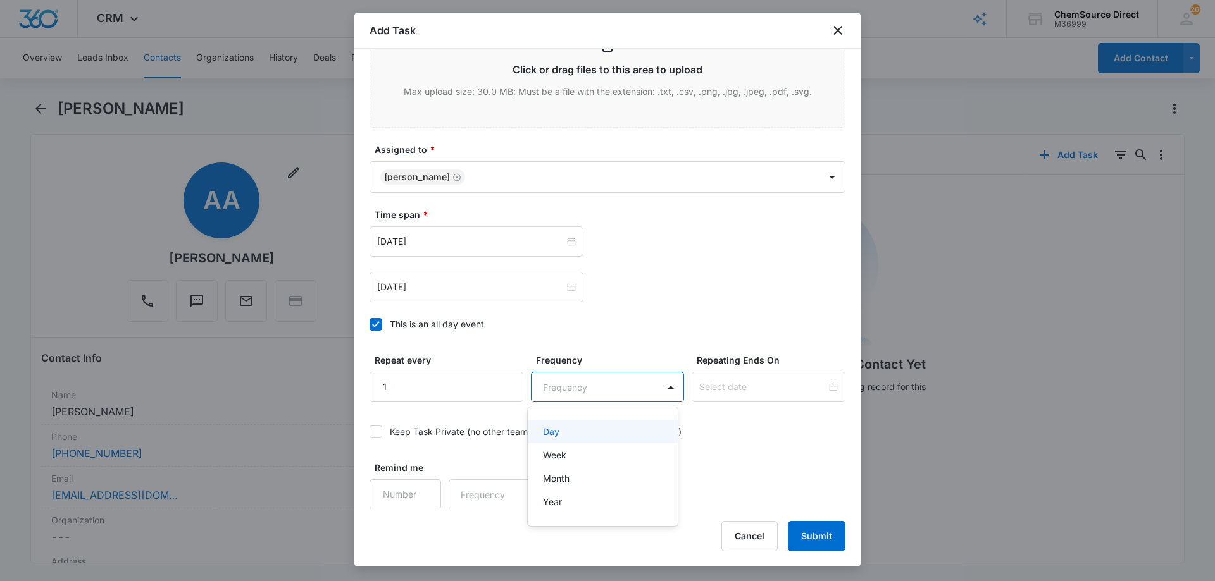
click at [597, 378] on body "CRM Apps Reputation Forms CRM Email Social Payments POS Content Ads Intelligenc…" at bounding box center [607, 290] width 1215 height 581
click at [586, 433] on div "Day" at bounding box center [602, 431] width 118 height 13
click at [724, 392] on input at bounding box center [762, 387] width 127 height 14
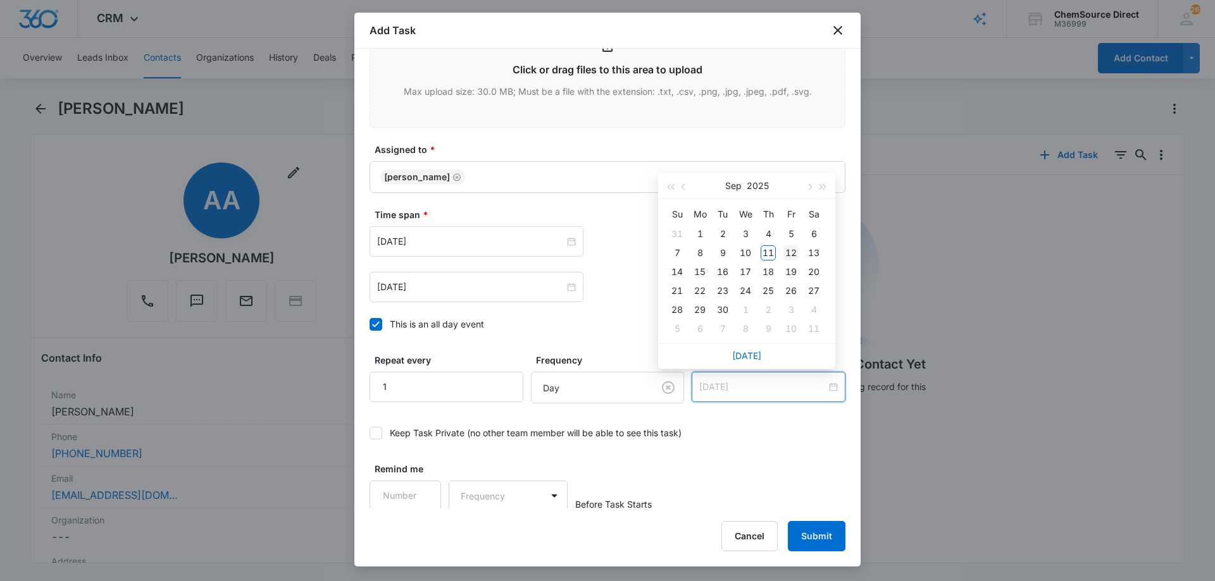
type input "[DATE]"
click at [790, 250] on div "12" at bounding box center [790, 252] width 15 height 15
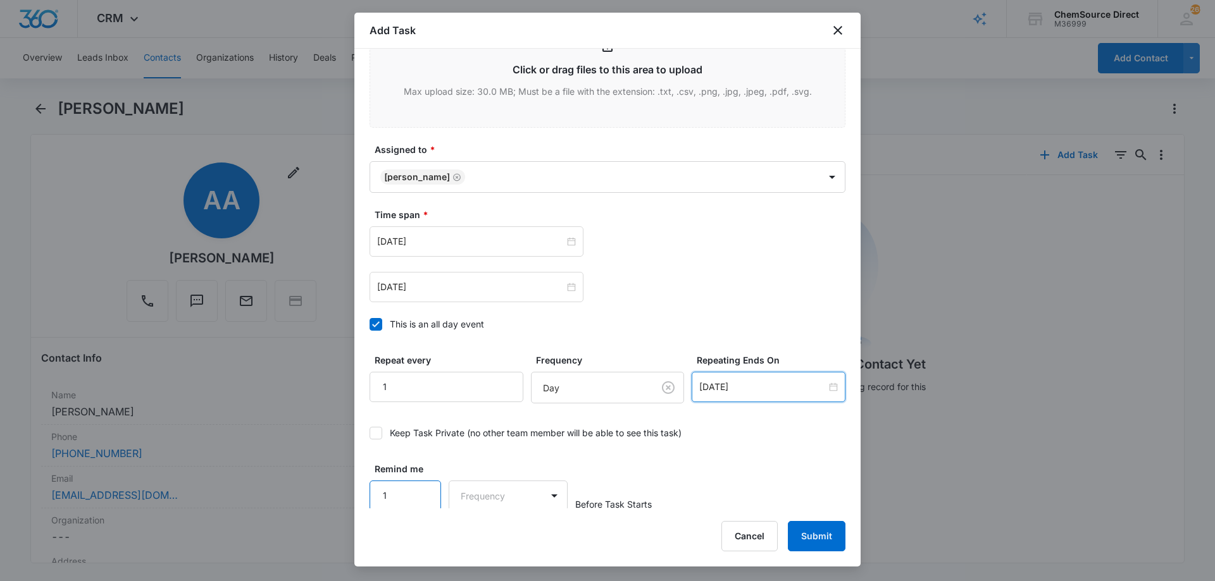
type input "1"
click at [425, 488] on input "1" at bounding box center [404, 496] width 71 height 30
click at [480, 492] on body "CRM Apps Reputation Forms CRM Email Social Payments POS Content Ads Intelligenc…" at bounding box center [607, 290] width 1215 height 581
drag, startPoint x: 493, startPoint y: 542, endPoint x: 628, endPoint y: 478, distance: 149.4
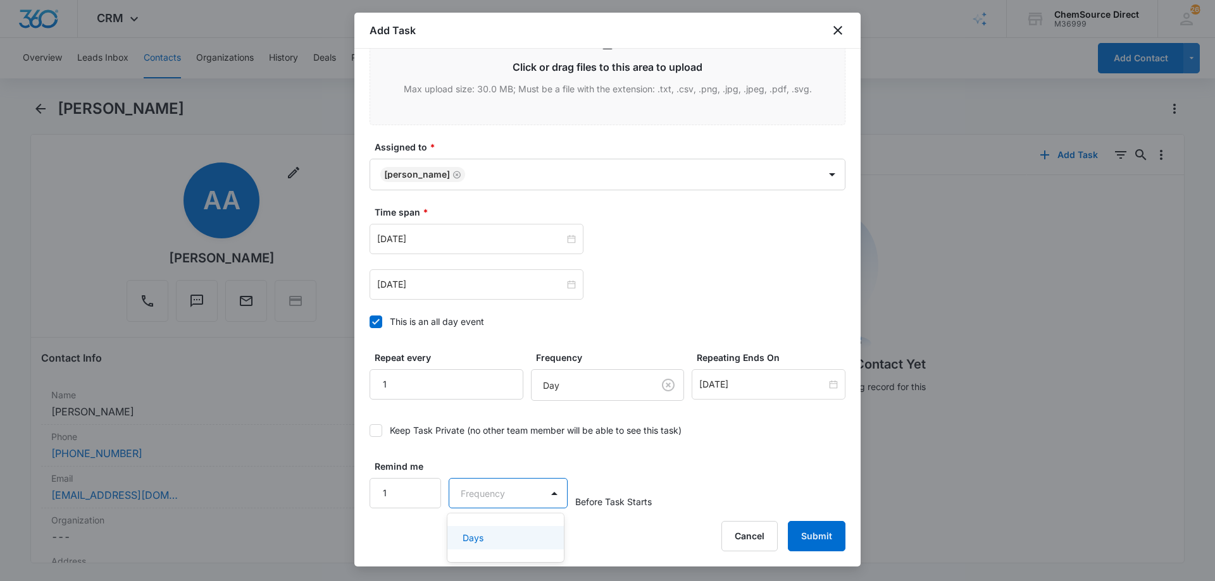
click at [493, 542] on div "Days" at bounding box center [504, 537] width 84 height 13
click at [814, 535] on button "Submit" at bounding box center [817, 536] width 58 height 30
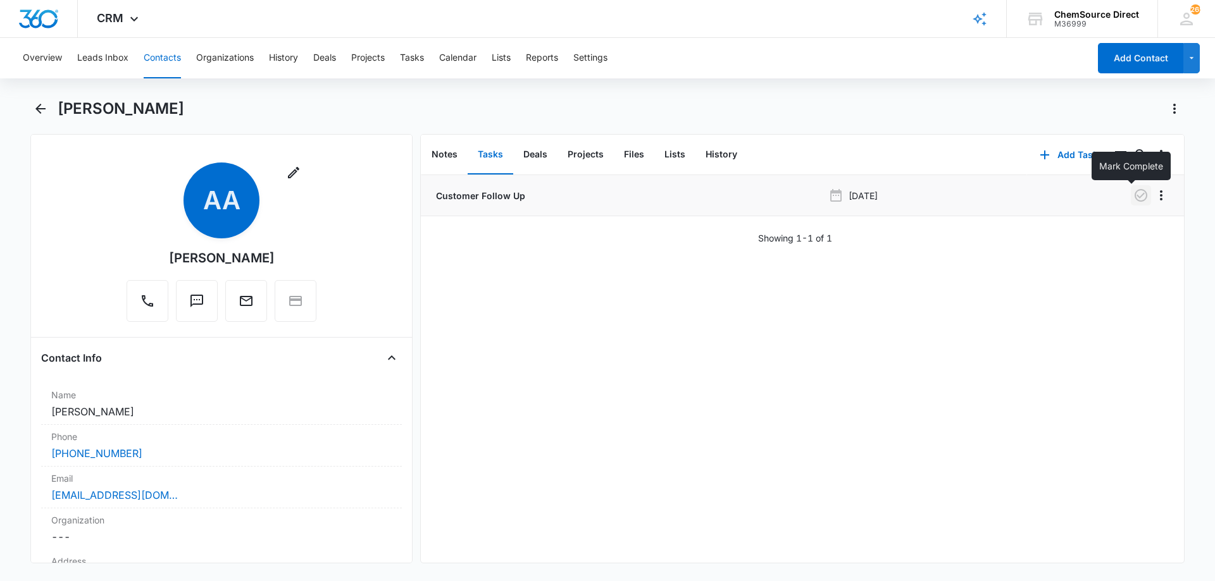
click at [1134, 197] on icon "button" at bounding box center [1140, 195] width 13 height 13
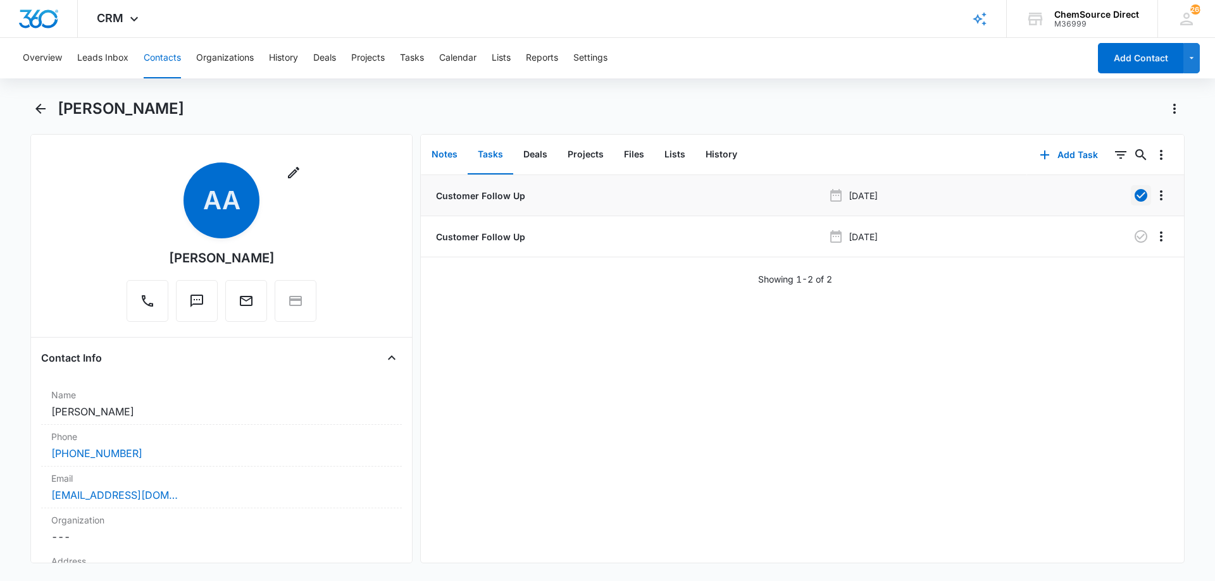
click at [444, 152] on button "Notes" at bounding box center [444, 154] width 46 height 39
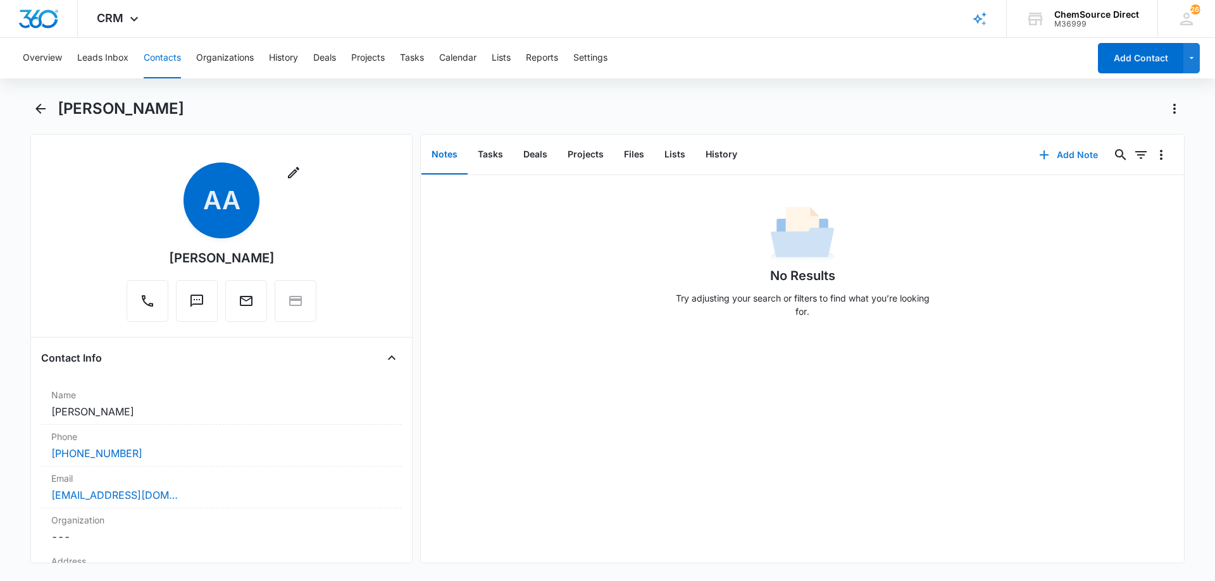
click at [1059, 152] on button "Add Note" at bounding box center [1068, 155] width 84 height 30
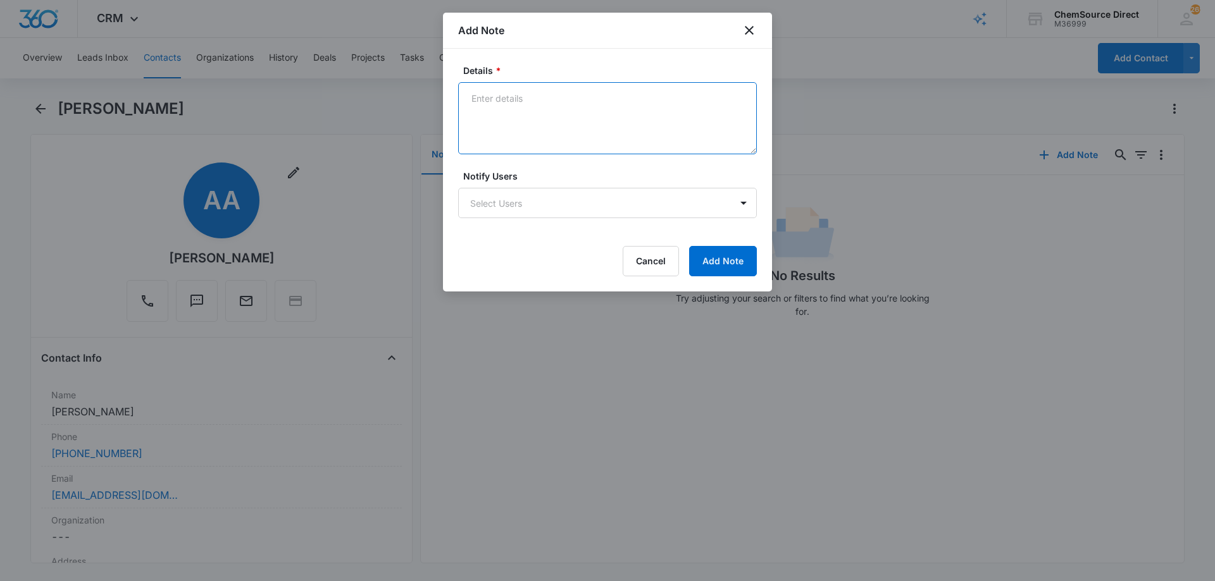
click at [504, 90] on textarea "Details *" at bounding box center [607, 118] width 299 height 72
click at [481, 128] on textarea "Walk Behind Floor Scrubber Called and texted" at bounding box center [607, 118] width 299 height 72
type textarea "Walk Behind Floor Scrubber Called and texted No answer, voicemail not set up yet"
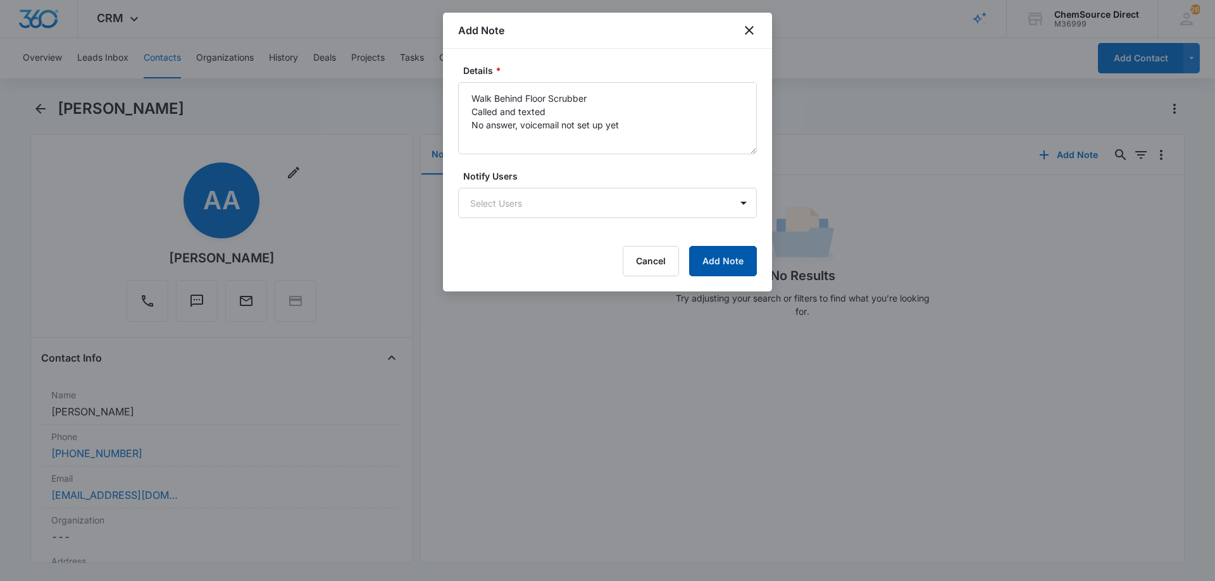
click at [728, 255] on button "Add Note" at bounding box center [723, 261] width 68 height 30
